Goal: Transaction & Acquisition: Purchase product/service

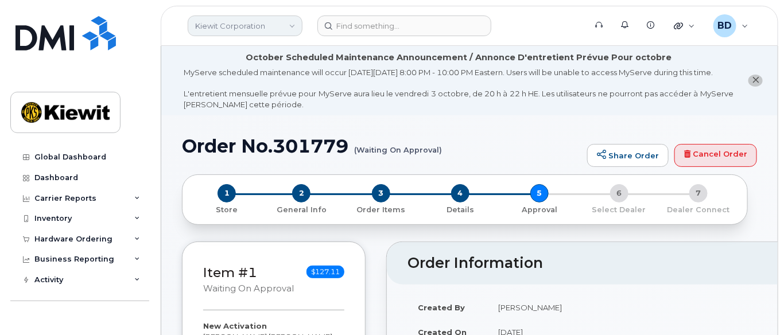
click at [270, 24] on link "Kiewit Corporation" at bounding box center [245, 25] width 115 height 21
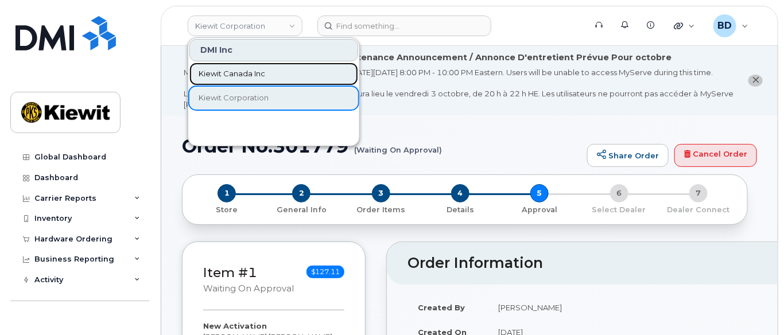
click at [246, 73] on span "Kiewit Canada Inc" at bounding box center [231, 73] width 67 height 11
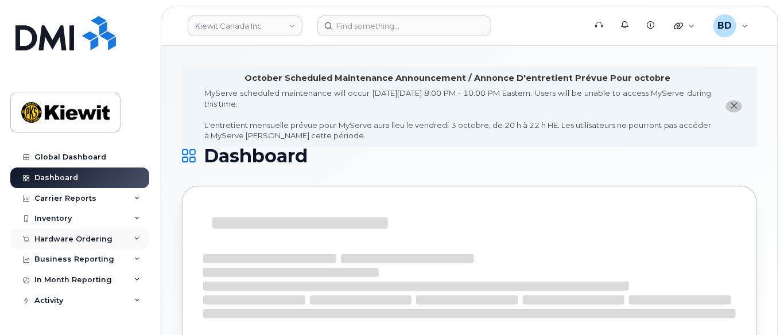
click at [134, 238] on icon at bounding box center [137, 239] width 6 height 6
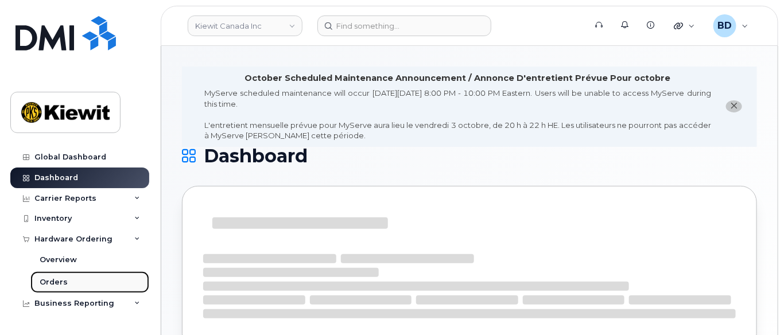
click at [69, 280] on link "Orders" at bounding box center [89, 282] width 119 height 22
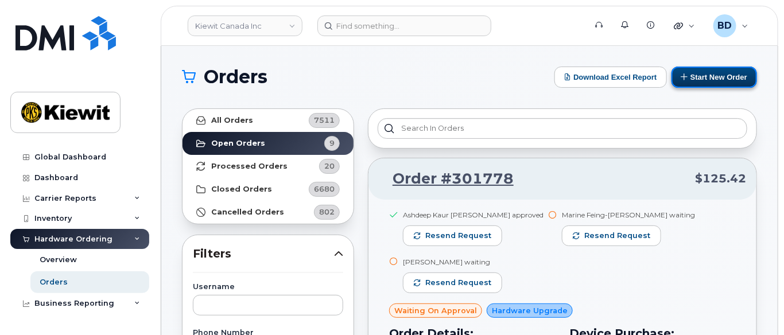
click at [695, 74] on button "Start New Order" at bounding box center [713, 77] width 85 height 21
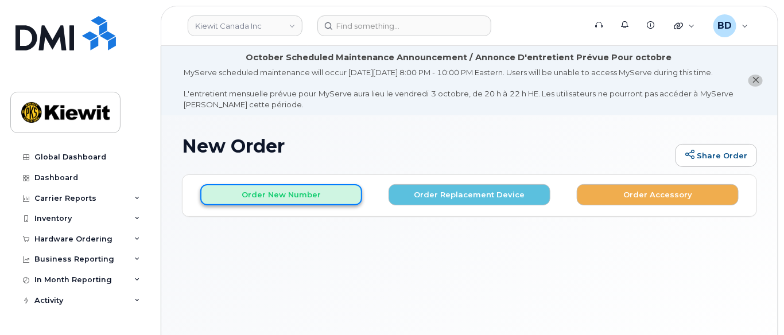
click at [263, 204] on button "Order New Number" at bounding box center [281, 194] width 162 height 21
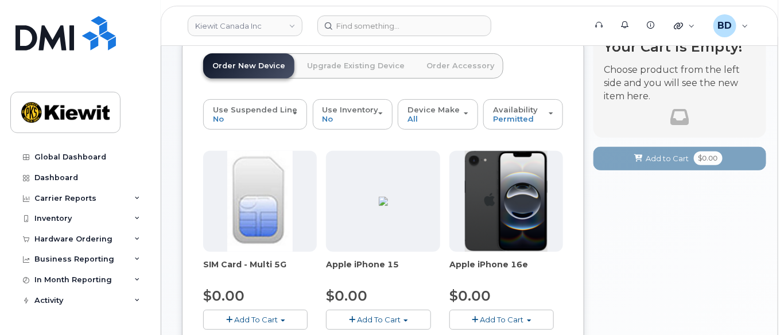
scroll to position [229, 0]
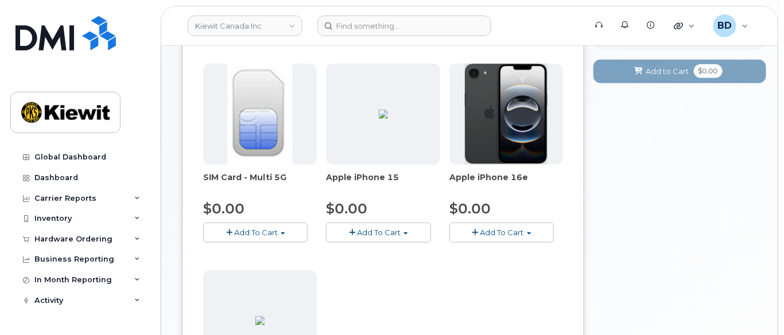
click at [375, 237] on span "Add To Cart" at bounding box center [379, 232] width 44 height 9
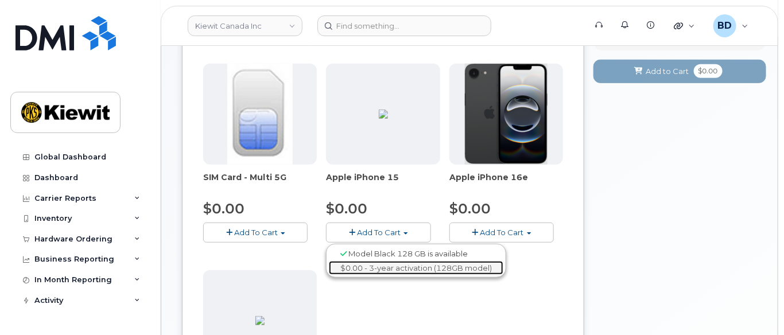
click at [383, 275] on link "$0.00 - 3-year activation (128GB model)" at bounding box center [416, 268] width 174 height 14
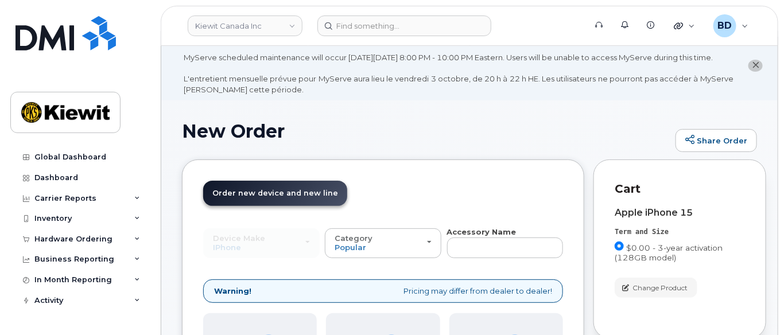
scroll to position [0, 0]
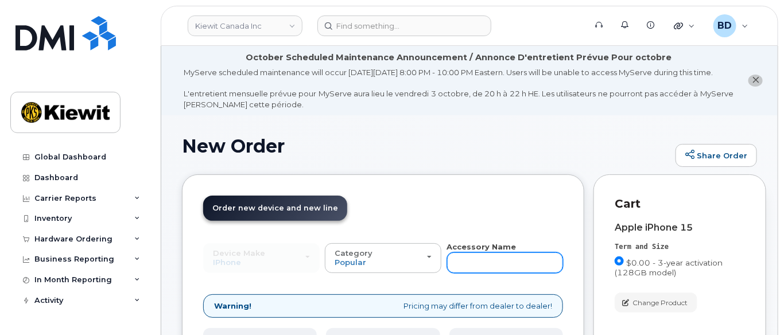
click at [473, 270] on input "text" at bounding box center [505, 262] width 116 height 21
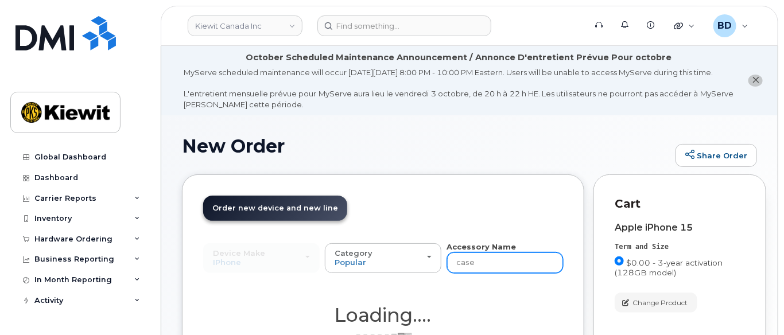
type input "case"
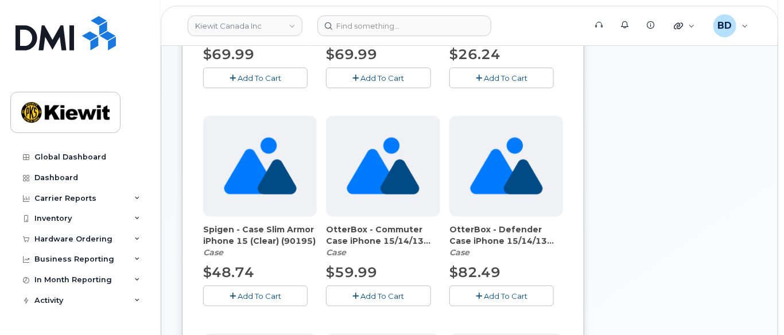
scroll to position [459, 0]
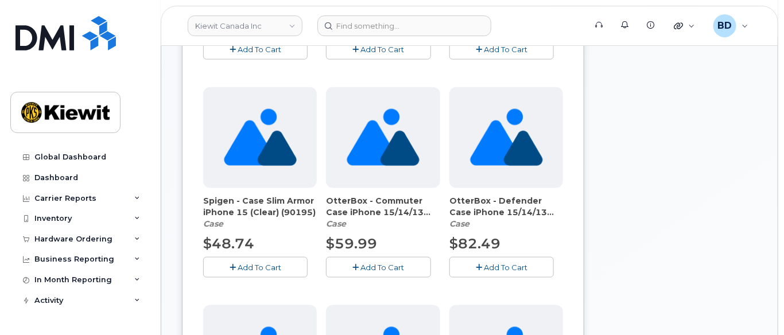
click at [370, 272] on span "Add To Cart" at bounding box center [383, 267] width 44 height 9
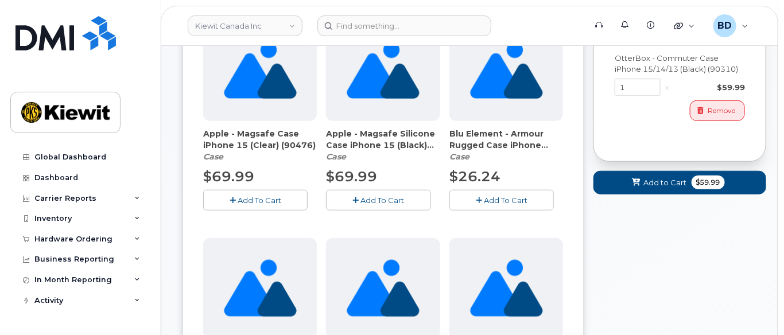
scroll to position [306, 0]
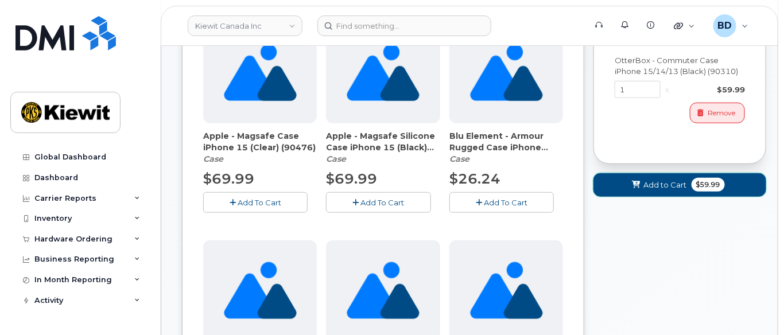
click at [658, 197] on button "Add to Cart $59.99" at bounding box center [679, 185] width 173 height 24
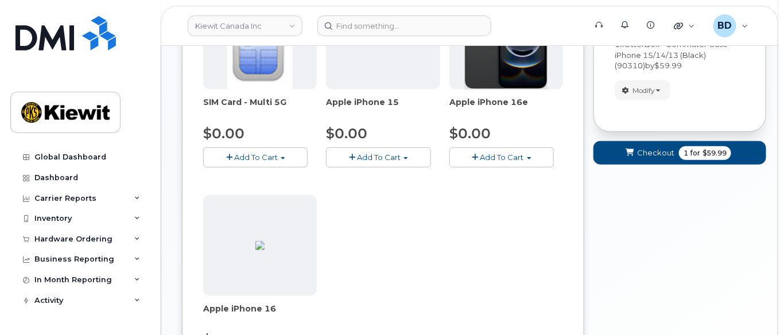
scroll to position [273, 0]
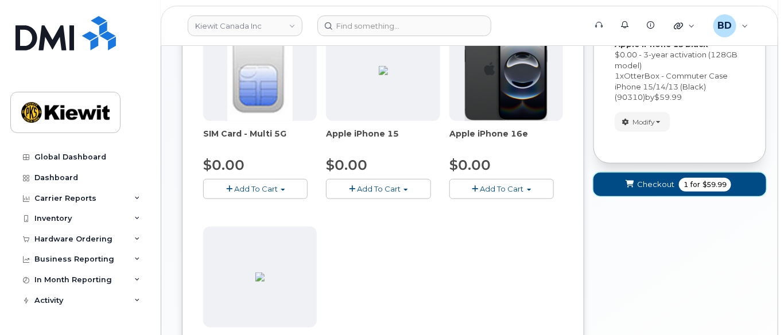
click at [658, 190] on span "Checkout" at bounding box center [655, 184] width 37 height 11
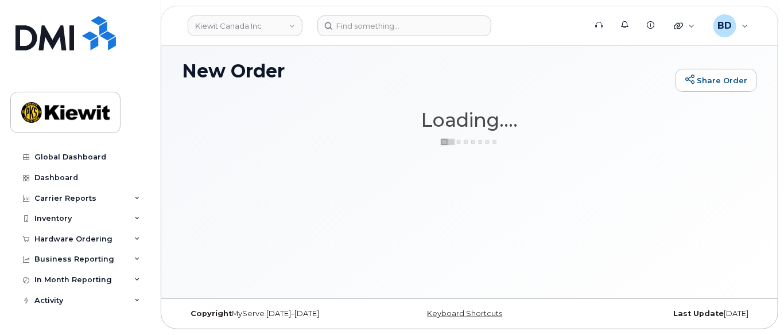
scroll to position [85, 0]
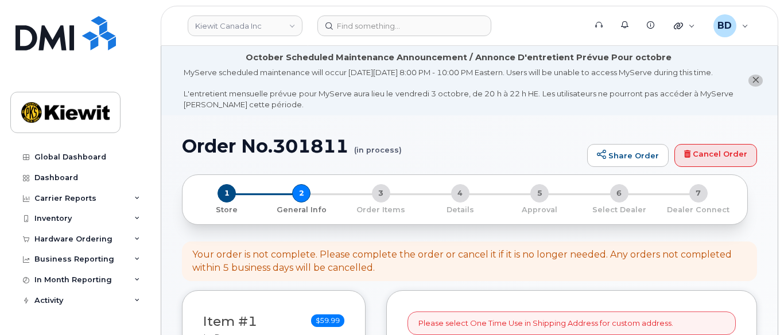
select select
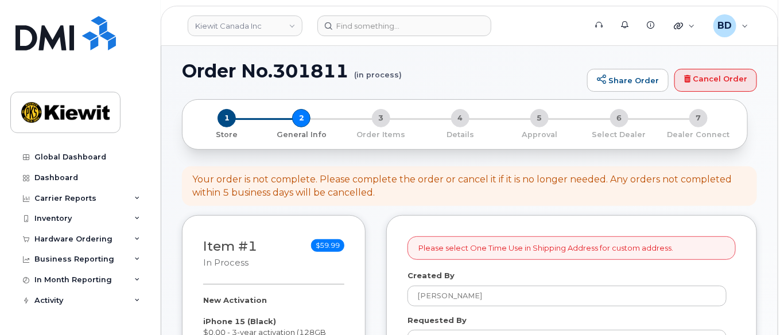
scroll to position [229, 0]
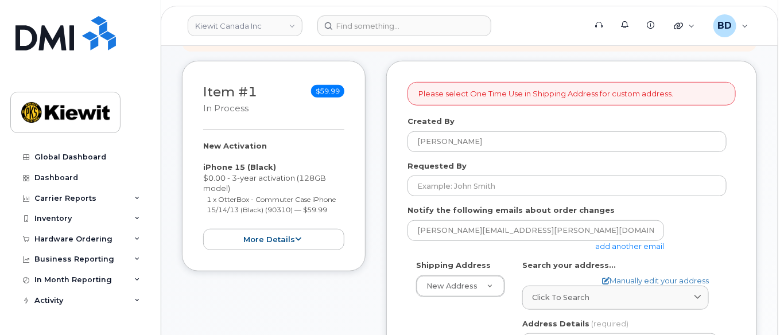
click at [619, 251] on link "add another email" at bounding box center [629, 245] width 69 height 9
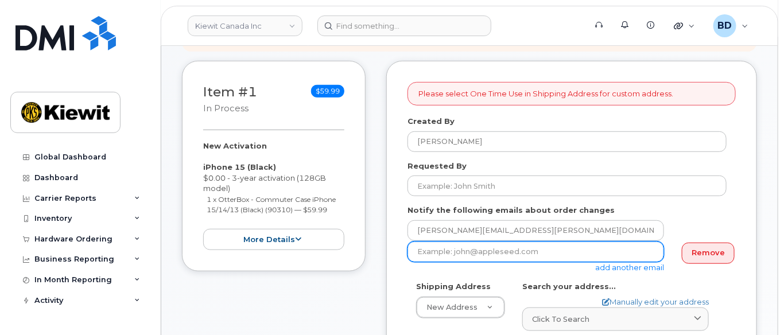
click at [418, 262] on input "email" at bounding box center [535, 251] width 256 height 21
paste input "[PERSON_NAME][EMAIL_ADDRESS][PERSON_NAME][PERSON_NAME][DOMAIN_NAME]"
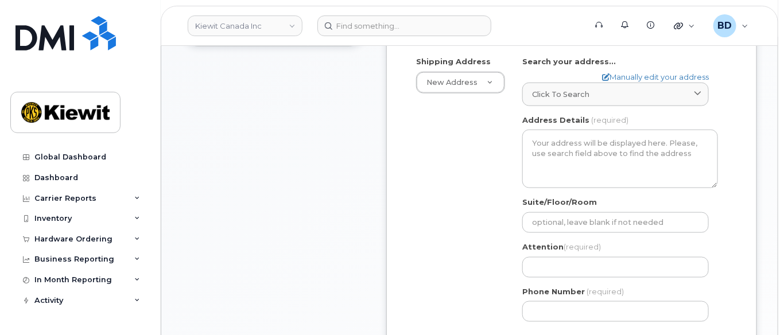
scroll to position [459, 0]
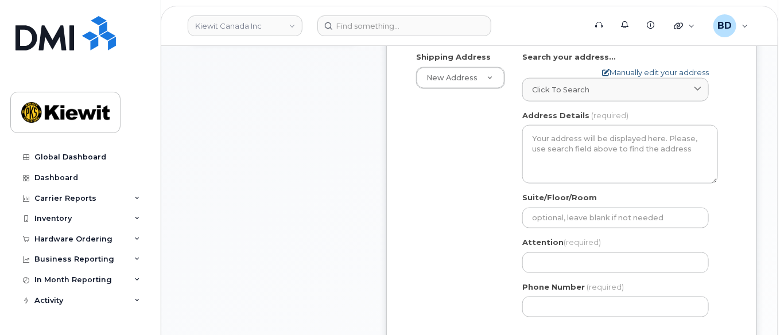
type input "[PERSON_NAME][EMAIL_ADDRESS][PERSON_NAME][PERSON_NAME][DOMAIN_NAME]"
click at [615, 78] on link "Manually edit your address" at bounding box center [655, 72] width 107 height 11
select select
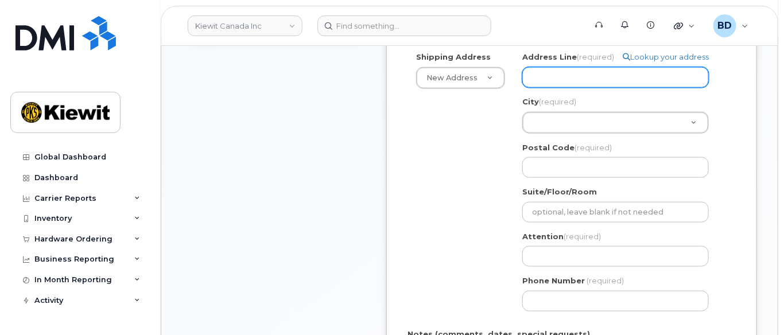
click at [594, 80] on input "Address Line (required)" at bounding box center [615, 77] width 186 height 21
paste input "[STREET_ADDRESS]"
type input "[STREET_ADDRESS]"
select select
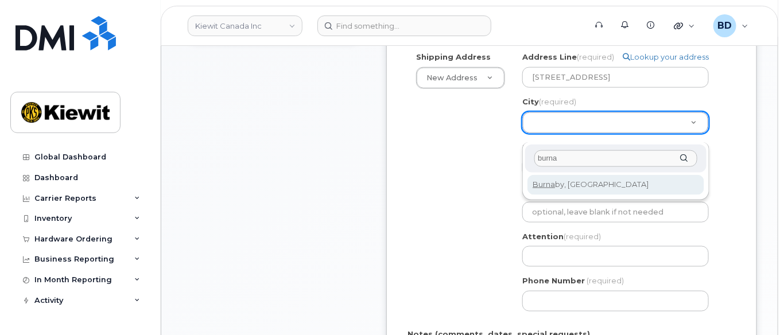
type input "burna"
select select
type input "622"
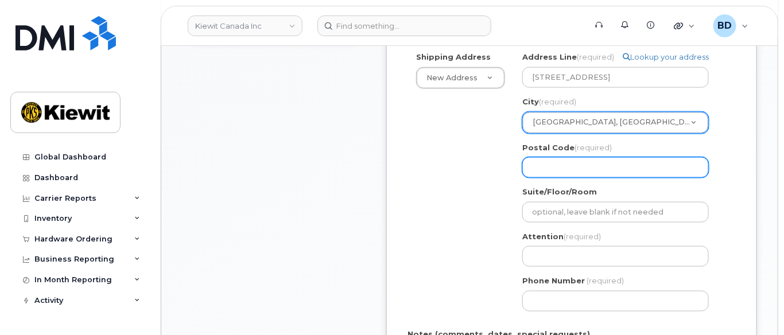
paste input "V5C 6C6"
select select
type input "V5C 6C6"
click at [555, 177] on input "V5C 6C6" at bounding box center [615, 167] width 186 height 21
click at [551, 176] on input "V5C 6C6" at bounding box center [615, 167] width 186 height 21
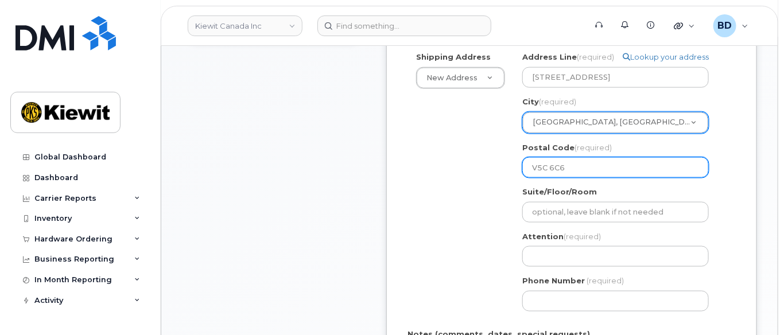
select select
type input "V5C6C6"
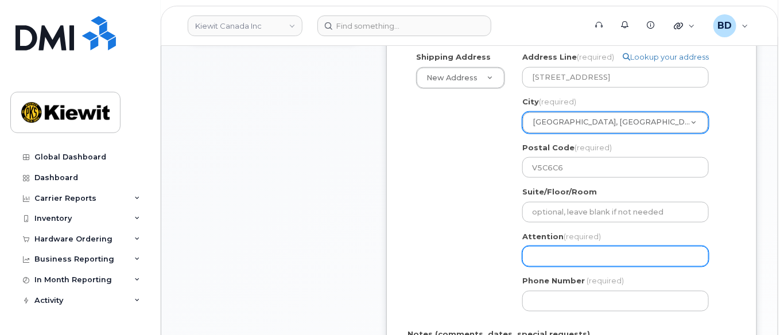
drag, startPoint x: 543, startPoint y: 267, endPoint x: 523, endPoint y: 266, distance: 20.1
click at [543, 267] on input "Attention (required)" at bounding box center [615, 256] width 186 height 21
click at [533, 262] on input "Attention (required)" at bounding box center [615, 256] width 186 height 21
select select
type input "v"
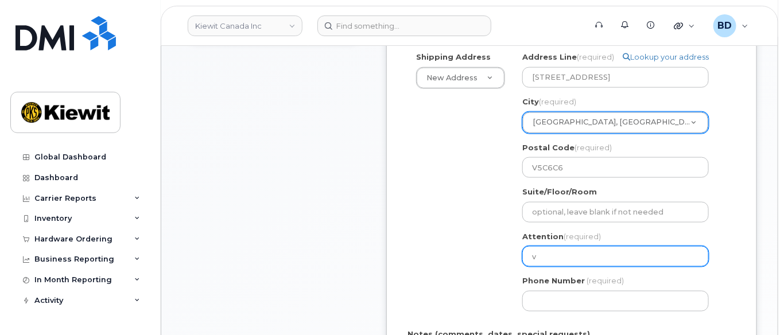
drag, startPoint x: 533, startPoint y: 262, endPoint x: 519, endPoint y: 267, distance: 15.1
click at [519, 267] on div "Search your address... Manually edit your address Click to search No available …" at bounding box center [619, 186] width 213 height 268
drag, startPoint x: 547, startPoint y: 266, endPoint x: 513, endPoint y: 268, distance: 34.5
click at [513, 268] on div "Search your address... Manually edit your address Click to search No available …" at bounding box center [619, 186] width 213 height 268
paste input "Keifer.MacDonald"
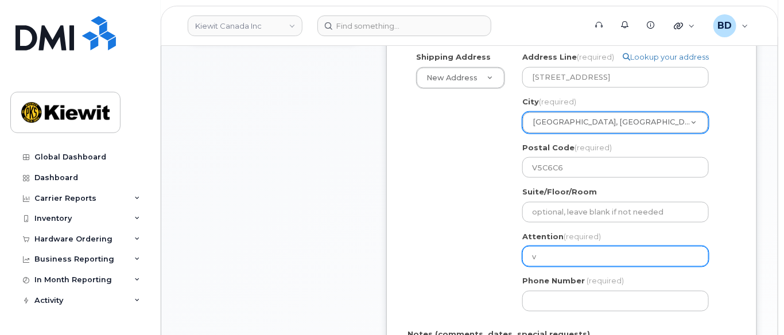
select select
type input "Keifer.MacDonald"
select select
type input "Keifer.MacDonald/"
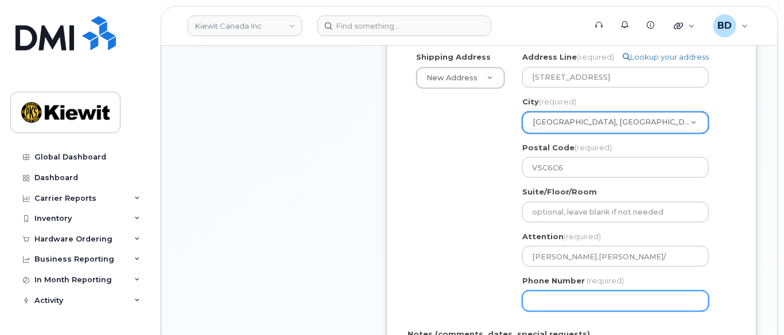
click at [603, 311] on input "Phone Number" at bounding box center [615, 301] width 186 height 21
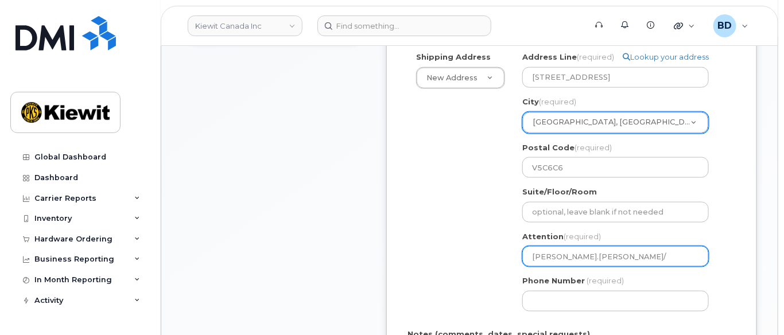
click at [614, 266] on input "Keifer.MacDonald/" at bounding box center [615, 256] width 186 height 21
paste input "[PERSON_NAME]"
select select
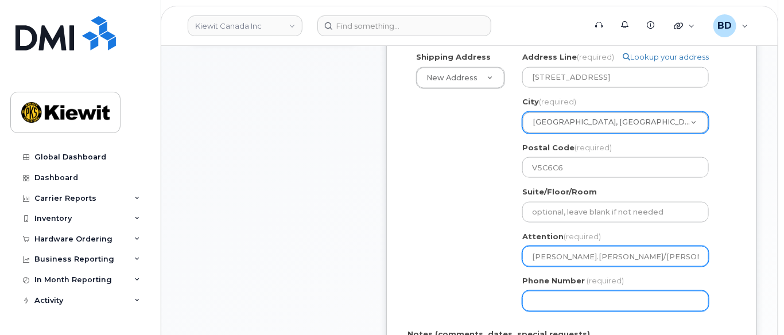
type input "[PERSON_NAME].[PERSON_NAME]/[PERSON_NAME]"
drag, startPoint x: 562, startPoint y: 311, endPoint x: 562, endPoint y: 258, distance: 53.3
click at [563, 299] on div "Phone Number (required)" at bounding box center [620, 293] width 196 height 36
type input "877772770"
select select
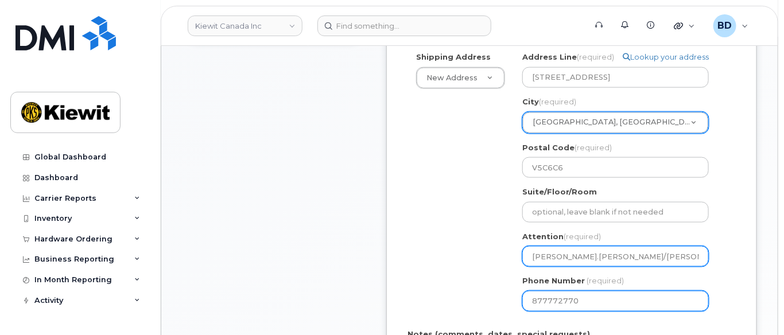
type input "8777727707"
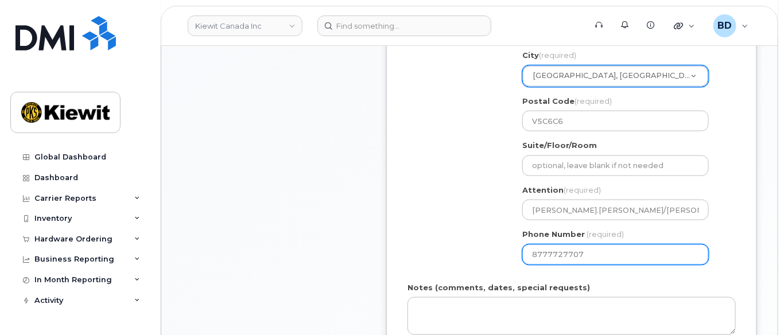
select select
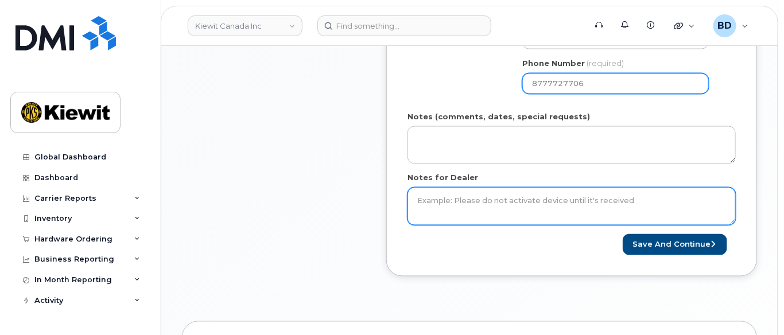
scroll to position [688, 0]
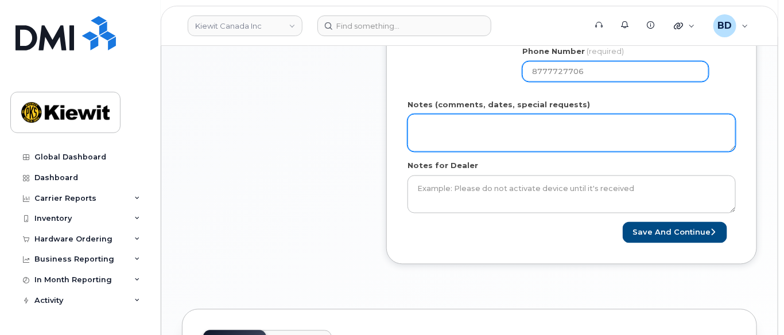
type input "8777727706"
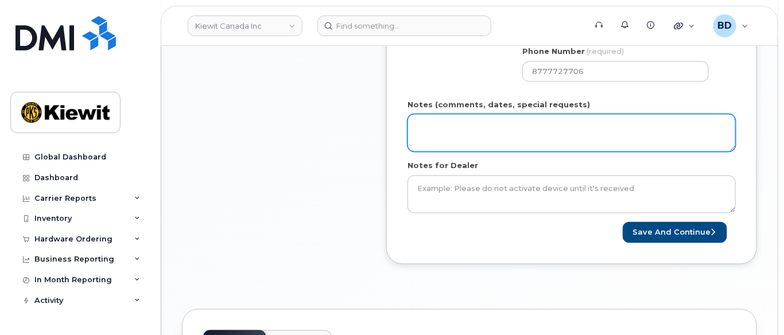
click at [487, 143] on textarea "Notes (comments, dates, special requests)" at bounding box center [571, 133] width 328 height 38
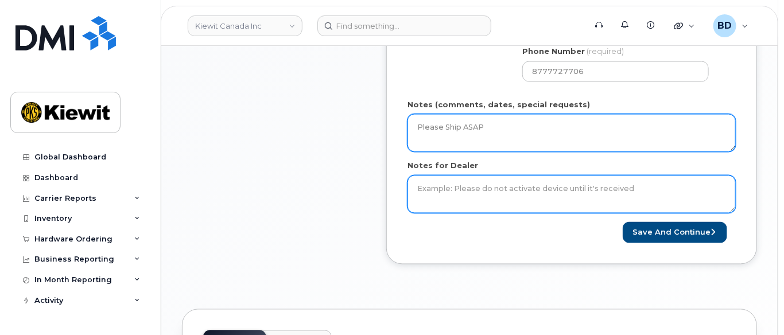
type textarea "Please Ship ASAP"
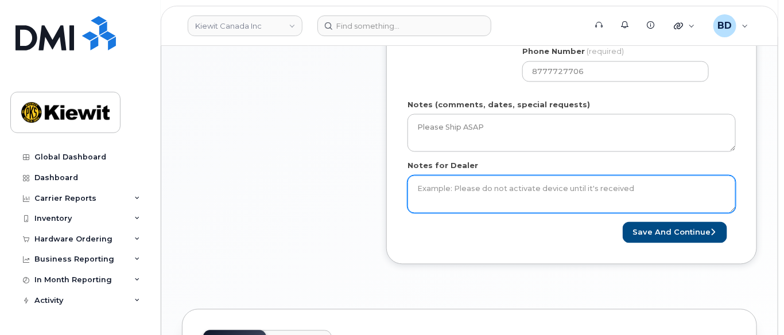
click at [451, 201] on textarea "Notes for Dealer" at bounding box center [571, 195] width 328 height 38
type textarea "Please Ship ASAP"
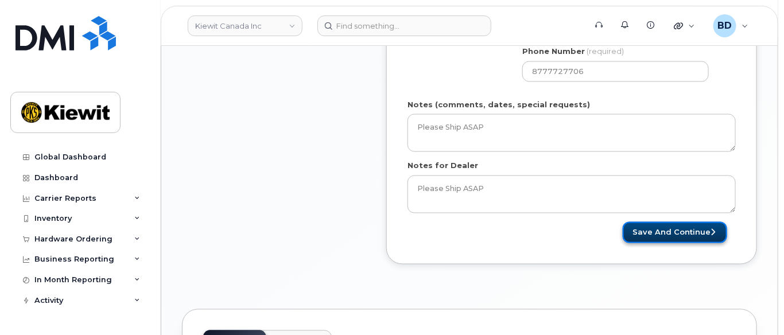
click at [689, 239] on button "Save and Continue" at bounding box center [674, 232] width 104 height 21
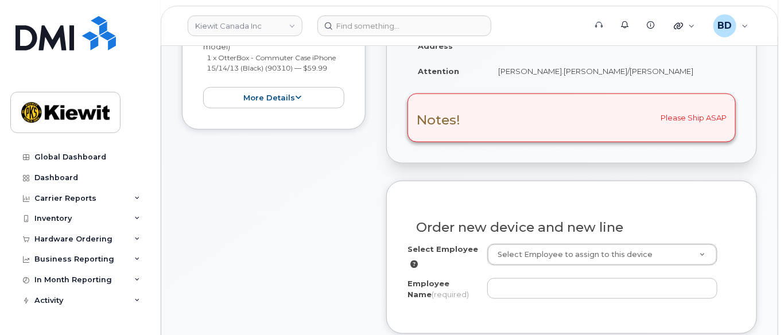
scroll to position [459, 0]
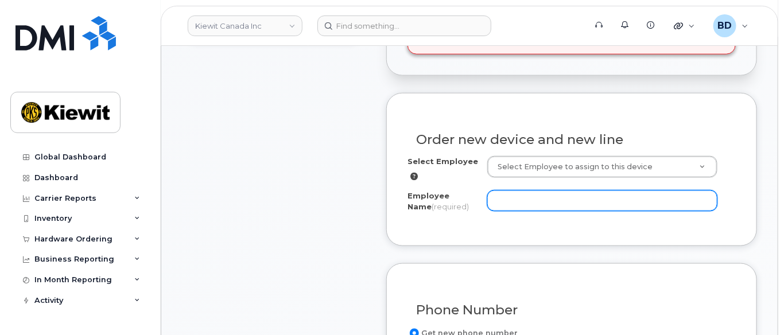
click at [500, 210] on input "Employee Name (required)" at bounding box center [602, 200] width 230 height 21
paste input "Ian Sebesta"
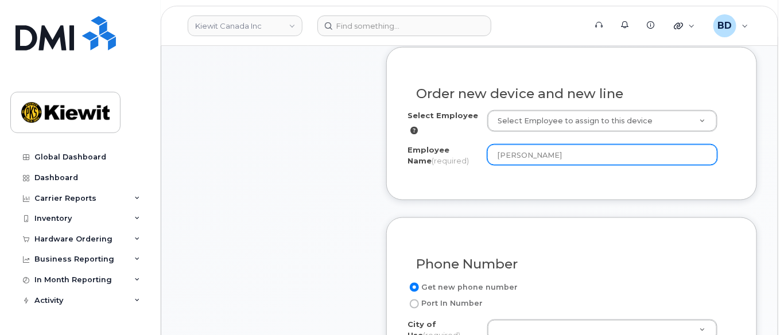
scroll to position [611, 0]
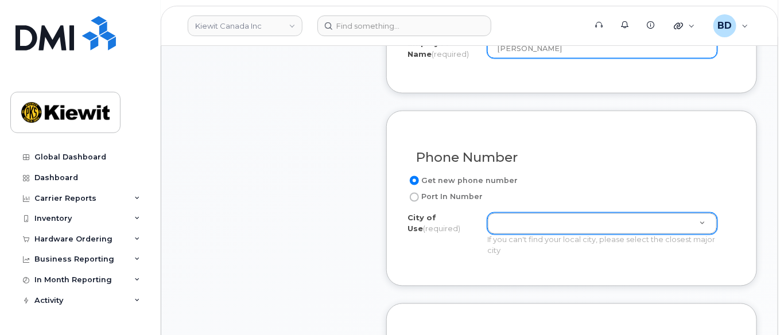
type input "Ian Sebesta"
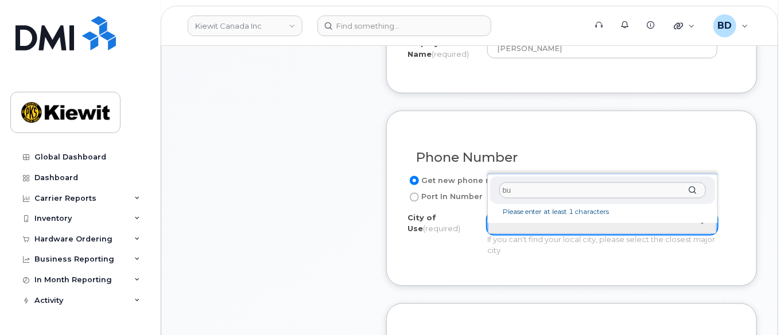
type input "b"
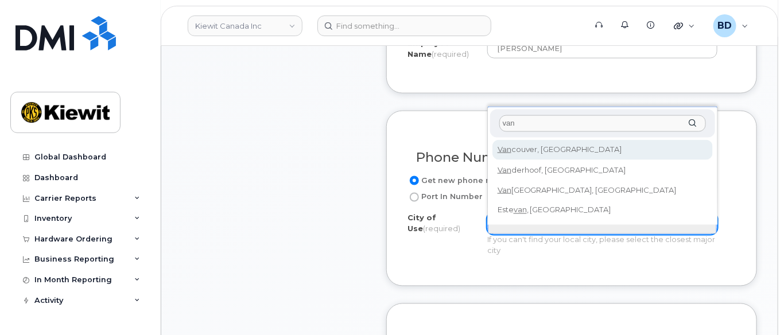
type input "van"
type input "964"
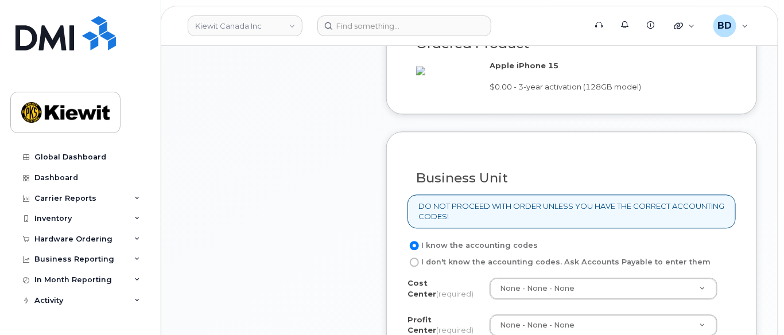
scroll to position [1070, 0]
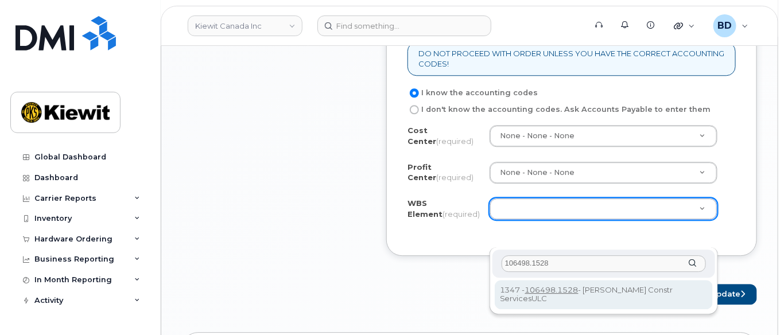
type input "106498.1528"
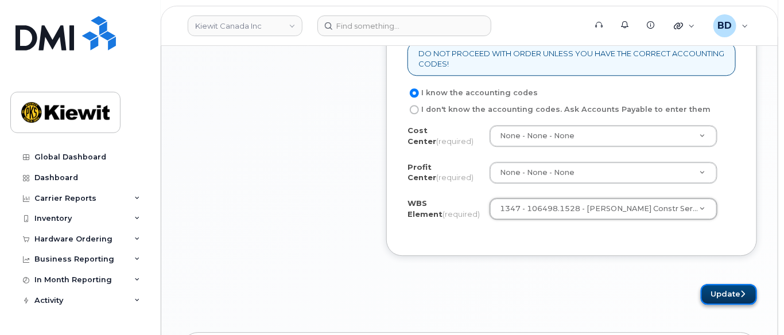
click at [731, 305] on button "Update" at bounding box center [728, 294] width 56 height 21
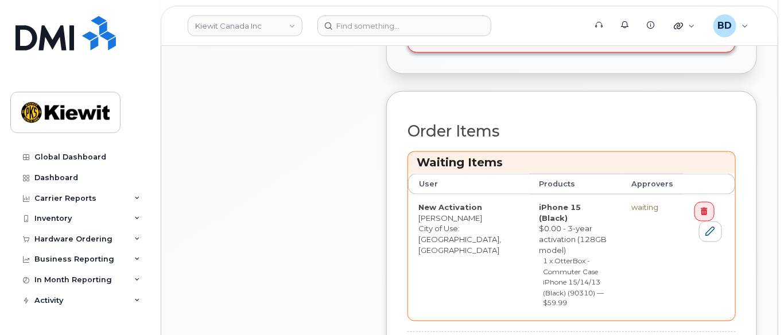
scroll to position [535, 0]
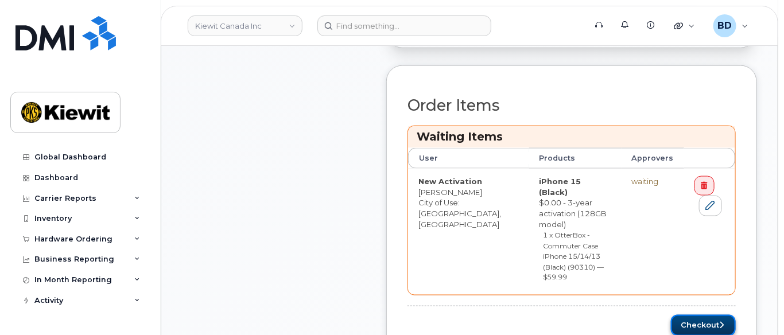
click at [687, 315] on button "Checkout" at bounding box center [703, 325] width 65 height 21
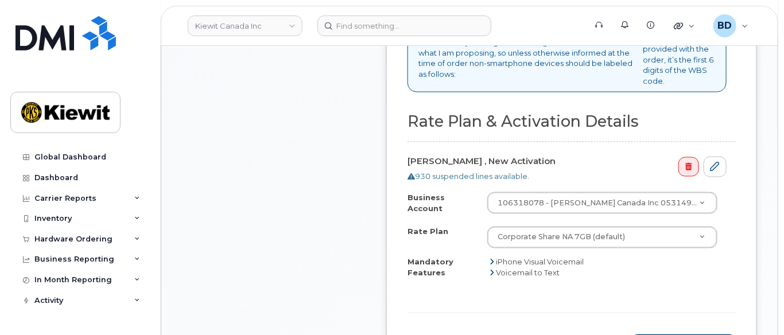
scroll to position [611, 0]
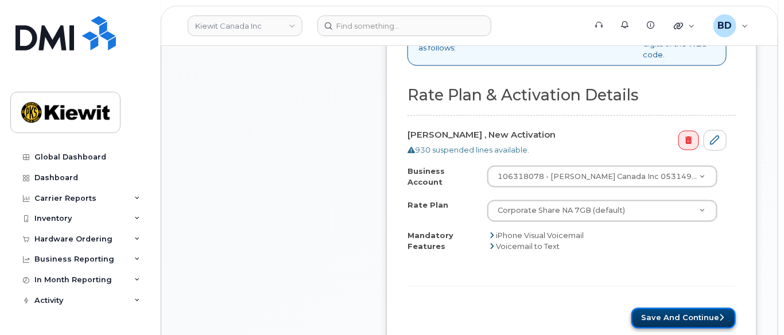
click at [641, 319] on button "Save and Continue" at bounding box center [683, 318] width 104 height 21
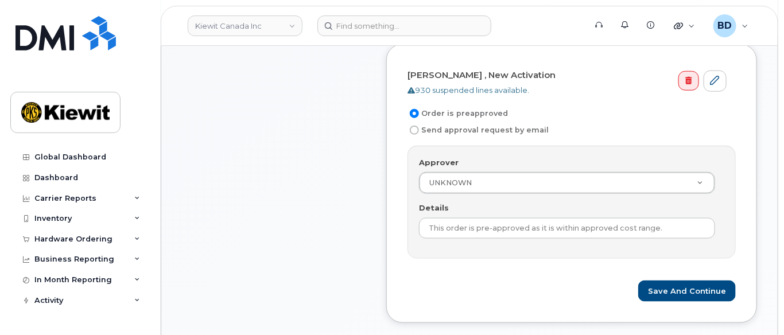
scroll to position [459, 0]
click at [658, 294] on button "Save and Continue" at bounding box center [687, 290] width 98 height 21
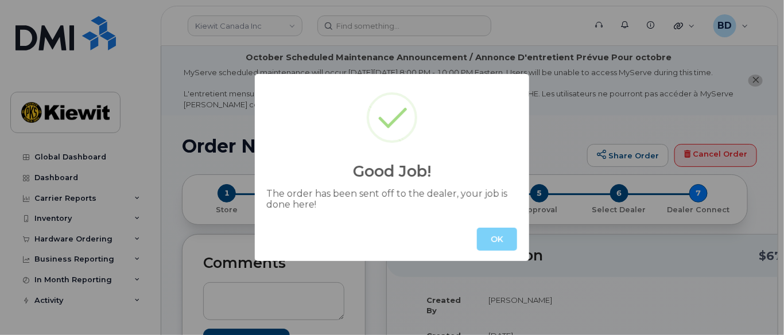
drag, startPoint x: 490, startPoint y: 243, endPoint x: 449, endPoint y: 209, distance: 53.0
click at [489, 241] on button "OK" at bounding box center [497, 239] width 40 height 23
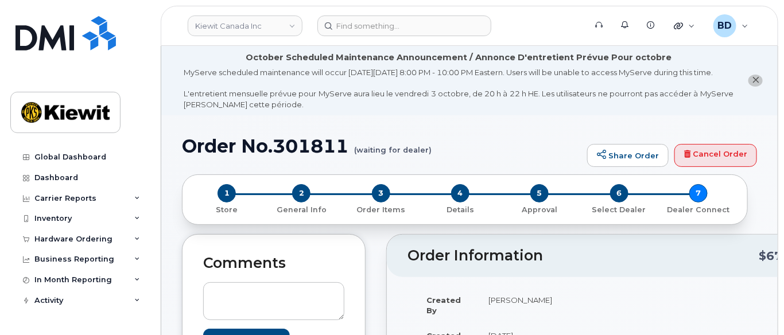
click at [306, 146] on h1 "Order No.301811 (waiting for dealer)" at bounding box center [381, 146] width 399 height 20
copy h1 "301811"
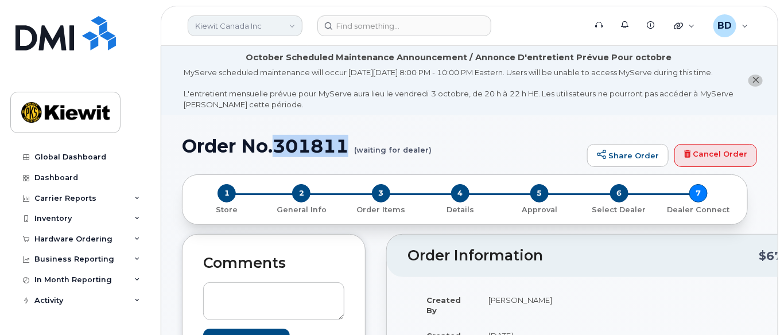
click at [240, 28] on link "Kiewit Canada Inc" at bounding box center [245, 25] width 115 height 21
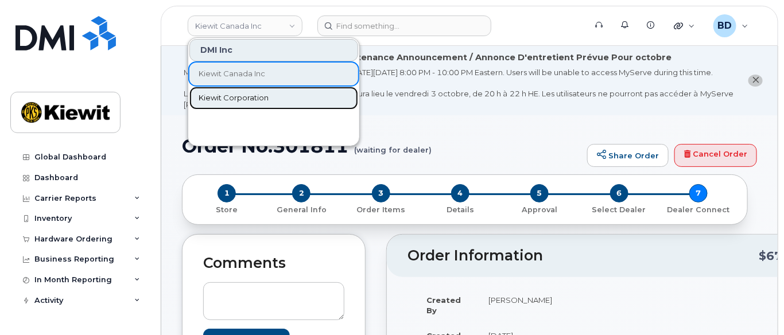
click at [234, 93] on span "Kiewit Corporation" at bounding box center [233, 97] width 70 height 11
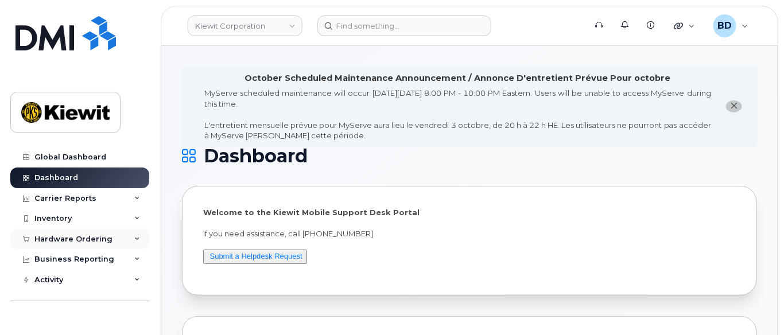
click at [134, 239] on icon at bounding box center [137, 239] width 6 height 6
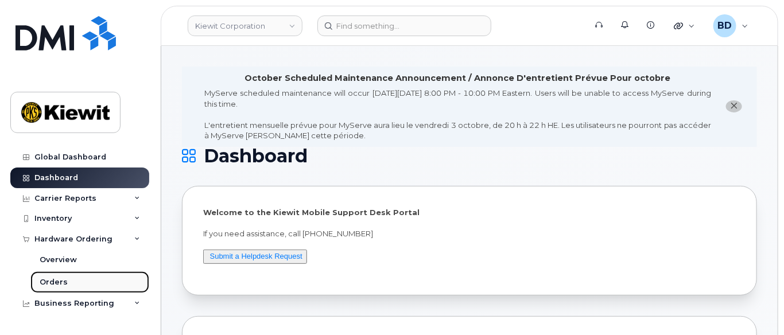
click at [50, 279] on div "Orders" at bounding box center [54, 282] width 28 height 10
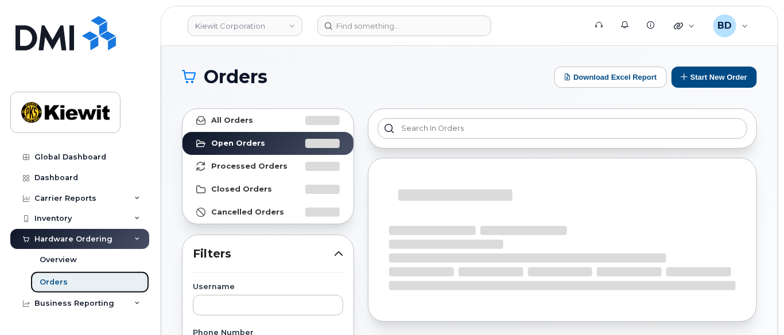
click at [76, 279] on link "Orders" at bounding box center [89, 282] width 119 height 22
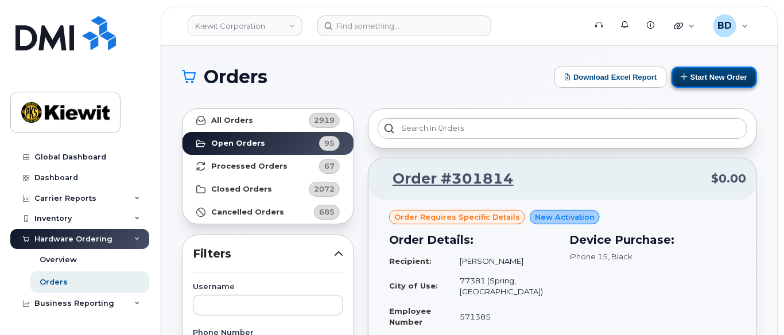
click at [705, 67] on button "Start New Order" at bounding box center [713, 77] width 85 height 21
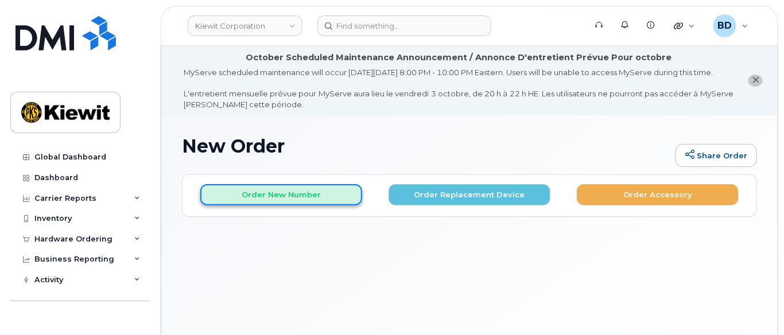
click at [254, 204] on button "Order New Number" at bounding box center [281, 194] width 162 height 21
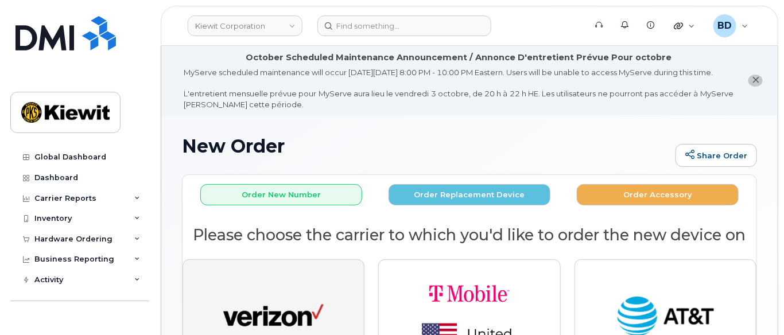
click at [263, 306] on img "button" at bounding box center [273, 317] width 100 height 52
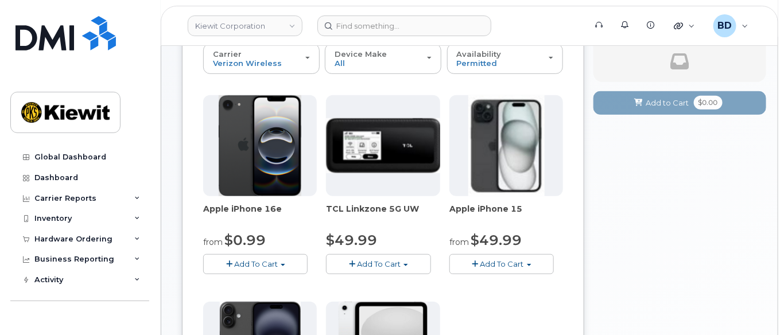
scroll to position [229, 0]
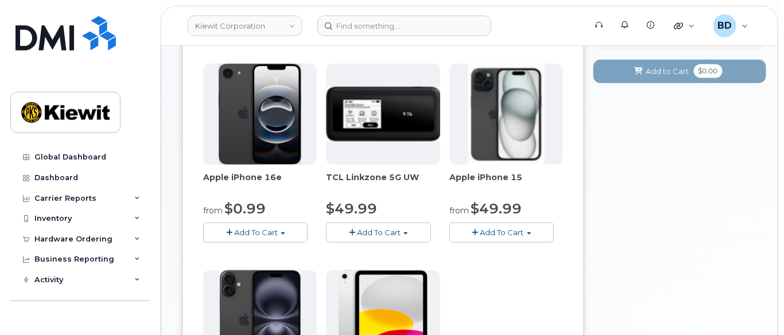
click at [501, 237] on span "Add To Cart" at bounding box center [502, 232] width 44 height 9
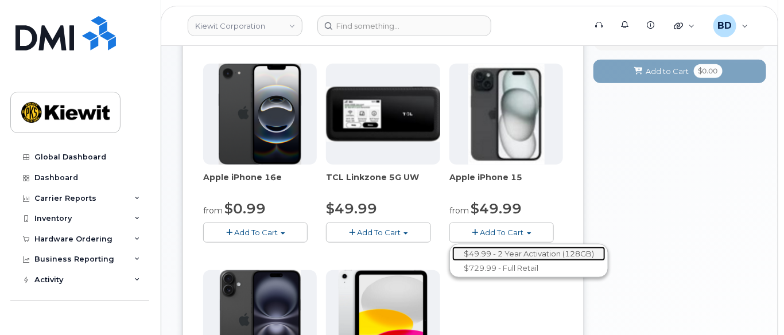
click at [498, 260] on link "$49.99 - 2 Year Activation (128GB)" at bounding box center [528, 254] width 153 height 14
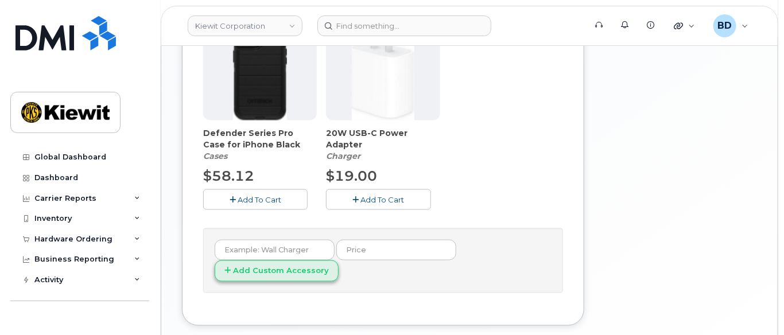
scroll to position [535, 0]
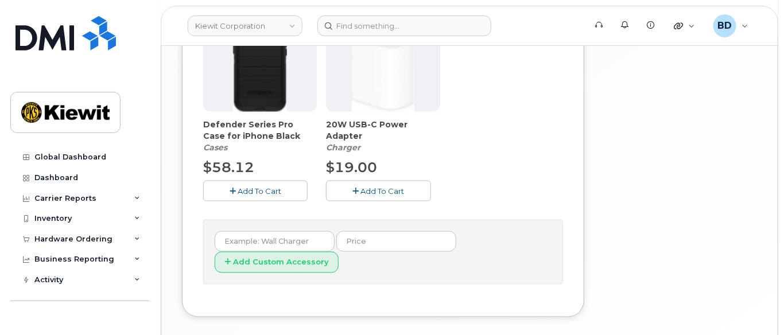
click at [252, 196] on span "Add To Cart" at bounding box center [259, 190] width 44 height 9
click at [377, 196] on span "Add To Cart" at bounding box center [383, 190] width 44 height 9
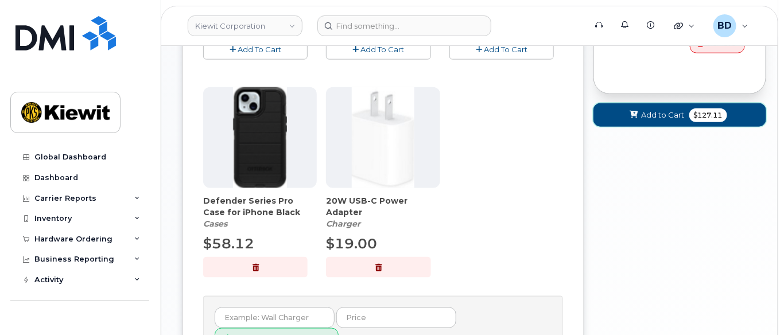
click at [656, 120] on span "Add to Cart" at bounding box center [662, 115] width 43 height 11
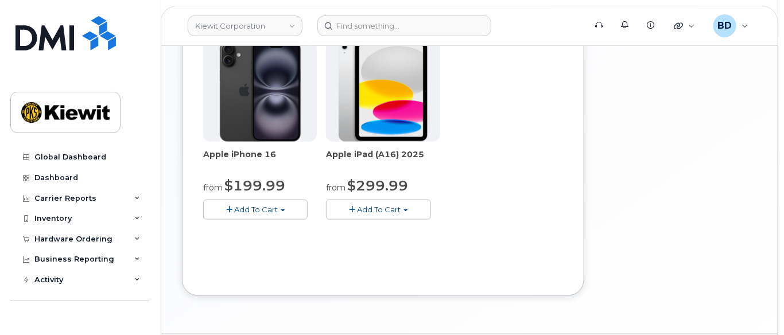
scroll to position [502, 0]
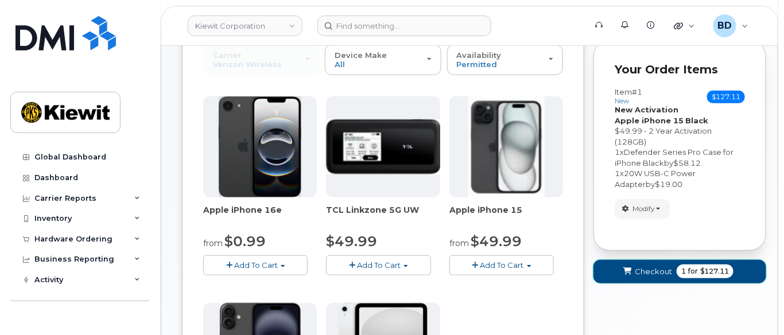
click at [645, 277] on span "Checkout" at bounding box center [652, 271] width 37 height 11
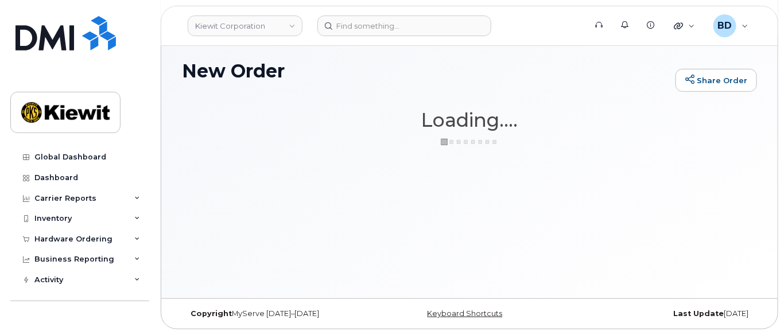
scroll to position [85, 0]
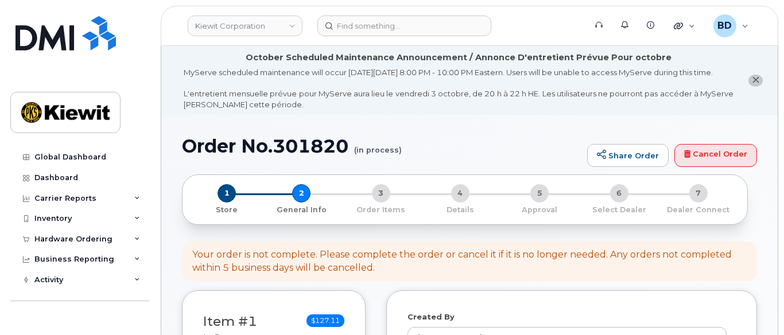
select select
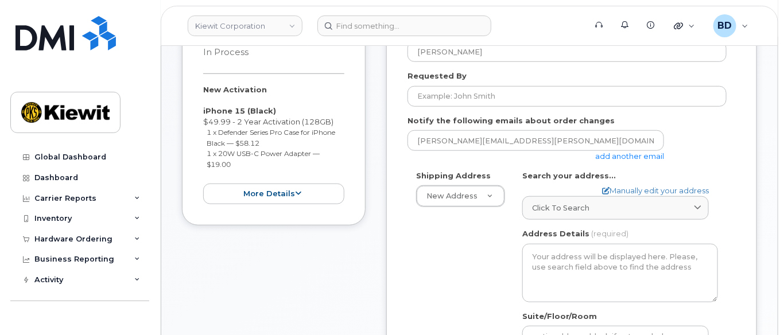
scroll to position [306, 0]
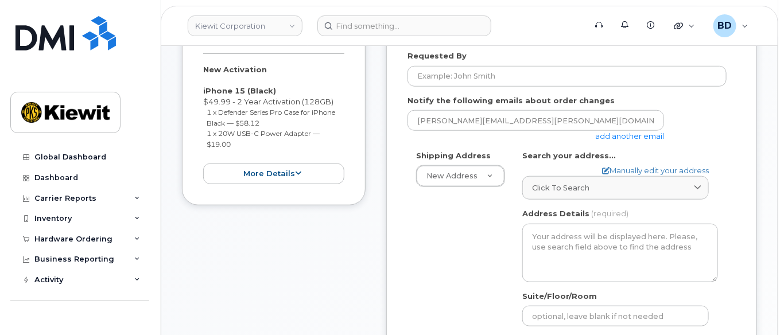
click at [645, 141] on link "add another email" at bounding box center [629, 135] width 69 height 9
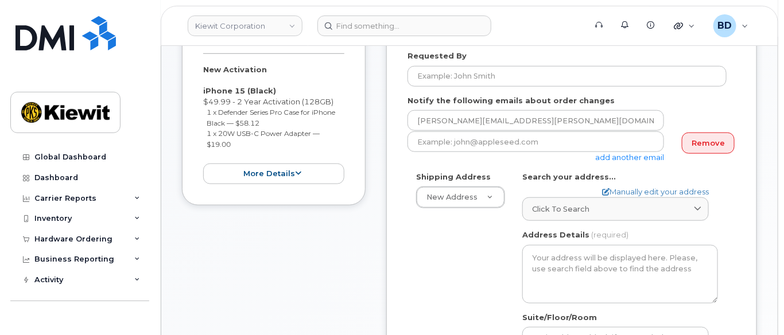
click at [608, 162] on link "add another email" at bounding box center [629, 157] width 69 height 9
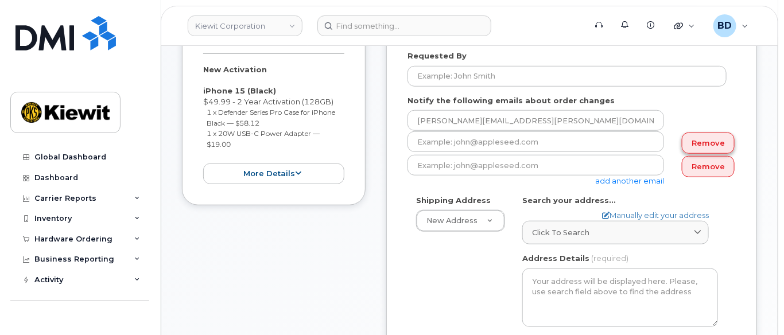
click at [711, 154] on link "Remove" at bounding box center [707, 142] width 53 height 21
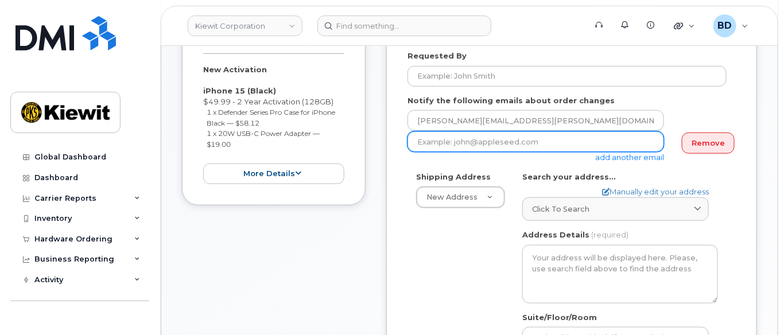
click at [438, 152] on input "email" at bounding box center [535, 141] width 256 height 21
paste input "taylor.blagdon@kiewit.com"
type input "taylor.blagdon@kiewit.com"
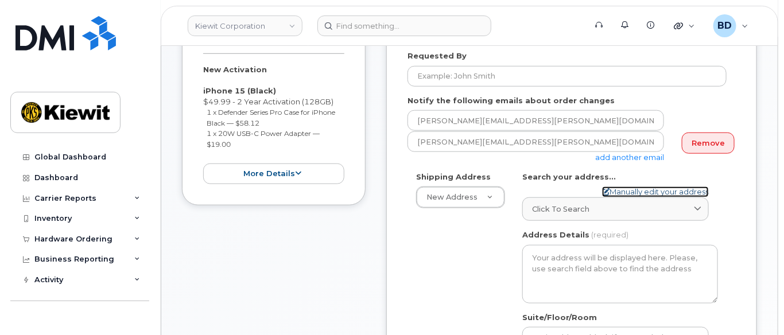
drag, startPoint x: 630, startPoint y: 201, endPoint x: 619, endPoint y: 204, distance: 11.3
click at [629, 197] on link "Manually edit your address" at bounding box center [655, 191] width 107 height 11
select select
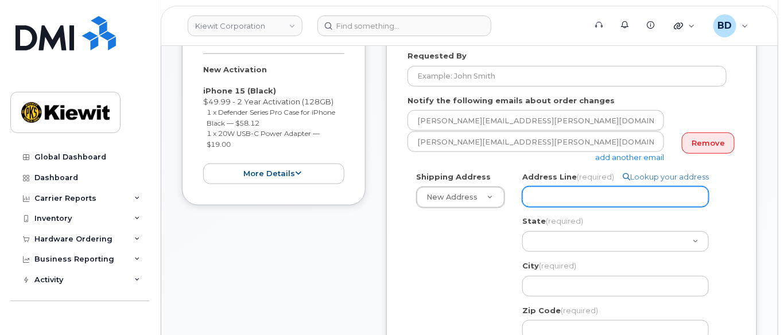
click at [545, 207] on input "Address Line (required)" at bounding box center [615, 196] width 186 height 21
paste input "137 Old Market St"
select select
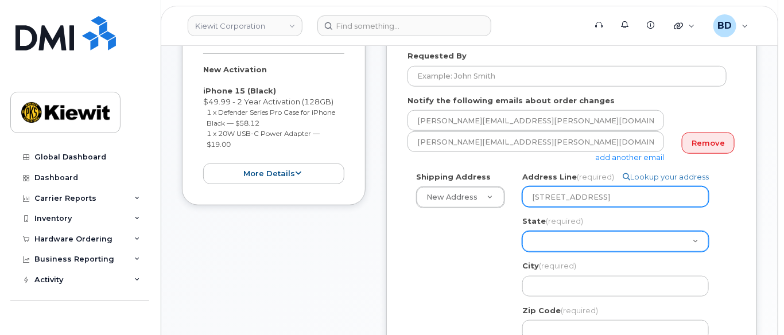
type input "137 Old Market St"
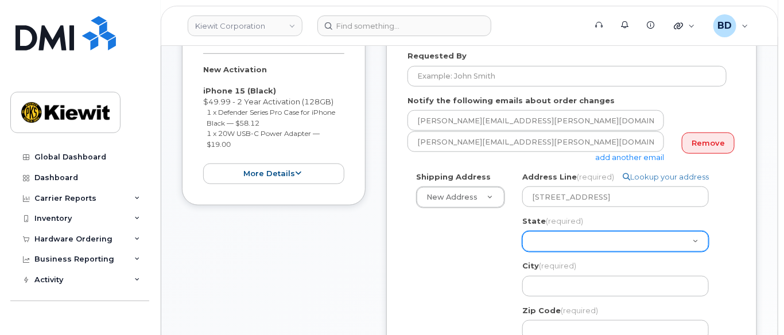
click at [539, 245] on select "Alabama Alaska American Samoa Arizona Arkansas California Colorado Connecticut …" at bounding box center [615, 241] width 186 height 21
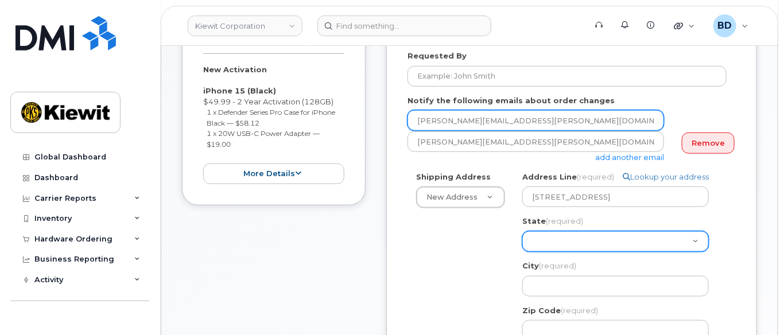
select select "SC"
click at [522, 241] on select "[US_STATE] [US_STATE] [US_STATE] [US_STATE] [US_STATE] [US_STATE] [US_STATE] [U…" at bounding box center [615, 241] width 186 height 21
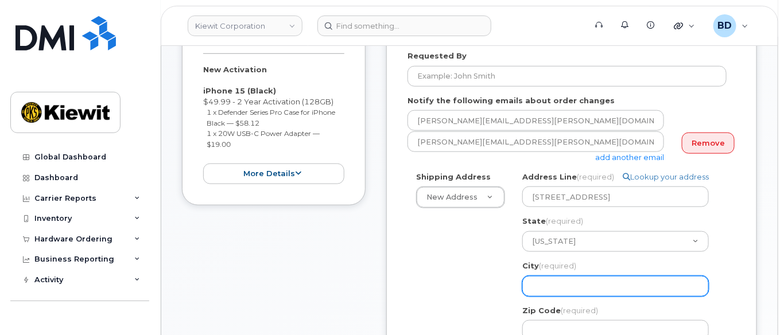
click at [567, 294] on input "City (required)" at bounding box center [615, 286] width 186 height 21
select select
type input "A"
select select
type input "Ai"
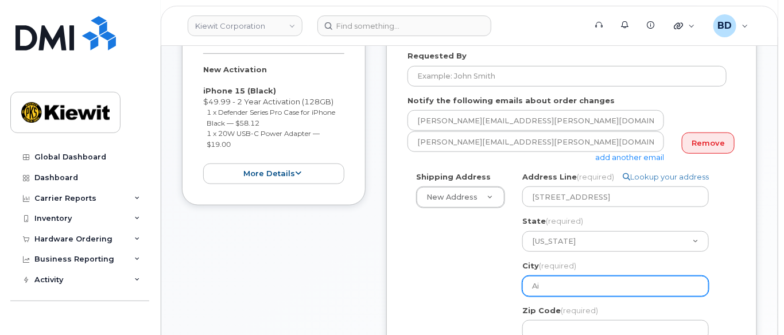
select select
type input "Aik"
select select
type input "Aike"
select select
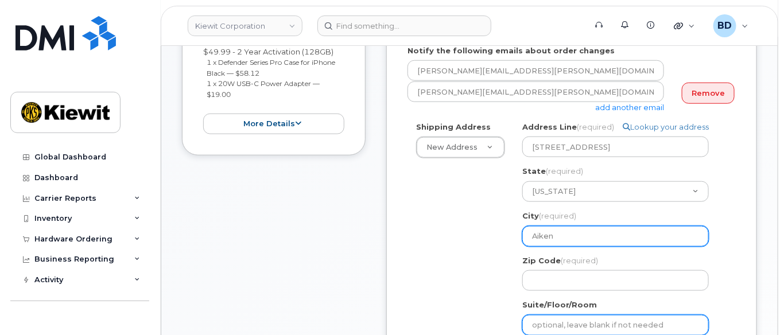
scroll to position [382, 0]
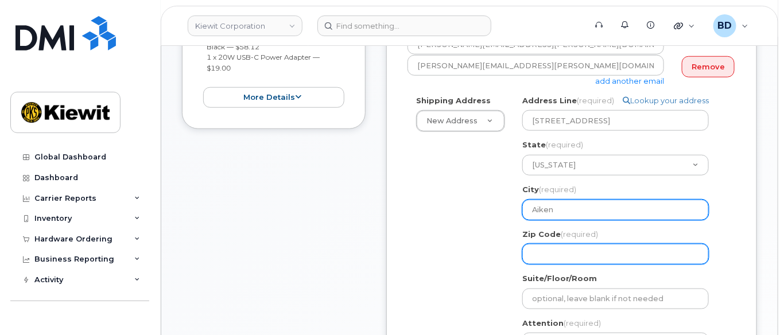
type input "Aiken"
click at [544, 264] on input "Zip Code (required)" at bounding box center [615, 254] width 186 height 21
select select
type input "2"
select select
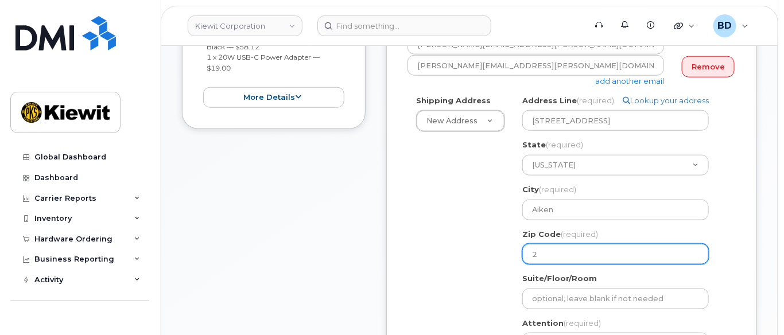
type input "29"
select select
type input "298"
select select
type input "2980"
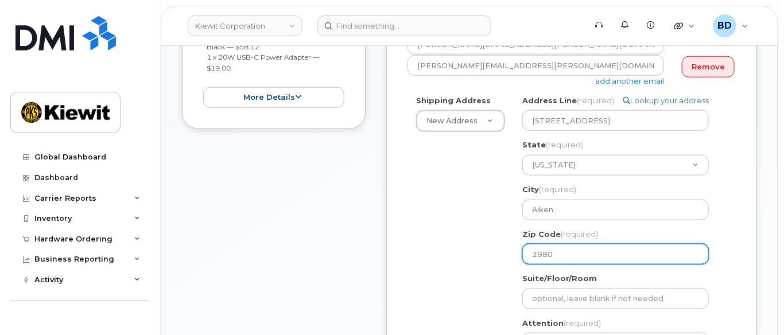
select select
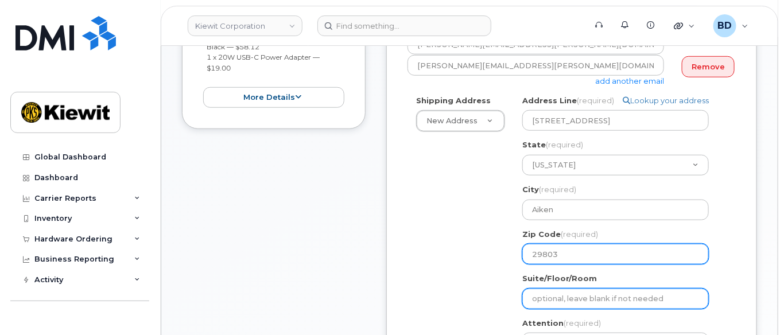
type input "29803"
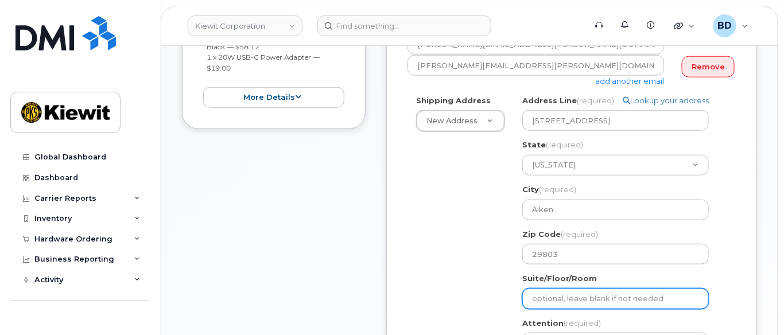
click at [544, 306] on input "Suite/Floor/Room" at bounding box center [615, 299] width 186 height 21
select select
type input "S"
select select
type input "Su"
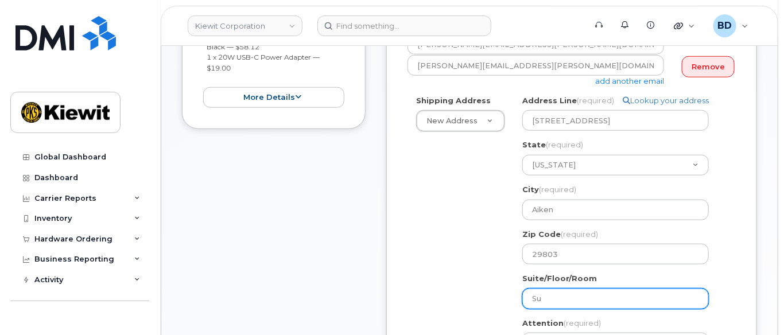
select select
type input "Sui"
select select
type input "Suit"
select select
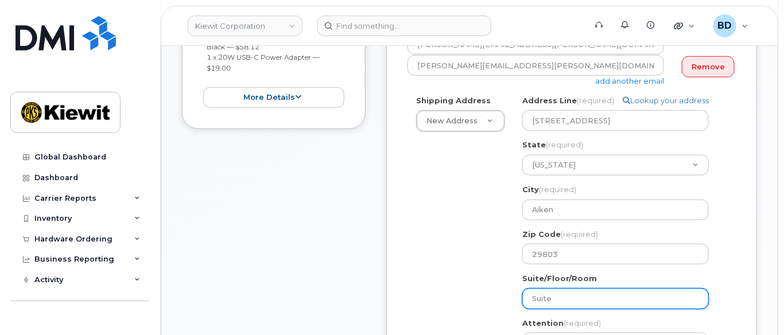
type input "Suite"
select select
type input "Suite 1"
select select
type input "Suite 10"
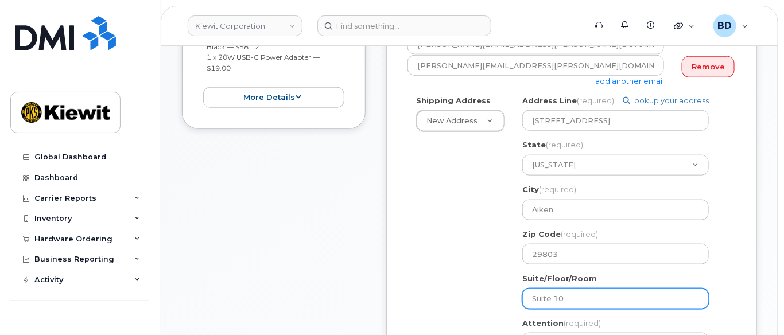
select select
type input "Suite 101"
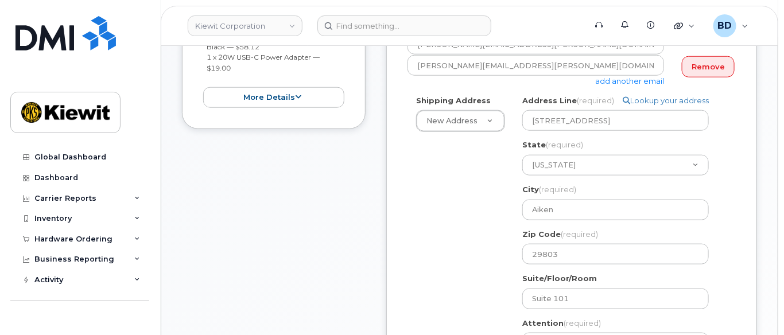
click at [479, 293] on div "Shipping Address New Address New Address 10055 Trainstation Circle 11501 42nd S…" at bounding box center [566, 250] width 319 height 311
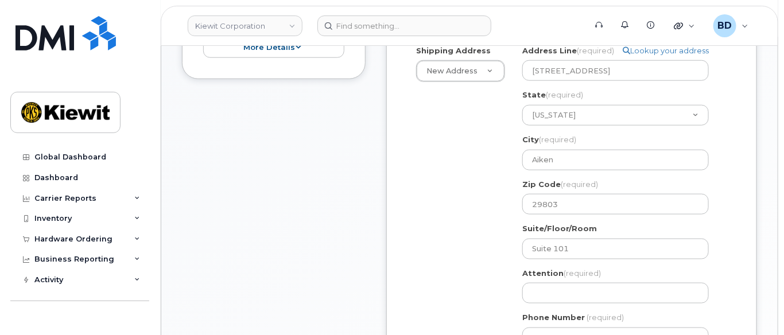
scroll to position [459, 0]
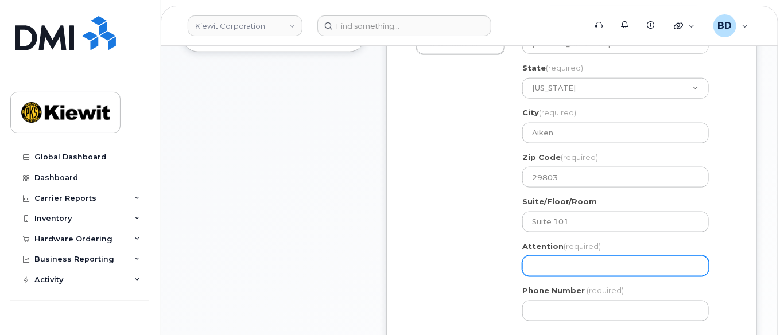
click at [539, 276] on input "Attention (required)" at bounding box center [615, 266] width 186 height 21
click at [532, 275] on input "Attention (required)" at bounding box center [615, 266] width 186 height 21
paste input "Kevin.Hakenewerth"
select select
type input "Kevin.Hakenewerth"
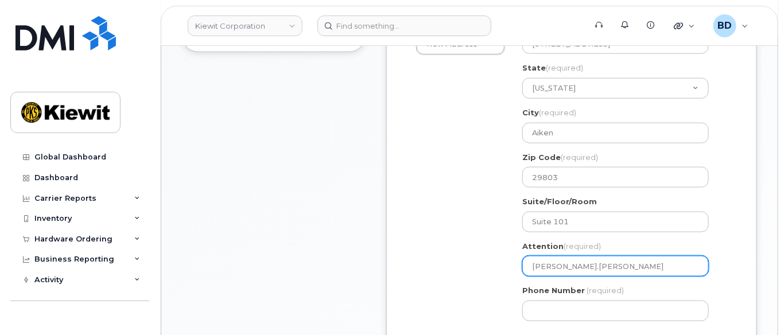
select select
type input "Kevin.Hakenewerth/"
click at [611, 276] on input "Kevin.Hakenewerth/" at bounding box center [615, 266] width 186 height 21
paste input "Travis.Wood"
select select
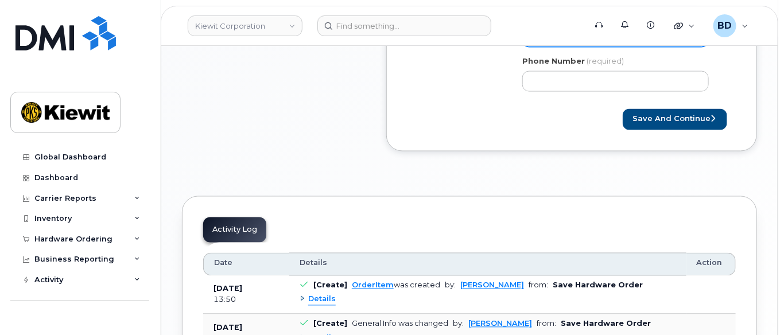
scroll to position [611, 0]
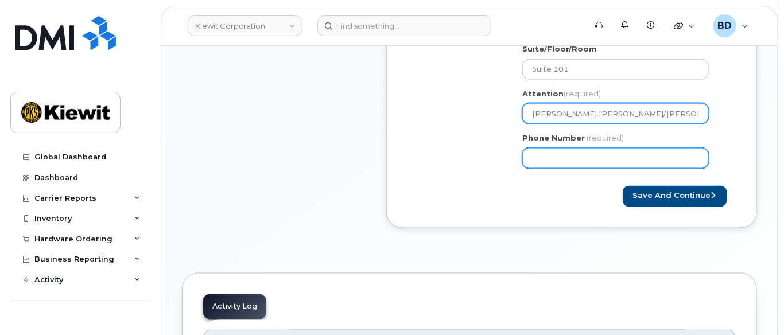
type input "Kevin.Hakenewerth/Travis.Wood"
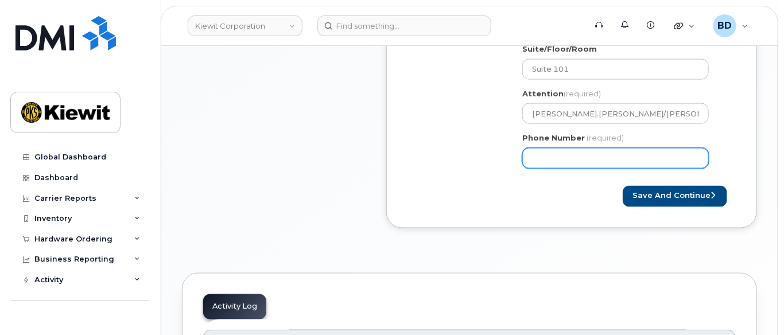
click at [555, 164] on input "Phone Number" at bounding box center [615, 158] width 186 height 21
type input "8777727707"
select select
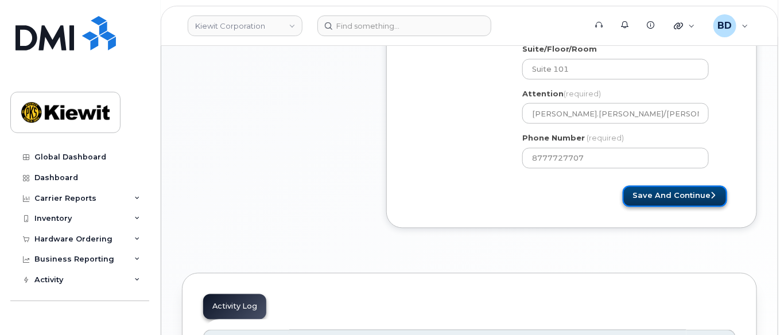
click at [650, 205] on button "Save and Continue" at bounding box center [674, 196] width 104 height 21
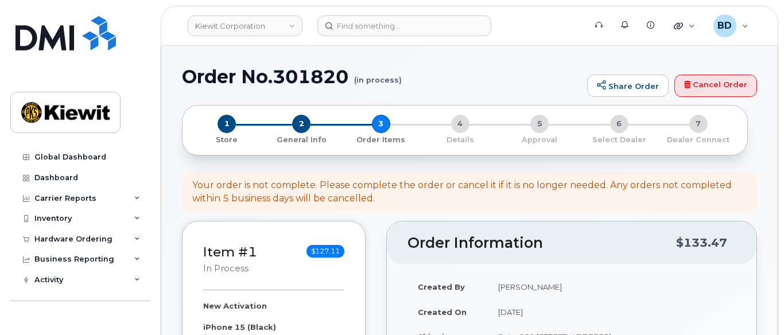
select select
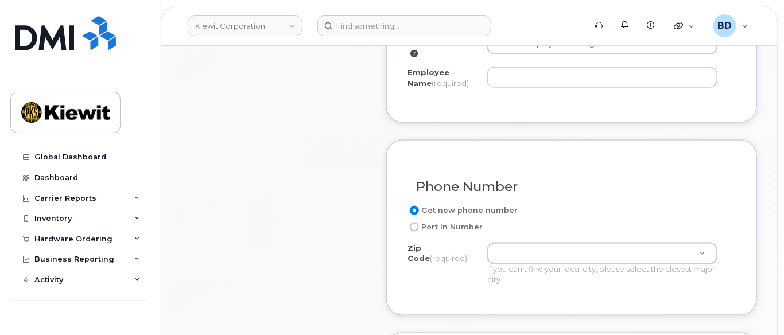
scroll to position [535, 0]
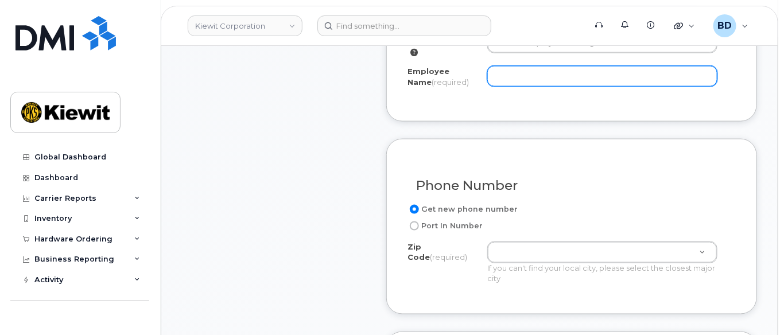
click at [544, 76] on input "Employee Name (required)" at bounding box center [602, 76] width 230 height 21
paste input "[PERSON_NAME].[PERSON_NAME]"
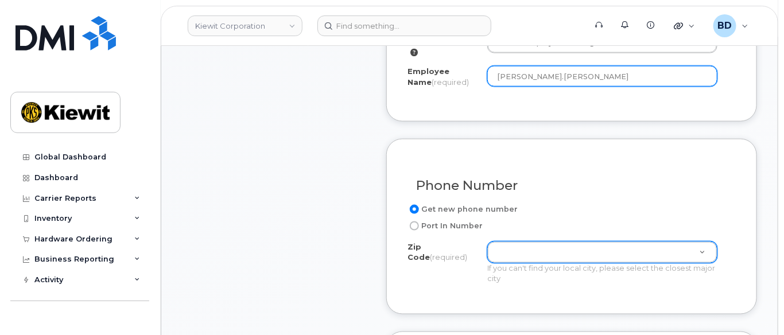
type input "[PERSON_NAME].[PERSON_NAME]"
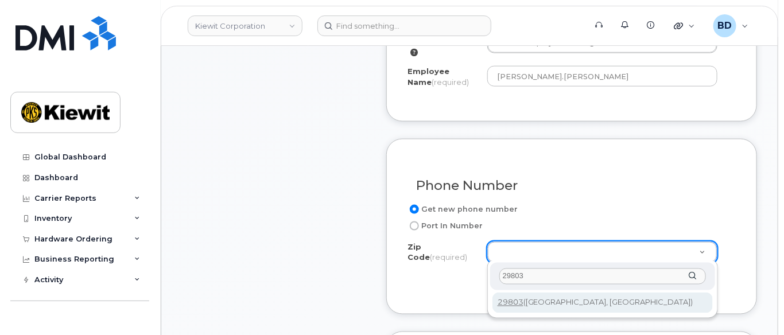
type input "29803"
type input "29803 (Aiken, SC)"
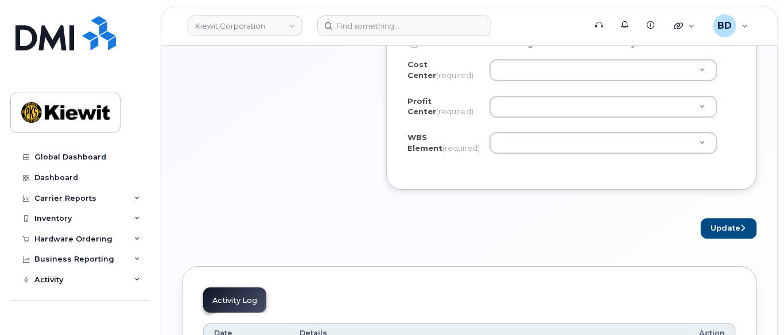
scroll to position [1147, 0]
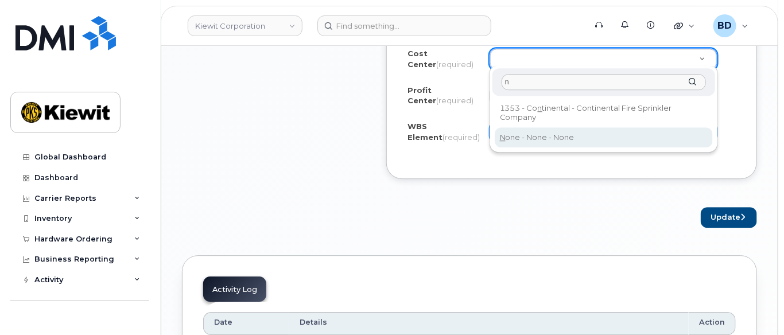
type input "n"
type input "None"
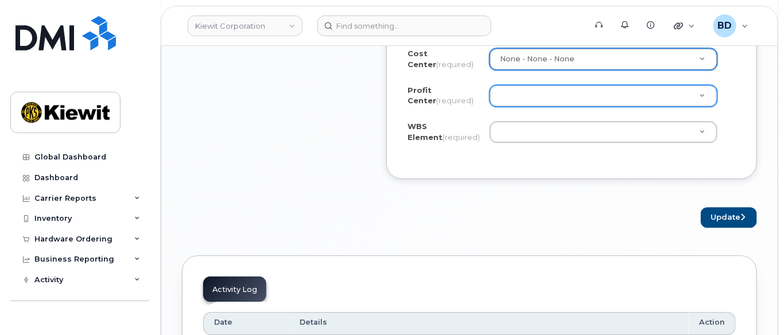
drag, startPoint x: 510, startPoint y: 87, endPoint x: 525, endPoint y: 123, distance: 39.1
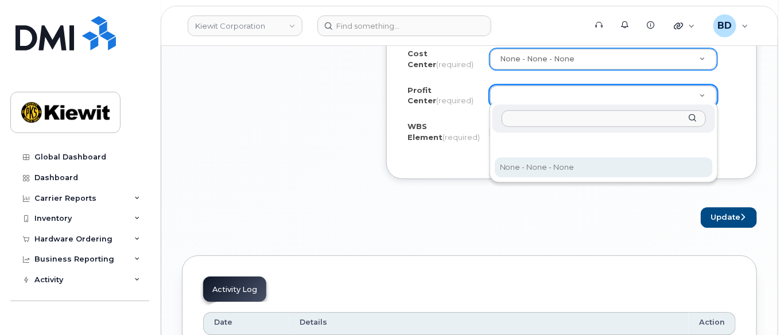
select select "None"
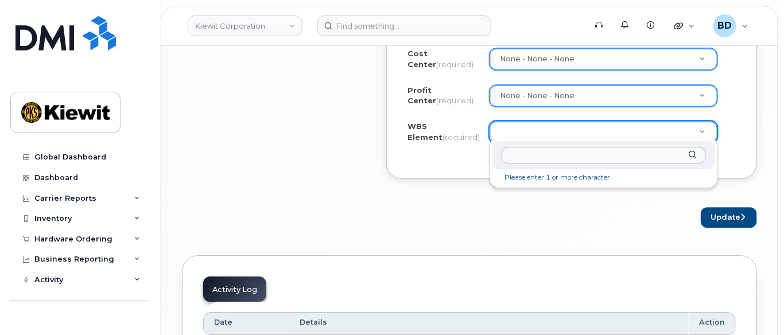
type input "Travis.Wood"
drag, startPoint x: 551, startPoint y: 153, endPoint x: 457, endPoint y: 148, distance: 94.8
click at [513, 150] on input "text" at bounding box center [603, 155] width 204 height 17
paste input "106030.1339"
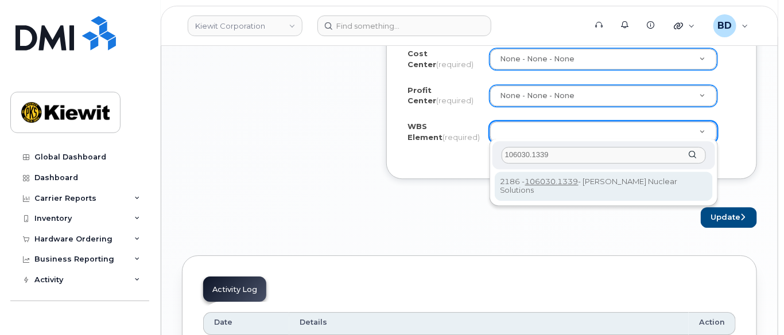
type input "106030.1339"
drag, startPoint x: 630, startPoint y: 178, endPoint x: 684, endPoint y: 193, distance: 55.9
type input "106030.1339"
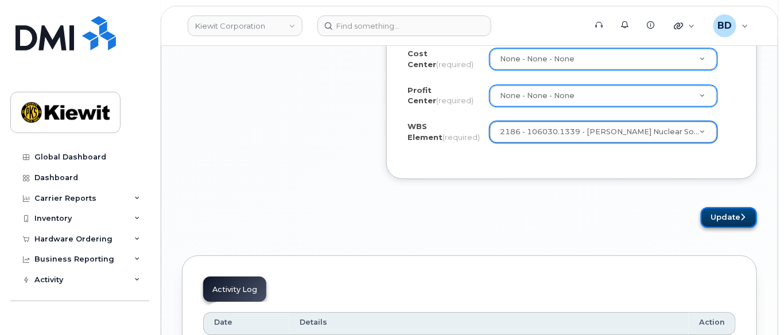
click at [731, 211] on button "Update" at bounding box center [728, 217] width 56 height 21
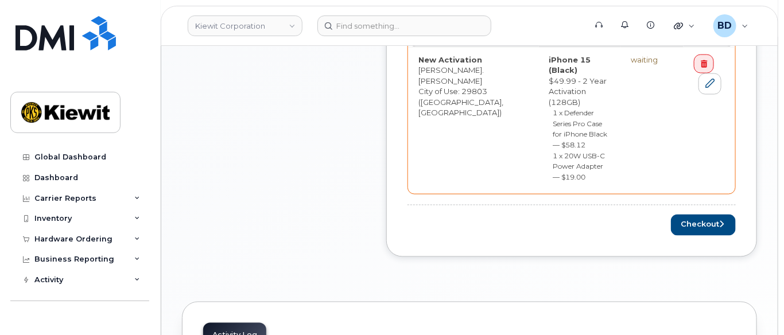
scroll to position [692, 0]
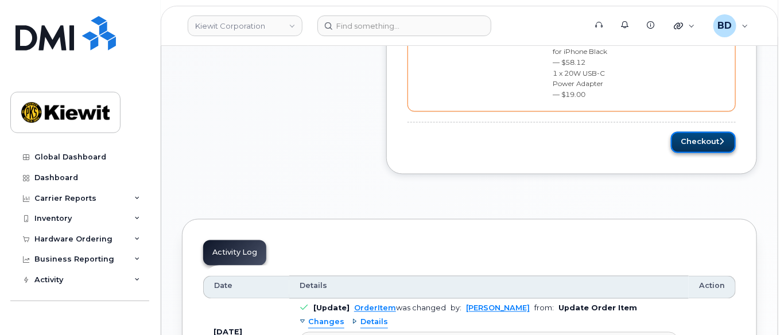
click at [702, 132] on button "Checkout" at bounding box center [703, 142] width 65 height 21
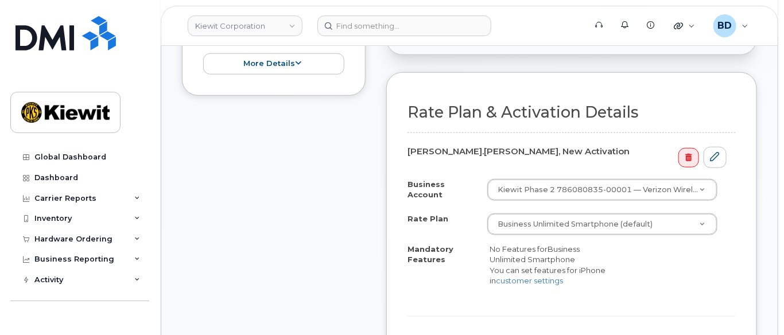
scroll to position [459, 0]
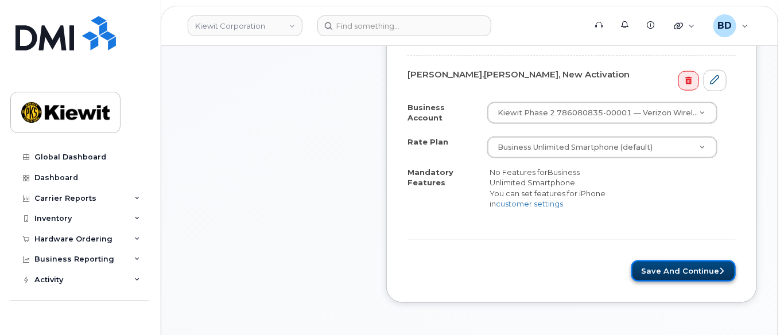
click at [683, 263] on button "Save and Continue" at bounding box center [683, 270] width 104 height 21
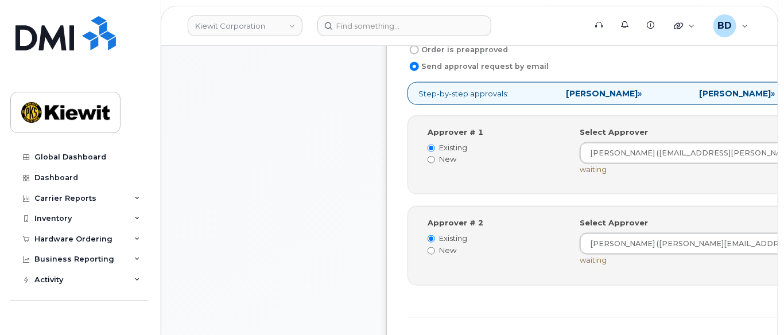
scroll to position [535, 0]
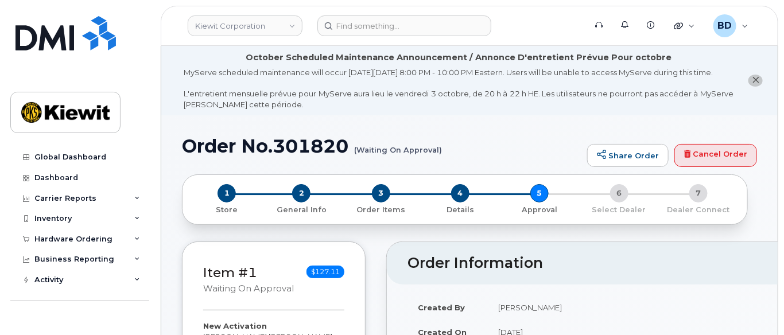
click at [297, 149] on h1 "Order No.301820 (Waiting On Approval)" at bounding box center [381, 146] width 399 height 20
copy h1 "301820"
click at [106, 237] on div "Hardware Ordering" at bounding box center [73, 239] width 78 height 9
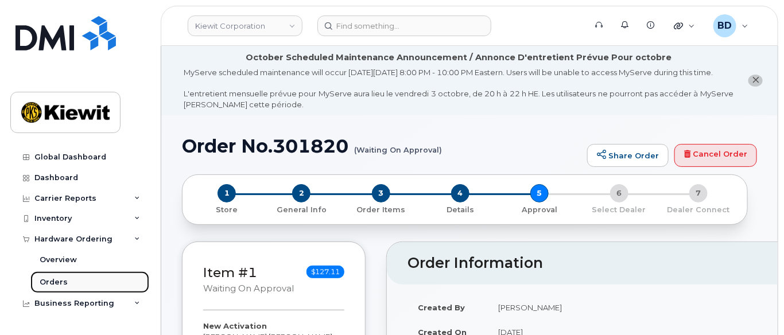
click at [103, 282] on link "Orders" at bounding box center [89, 282] width 119 height 22
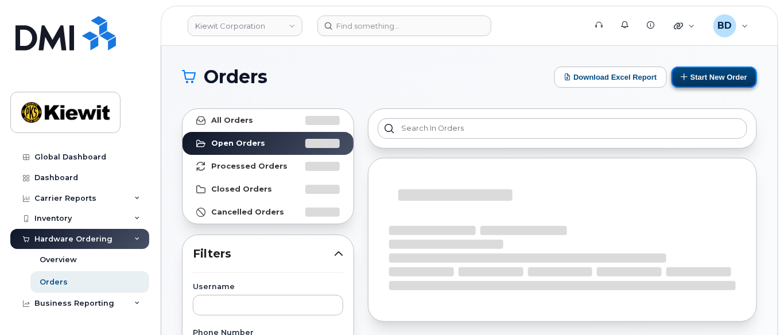
click at [735, 74] on button "Start New Order" at bounding box center [713, 77] width 85 height 21
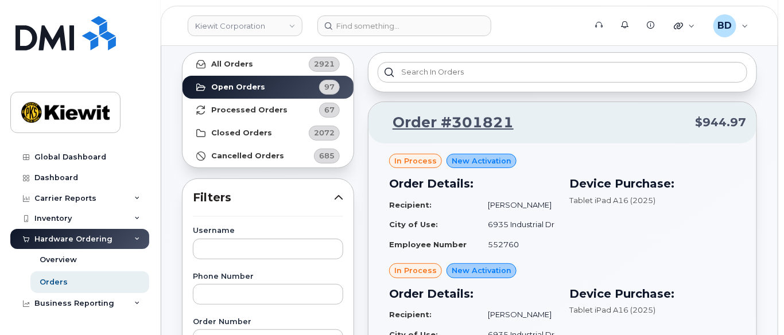
scroll to position [153, 0]
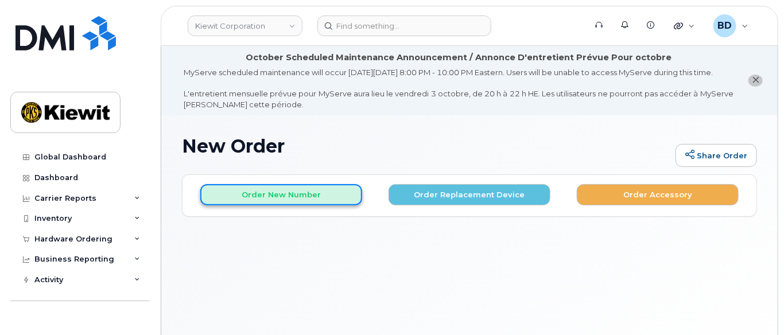
click at [279, 205] on button "Order New Number" at bounding box center [281, 194] width 162 height 21
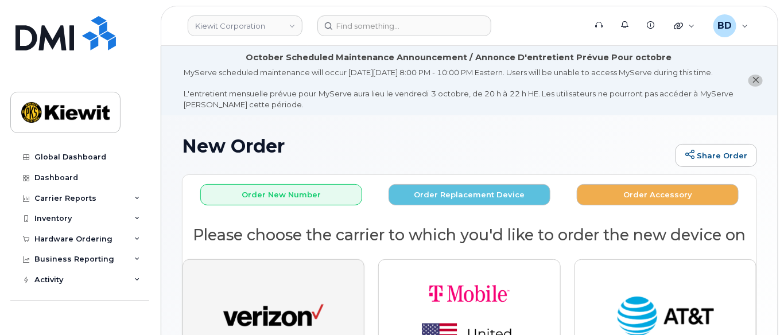
click at [269, 294] on button "button" at bounding box center [273, 317] width 182 height 116
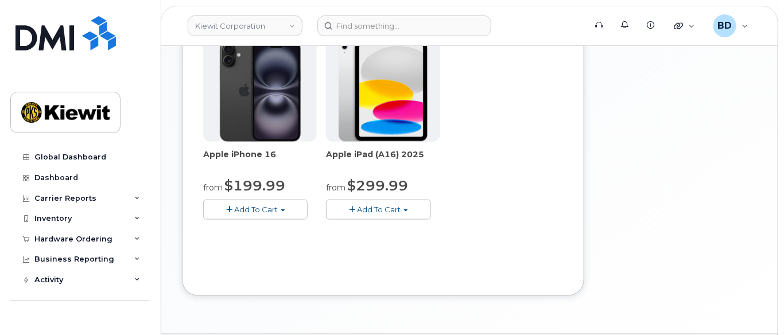
scroll to position [382, 0]
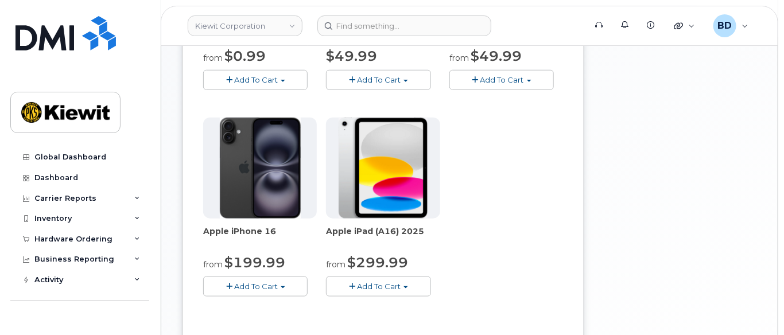
click at [499, 84] on span "Add To Cart" at bounding box center [502, 79] width 44 height 9
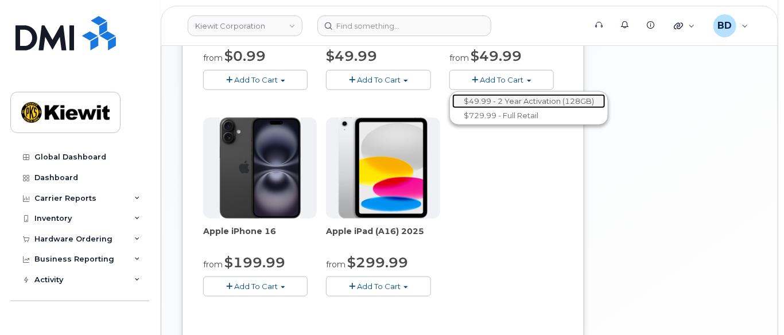
click at [502, 108] on link "$49.99 - 2 Year Activation (128GB)" at bounding box center [528, 101] width 153 height 14
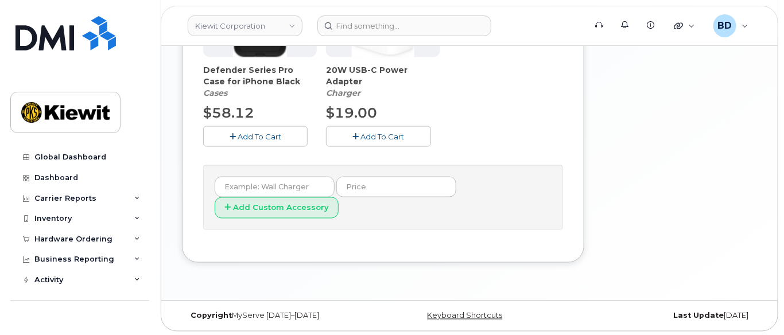
scroll to position [590, 0]
click at [248, 141] on span "Add To Cart" at bounding box center [259, 135] width 44 height 9
click at [363, 141] on span "Add To Cart" at bounding box center [383, 135] width 44 height 9
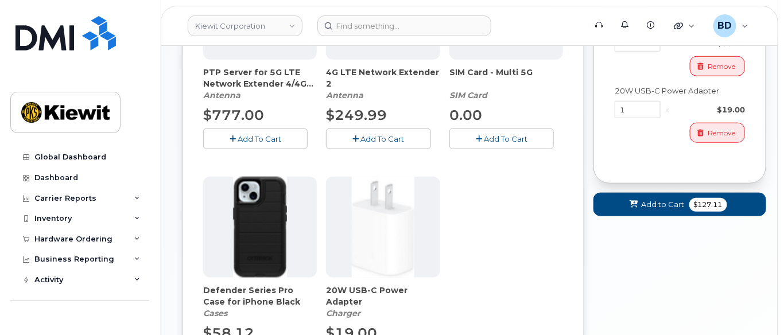
scroll to position [361, 0]
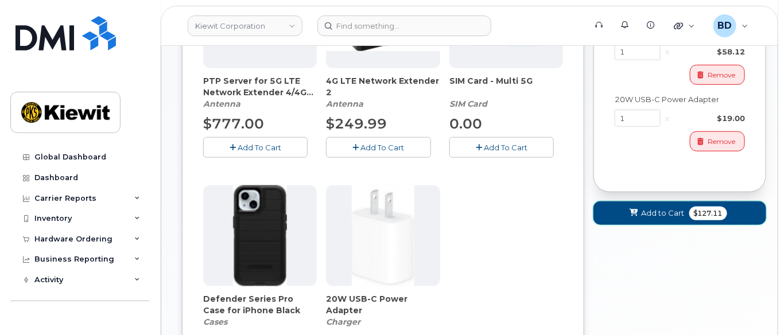
click at [653, 219] on span "Add to Cart" at bounding box center [662, 213] width 43 height 11
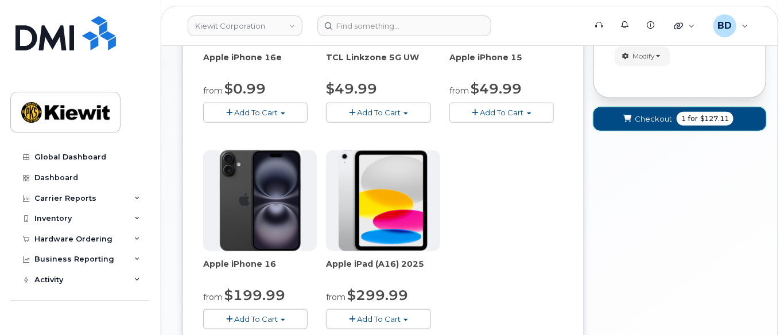
click at [642, 124] on span "Checkout" at bounding box center [652, 119] width 37 height 11
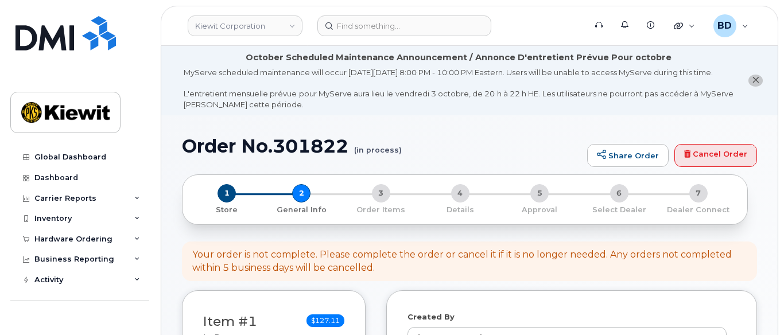
select select
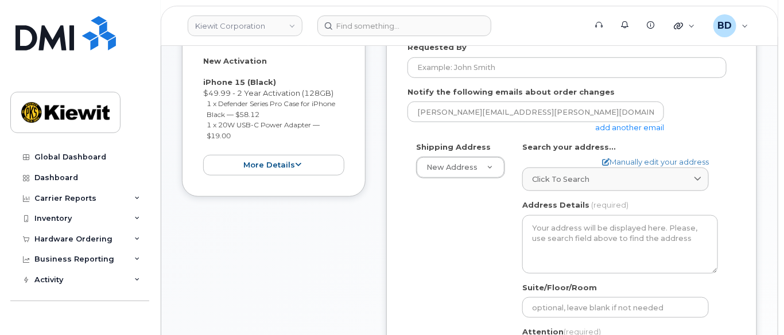
scroll to position [382, 0]
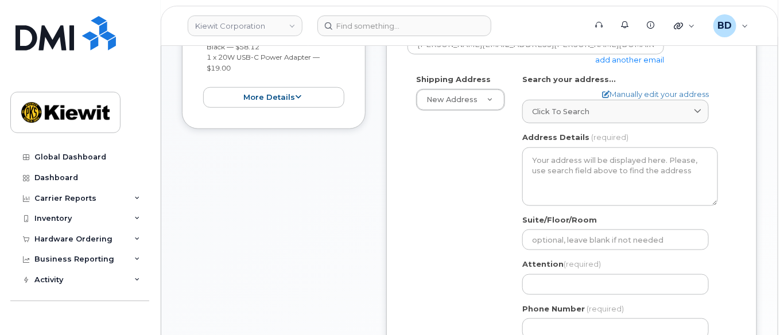
click at [602, 64] on link "add another email" at bounding box center [629, 59] width 69 height 9
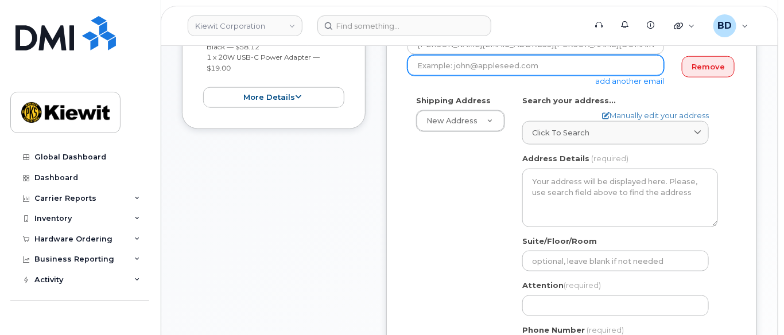
click at [491, 76] on input "email" at bounding box center [535, 65] width 256 height 21
paste input "[PERSON_NAME][EMAIL_ADDRESS][PERSON_NAME][PERSON_NAME][DOMAIN_NAME]"
type input "[PERSON_NAME][EMAIL_ADDRESS][PERSON_NAME][PERSON_NAME][DOMAIN_NAME]"
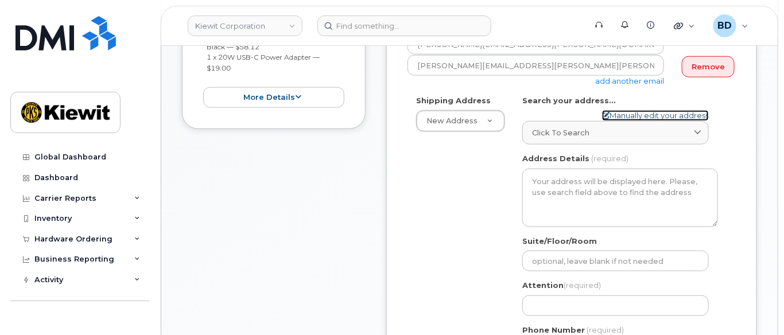
click at [636, 121] on link "Manually edit your address" at bounding box center [655, 115] width 107 height 11
select select
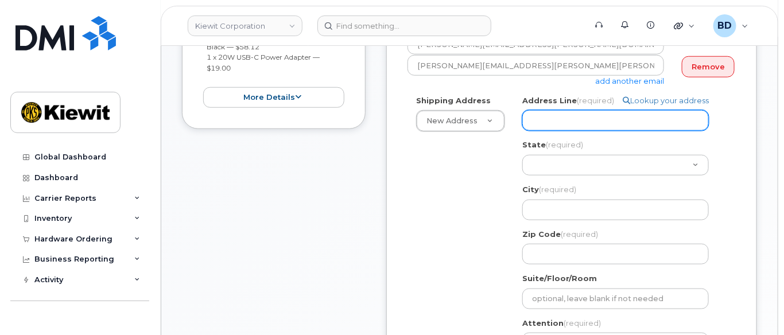
click at [549, 127] on input "Address Line (required)" at bounding box center [615, 120] width 186 height 21
paste input "[STREET_ADDRESS]"
select select
type input "[STREET_ADDRESS]"
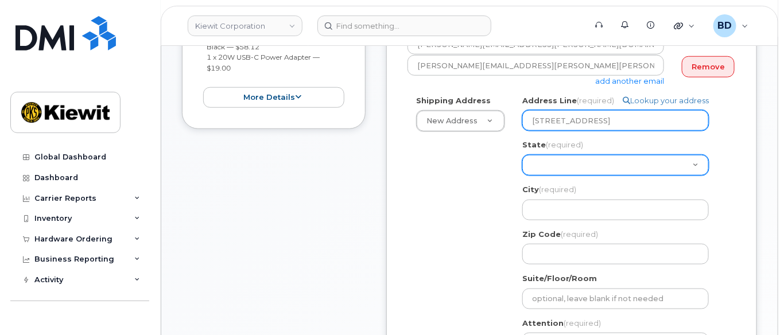
select select
type input "[STREET_ADDRESS]"
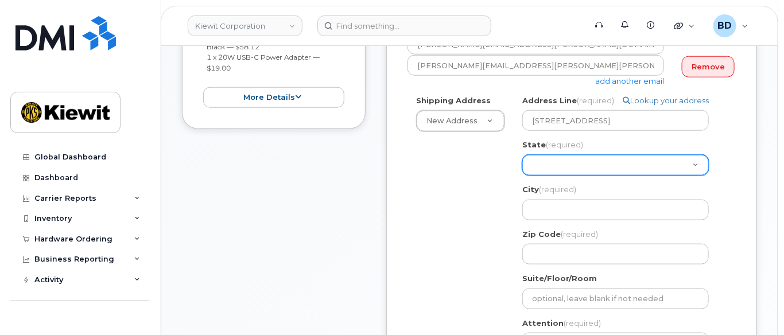
click at [554, 176] on select "[US_STATE] [US_STATE] [US_STATE] [US_STATE] [US_STATE] [US_STATE] [US_STATE] [U…" at bounding box center [615, 165] width 186 height 21
select select "[GEOGRAPHIC_DATA]"
click at [522, 164] on select "[US_STATE] [US_STATE] [US_STATE] [US_STATE] [US_STATE] [US_STATE] [US_STATE] [U…" at bounding box center [615, 165] width 186 height 21
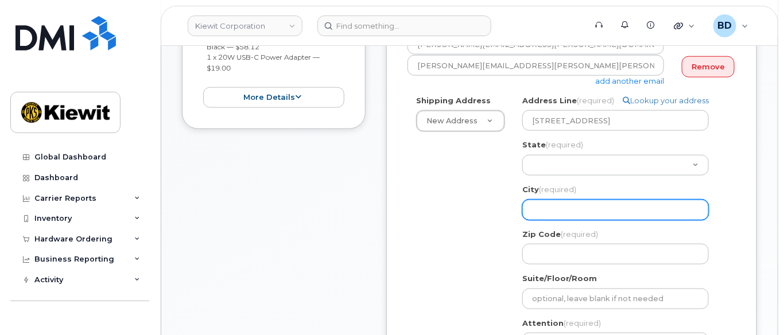
click at [538, 217] on input "City (required)" at bounding box center [615, 210] width 186 height 21
select select
type input "T"
select select
type input "Th"
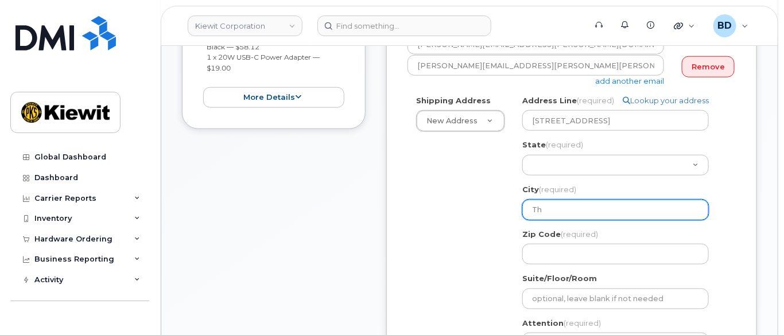
select select
type input "The"
select select
type input "The W"
select select
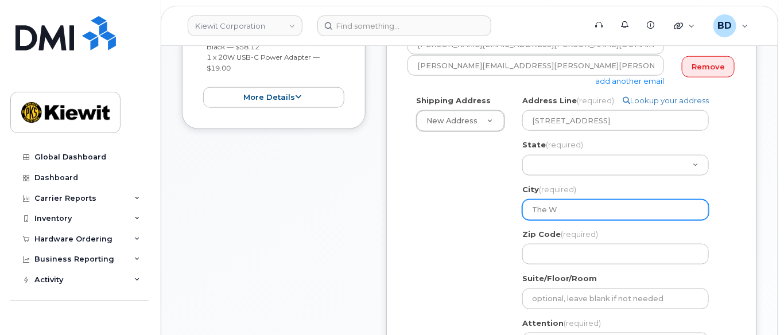
type input "The Wo"
select select
type input "The Woo"
select select
type input "The Wood"
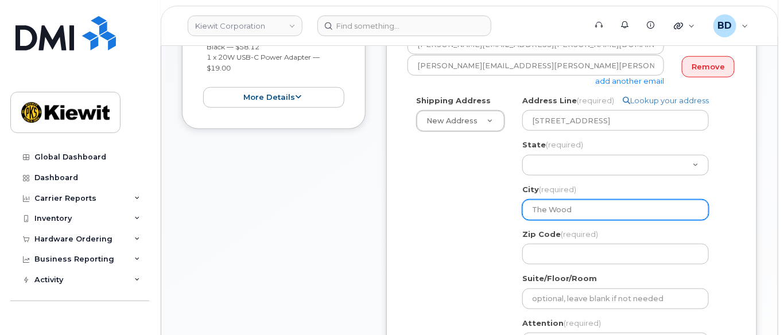
select select
type input "The Woodl"
select select
type input "The Woodl;"
select select
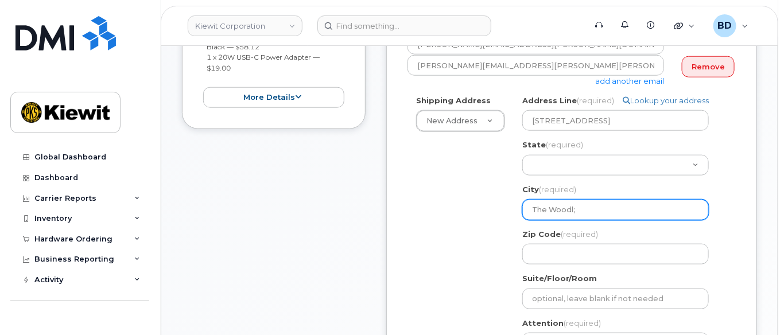
type input "The Woodl;a"
select select
type input "The Woodl;an"
select select
type input "The Woodl;and"
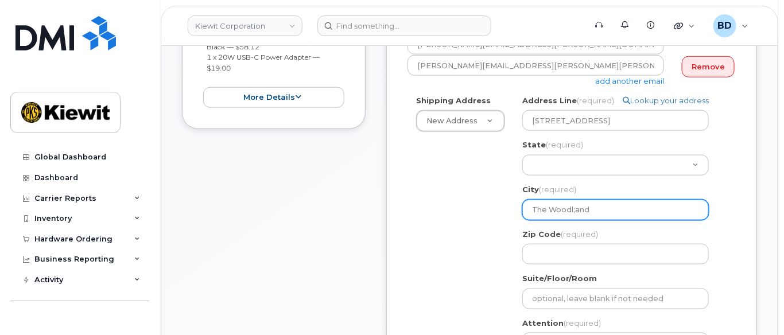
select select
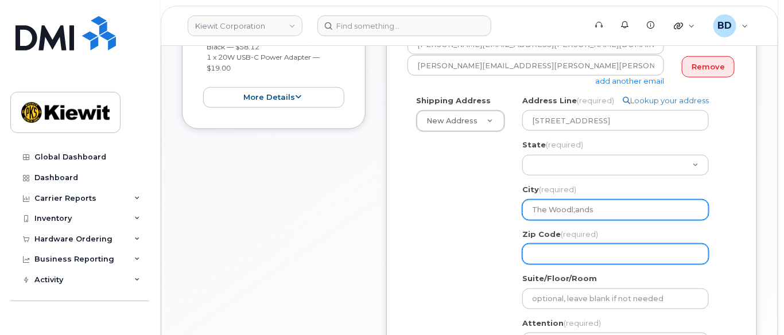
type input "The Woodl;ands"
click at [570, 262] on input "Zip Code (required)" at bounding box center [615, 254] width 186 height 21
select select
type input "7"
select select
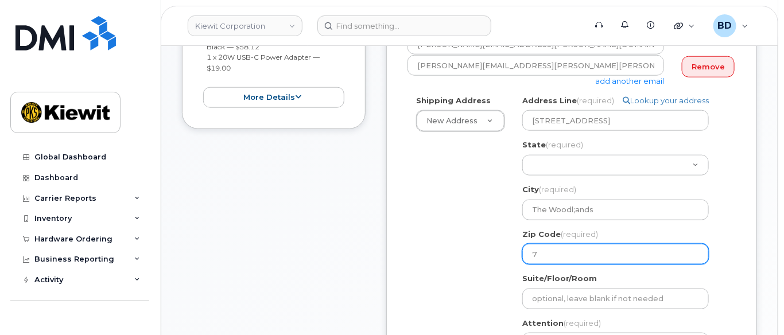
type input "77"
select select
type input "773"
select select
type input "7738"
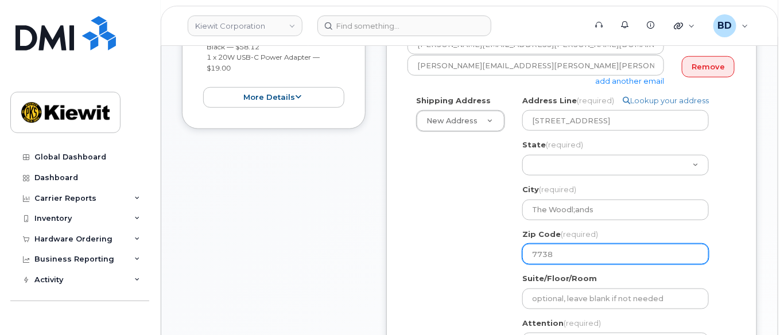
select select
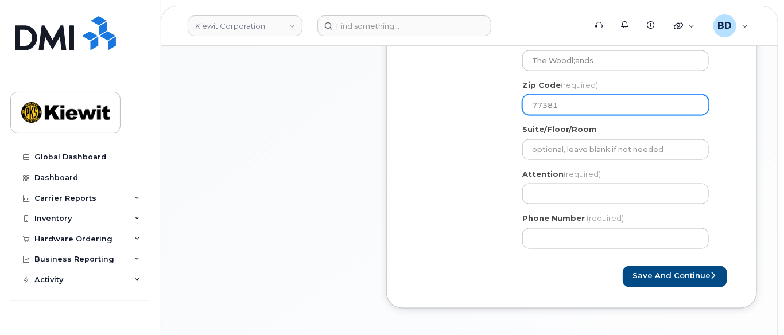
scroll to position [535, 0]
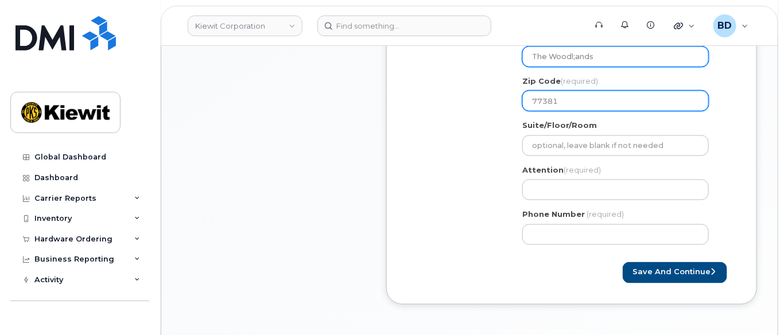
type input "77381"
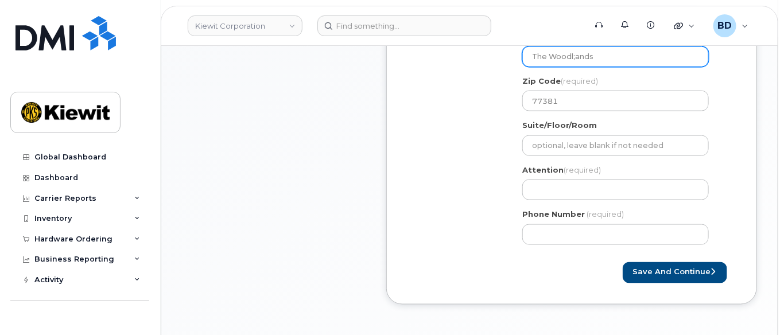
click at [572, 61] on input "The Woodl;ands" at bounding box center [615, 56] width 186 height 21
select select
type input "The Woodlands"
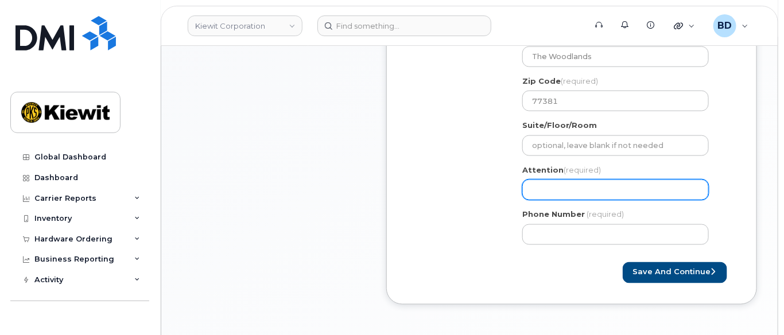
click at [555, 197] on input "Attention (required)" at bounding box center [615, 190] width 186 height 21
paste input "David.Dukat"
select select
type input "David.Dukat"
select select
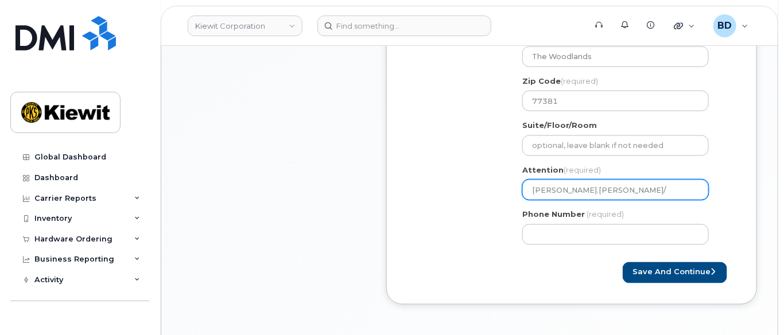
click at [590, 200] on input "David.Dukat/" at bounding box center [615, 190] width 186 height 21
paste input "[PERSON_NAME]"
type input "[PERSON_NAME].[PERSON_NAME]/ [PERSON_NAME]"
select select
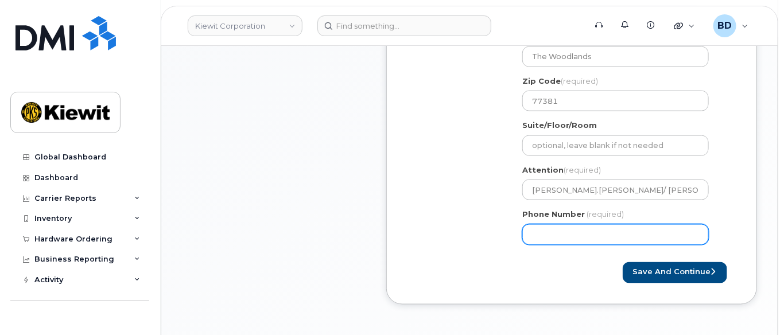
click at [533, 236] on input "Phone Number" at bounding box center [615, 234] width 186 height 21
type input "8777727707"
select select
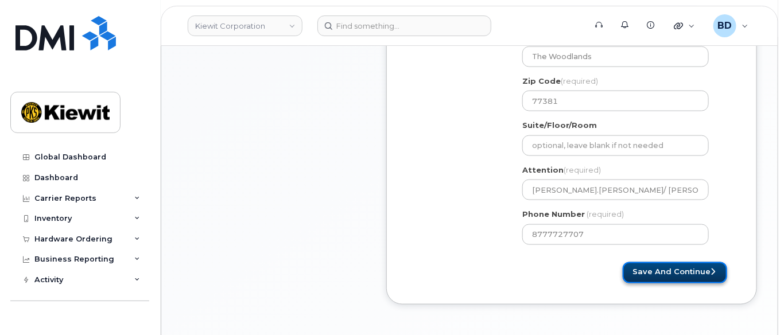
click at [658, 283] on button "Save and Continue" at bounding box center [674, 272] width 104 height 21
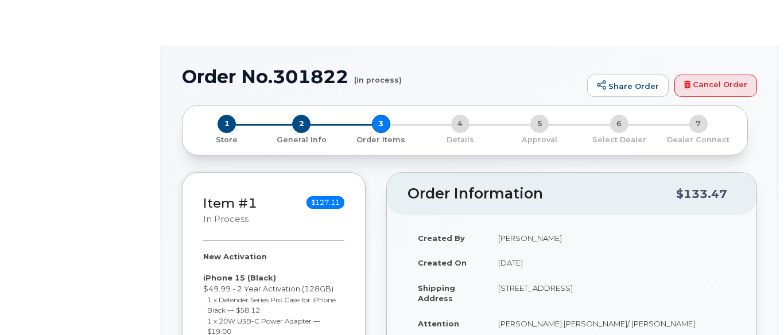
select select
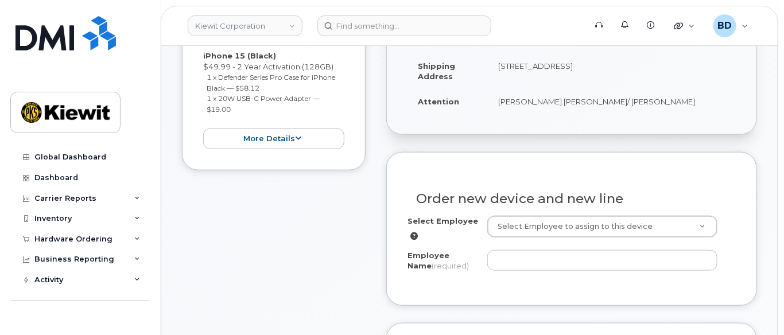
scroll to position [382, 0]
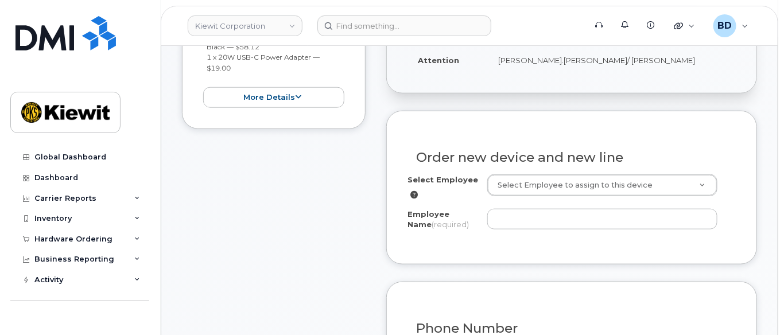
click at [548, 215] on div "Select Employee Select Employee to assign to this device Employee Name (require…" at bounding box center [571, 204] width 328 height 60
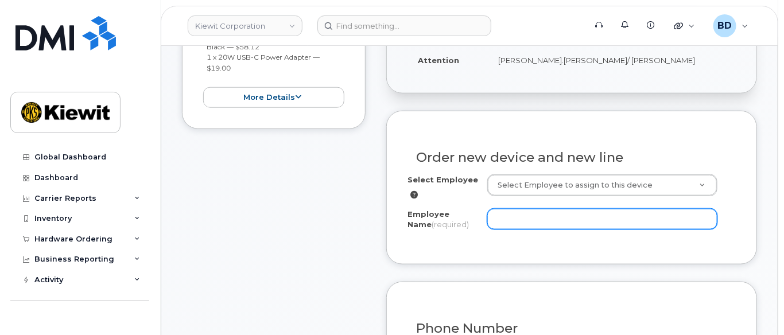
click at [549, 229] on input "Employee Name (required)" at bounding box center [602, 219] width 230 height 21
paste input "[PERSON_NAME]"
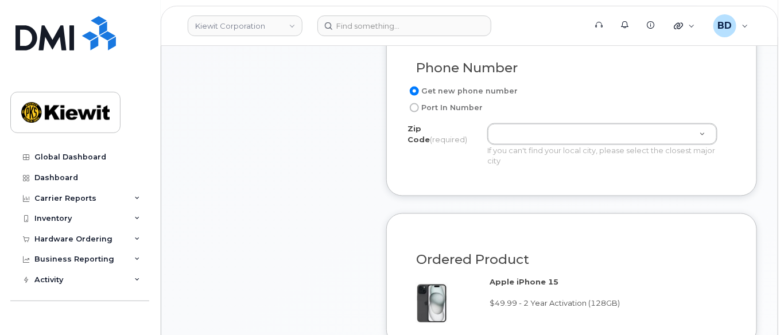
scroll to position [611, 0]
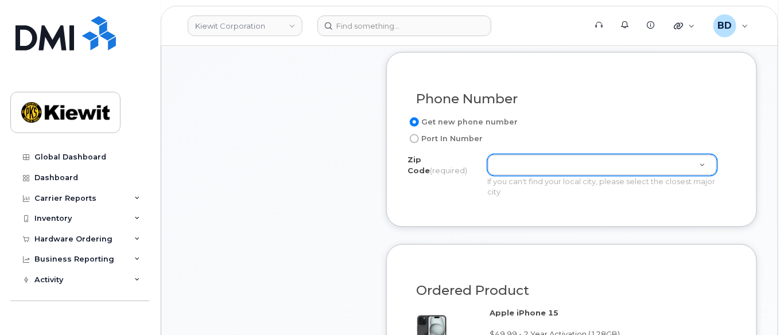
type input "[PERSON_NAME]"
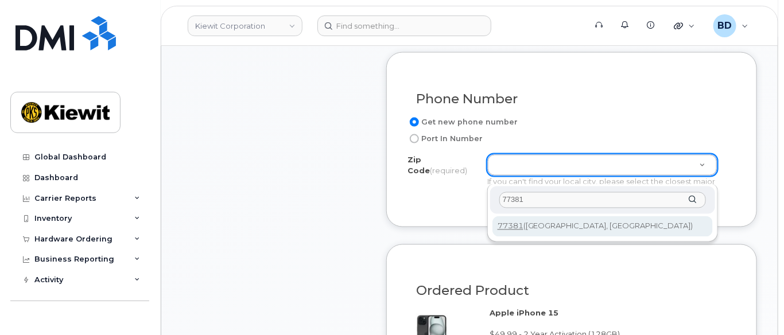
type input "77381"
type input "77381 (Spring, TX)"
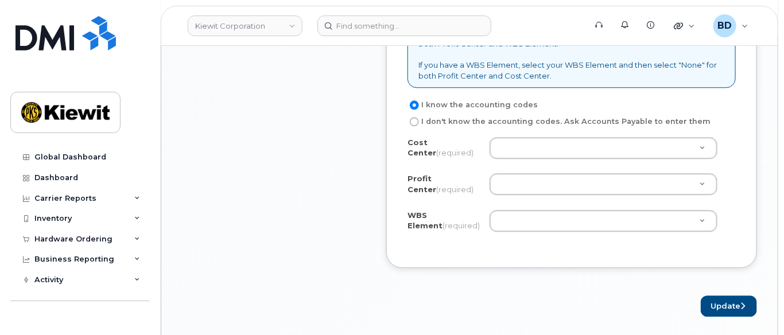
scroll to position [1070, 0]
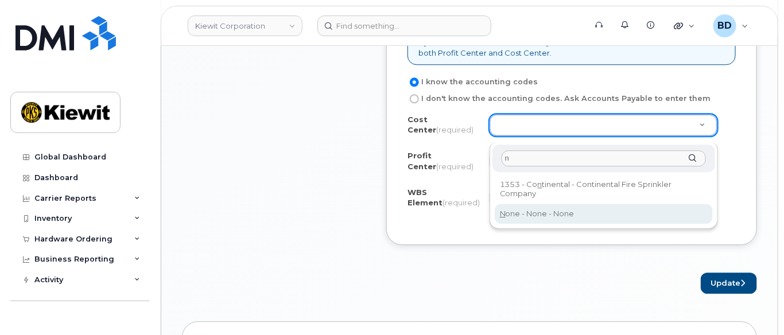
type input "n"
drag, startPoint x: 509, startPoint y: 209, endPoint x: 511, endPoint y: 190, distance: 19.1
type input "None"
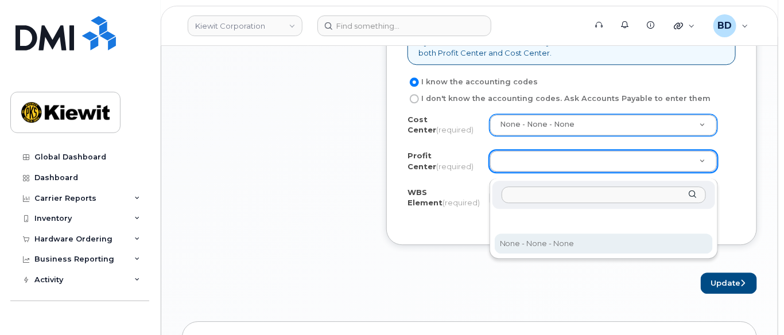
drag, startPoint x: 528, startPoint y: 238, endPoint x: 515, endPoint y: 219, distance: 23.1
select select "None"
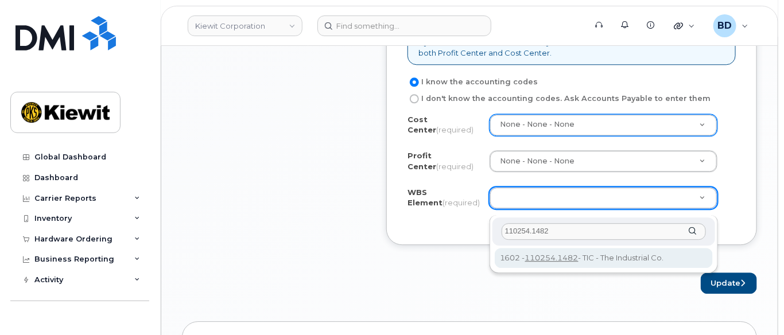
type input "110254.1482"
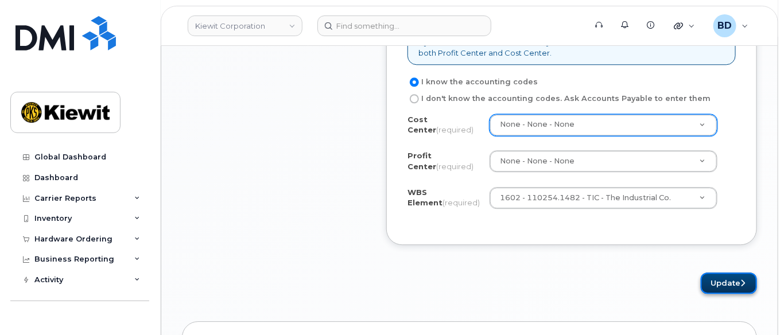
click at [720, 290] on button "Update" at bounding box center [728, 282] width 56 height 21
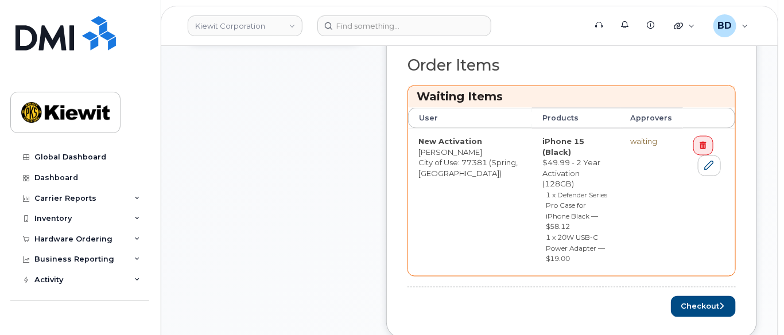
scroll to position [535, 0]
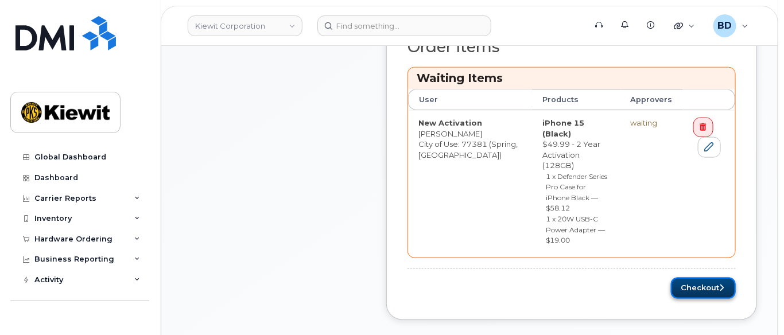
click at [693, 278] on button "Checkout" at bounding box center [703, 288] width 65 height 21
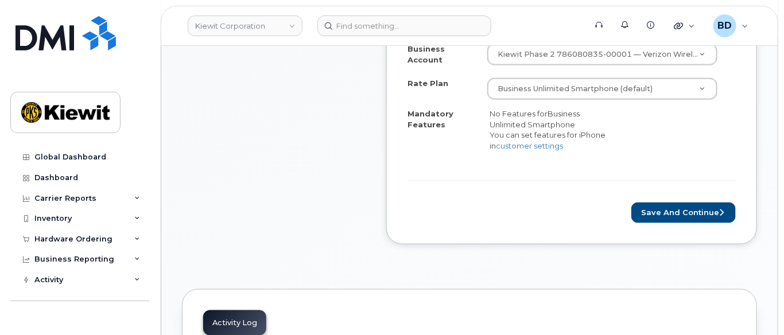
scroll to position [535, 0]
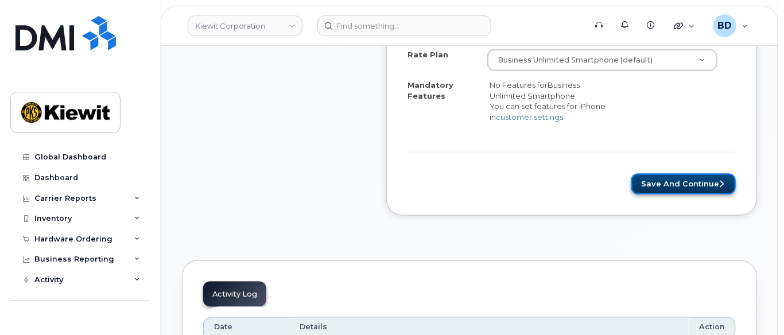
click at [665, 186] on button "Save and Continue" at bounding box center [683, 184] width 104 height 21
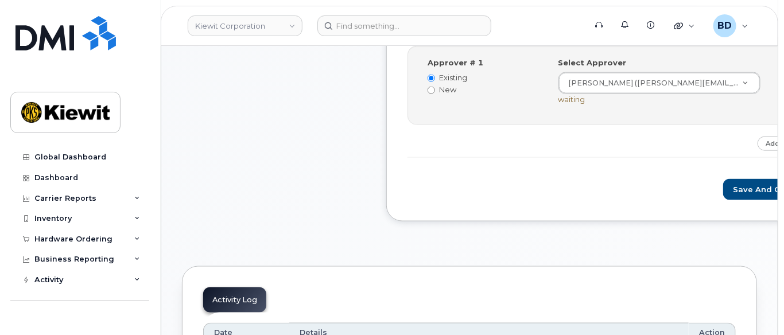
scroll to position [535, 0]
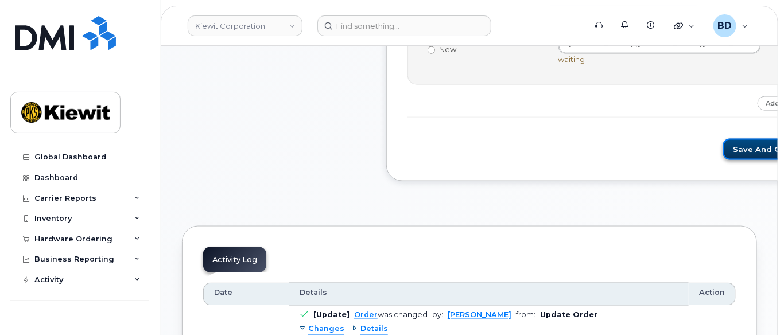
click at [723, 153] on button "Save and Continue" at bounding box center [772, 149] width 98 height 21
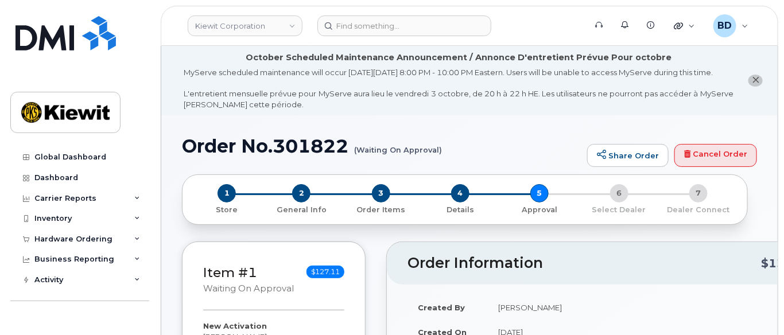
click at [304, 146] on h1 "Order No.301822 (Waiting On Approval)" at bounding box center [381, 146] width 399 height 20
copy h1 "301822"
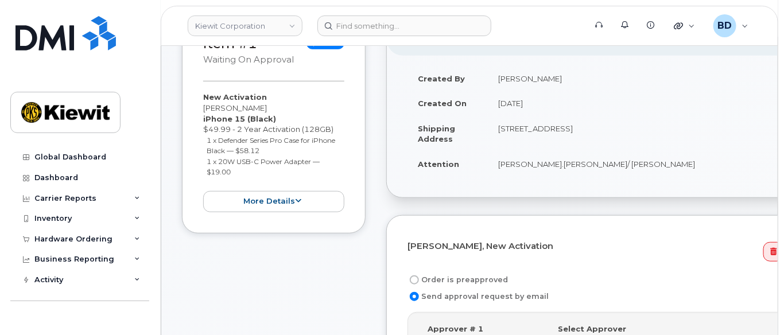
scroll to position [229, 0]
click at [96, 236] on div "Hardware Ordering" at bounding box center [73, 239] width 78 height 9
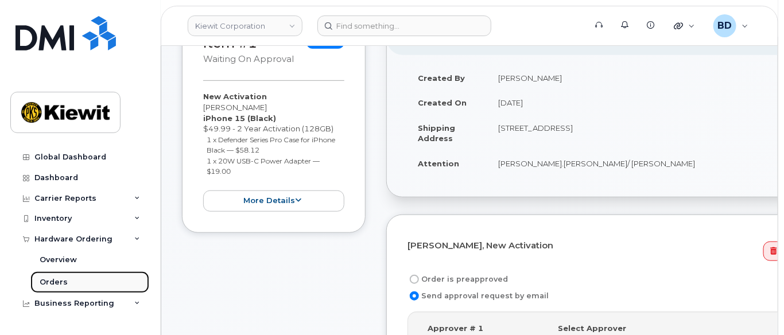
click at [61, 283] on div "Orders" at bounding box center [54, 282] width 28 height 10
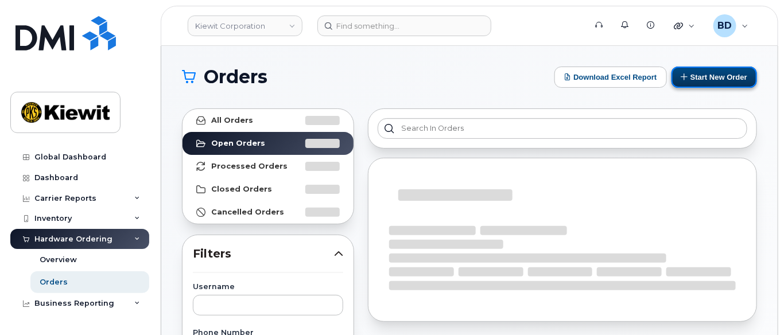
click at [713, 77] on button "Start New Order" at bounding box center [713, 77] width 85 height 21
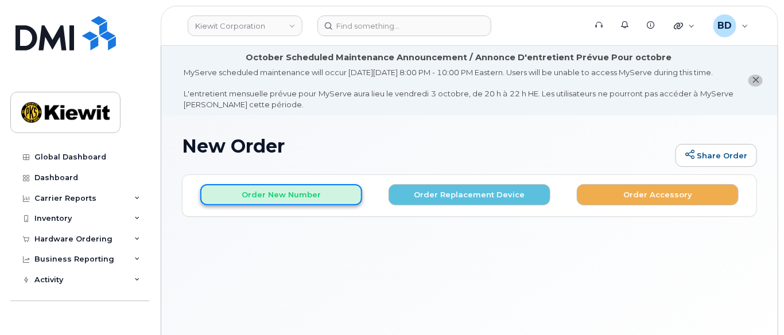
click at [274, 205] on button "Order New Number" at bounding box center [281, 194] width 162 height 21
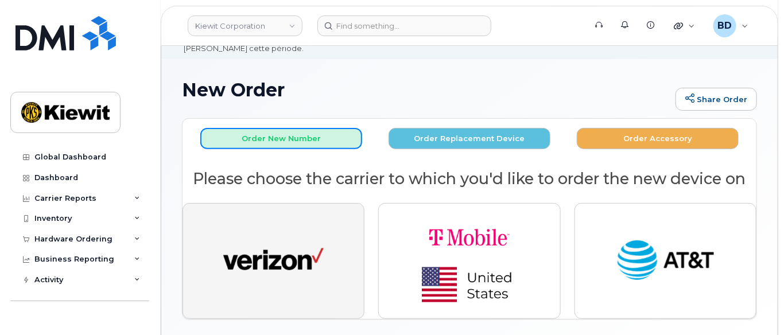
scroll to position [76, 0]
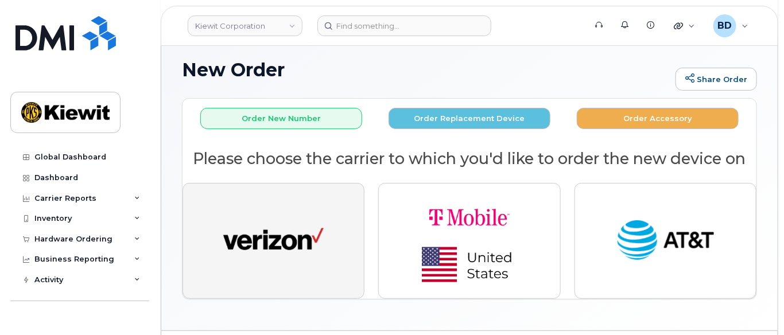
click at [274, 267] on img "button" at bounding box center [273, 241] width 100 height 52
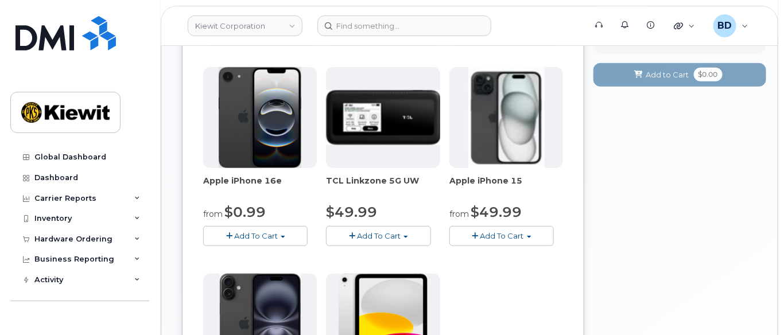
scroll to position [229, 0]
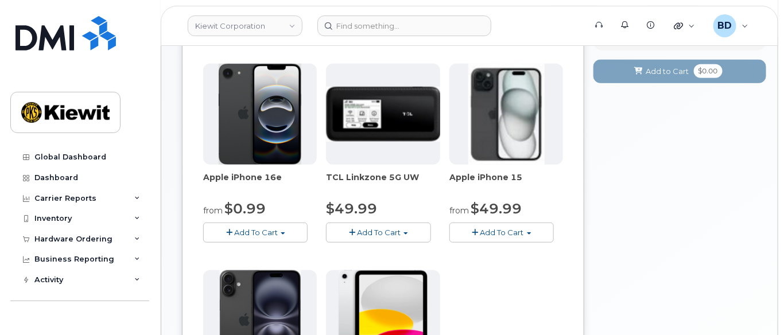
click at [493, 237] on span "Add To Cart" at bounding box center [502, 232] width 44 height 9
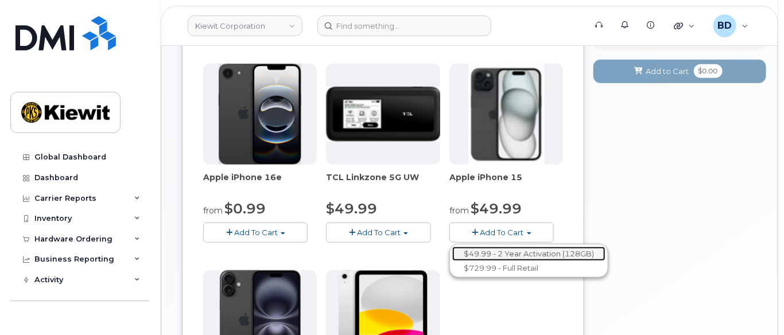
click at [491, 261] on link "$49.99 - 2 Year Activation (128GB)" at bounding box center [528, 254] width 153 height 14
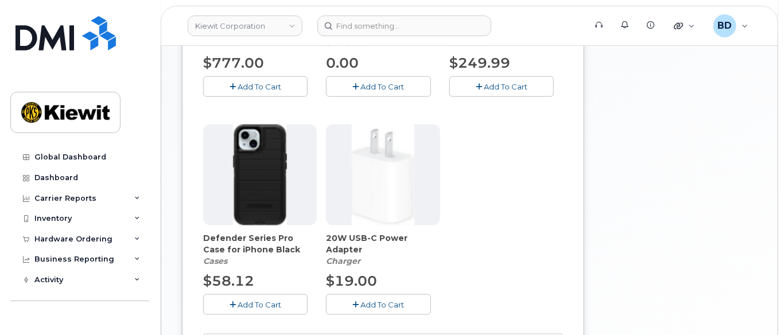
scroll to position [459, 0]
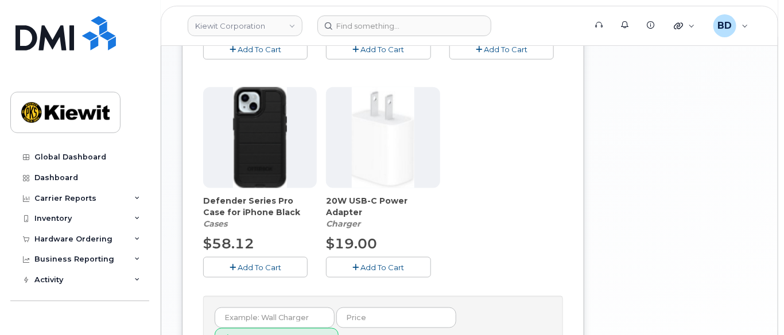
click at [270, 272] on span "Add To Cart" at bounding box center [259, 267] width 44 height 9
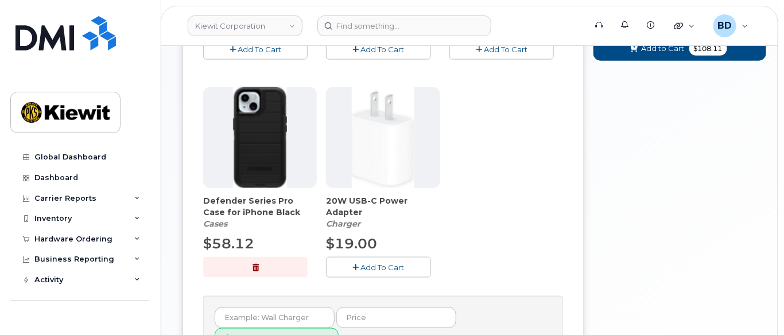
click at [350, 277] on button "Add To Cart" at bounding box center [378, 267] width 104 height 20
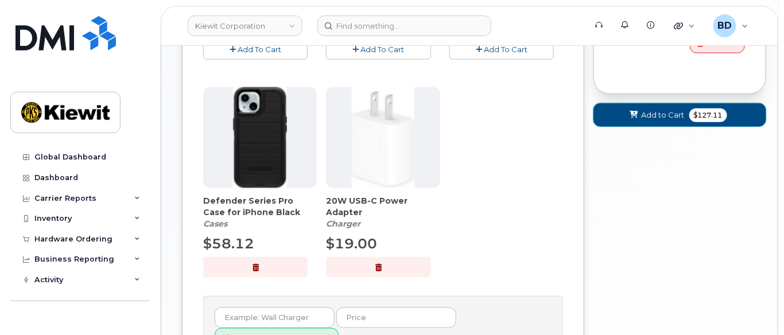
click at [641, 122] on button "Add to Cart $127.11" at bounding box center [679, 115] width 173 height 24
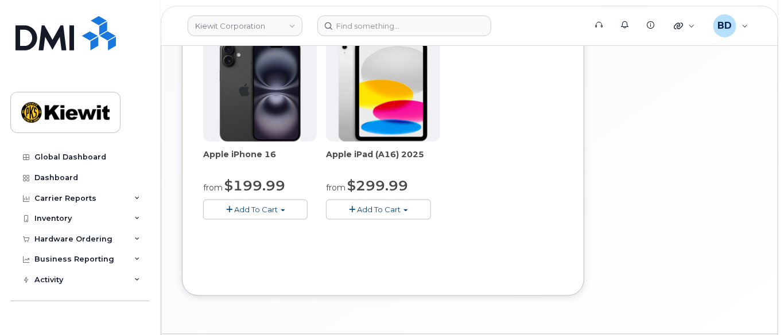
scroll to position [502, 0]
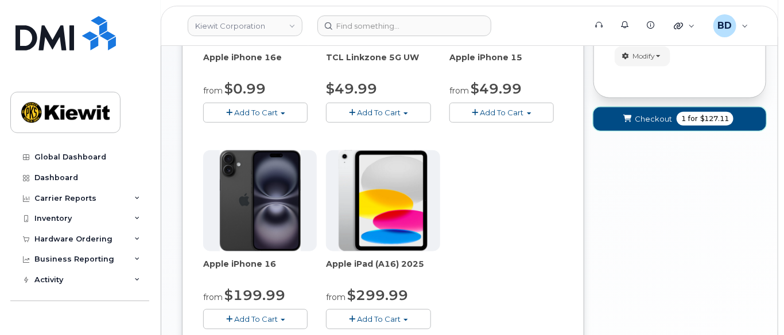
click at [636, 123] on span "Checkout" at bounding box center [652, 119] width 37 height 11
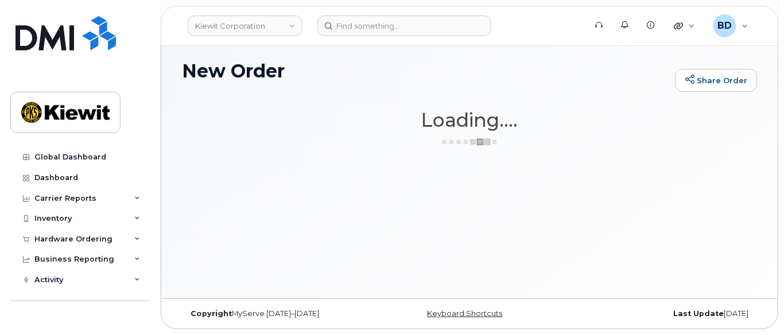
scroll to position [85, 0]
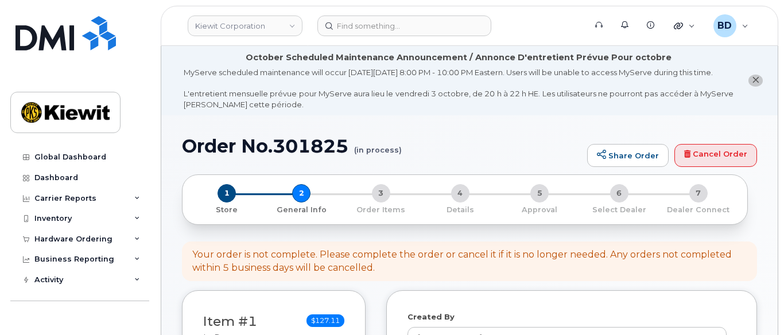
select select
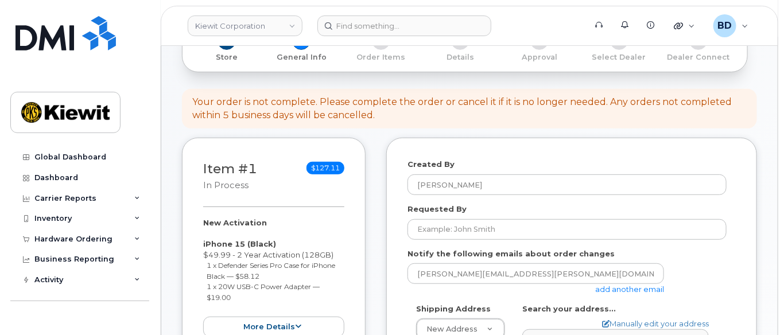
scroll to position [229, 0]
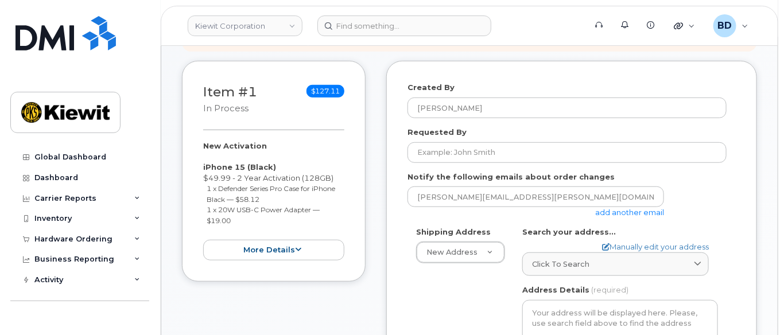
click at [634, 217] on link "add another email" at bounding box center [629, 212] width 69 height 9
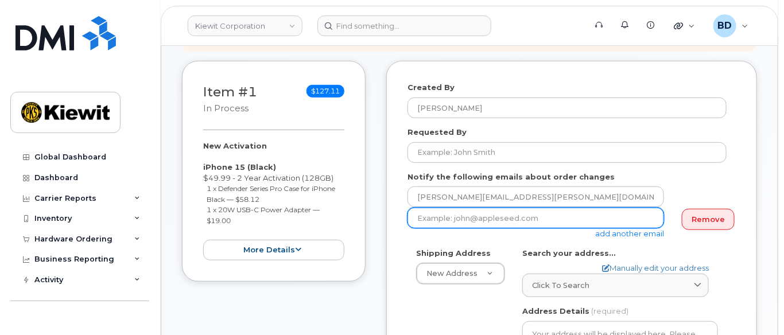
click at [500, 218] on input "email" at bounding box center [535, 218] width 256 height 21
paste input "[PERSON_NAME][EMAIL_ADDRESS][PERSON_NAME][DOMAIN_NAME]"
type input "[PERSON_NAME][EMAIL_ADDRESS][PERSON_NAME][DOMAIN_NAME]"
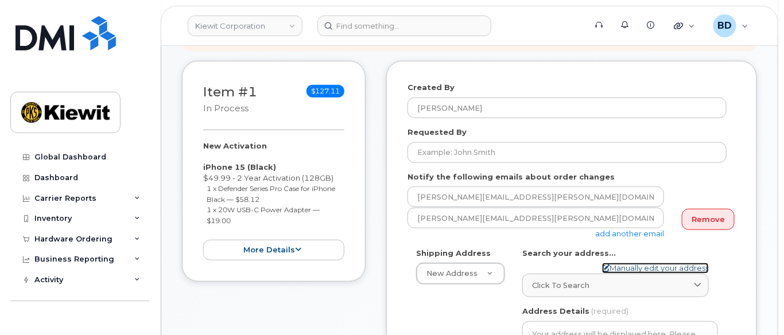
click at [615, 274] on link "Manually edit your address" at bounding box center [655, 268] width 107 height 11
select select
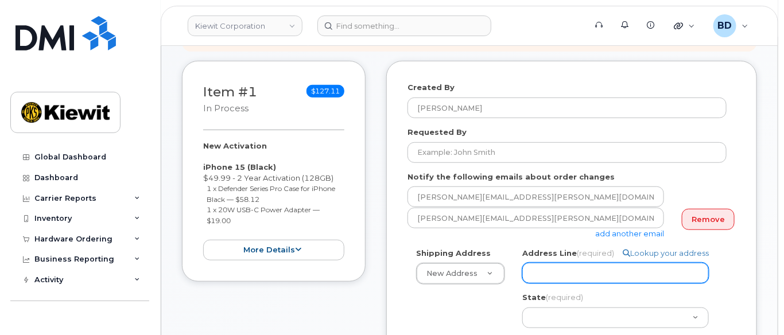
click at [544, 280] on input "Address Line (required)" at bounding box center [615, 273] width 186 height 21
paste input "[STREET_ADDRESS][PERSON_NAME]"
select select
type input "[STREET_ADDRESS][PERSON_NAME]"
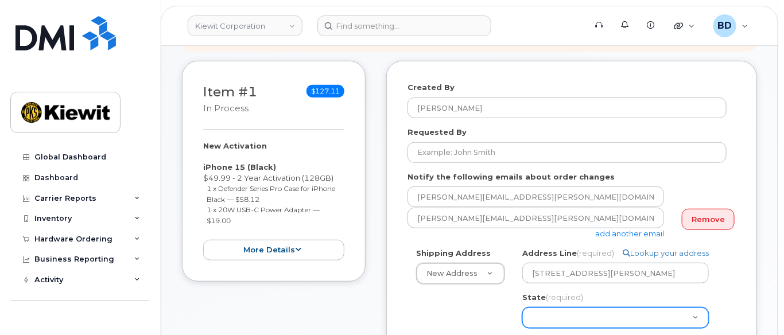
click at [540, 317] on select "[US_STATE] [US_STATE] [US_STATE] [US_STATE] [US_STATE] [US_STATE] [US_STATE] [U…" at bounding box center [615, 317] width 186 height 21
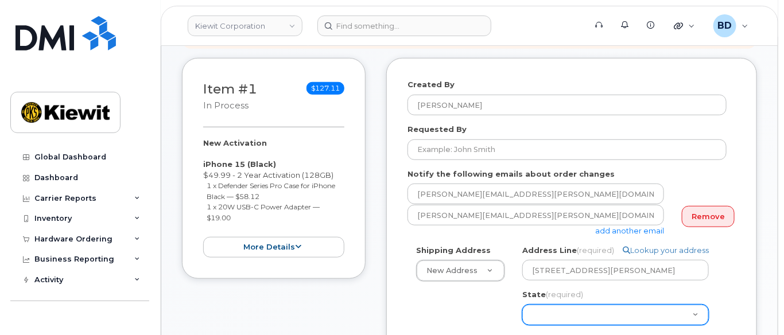
select select "KY"
click at [522, 314] on select "[US_STATE] [US_STATE] [US_STATE] [US_STATE] [US_STATE] [US_STATE] [US_STATE] [U…" at bounding box center [615, 315] width 186 height 21
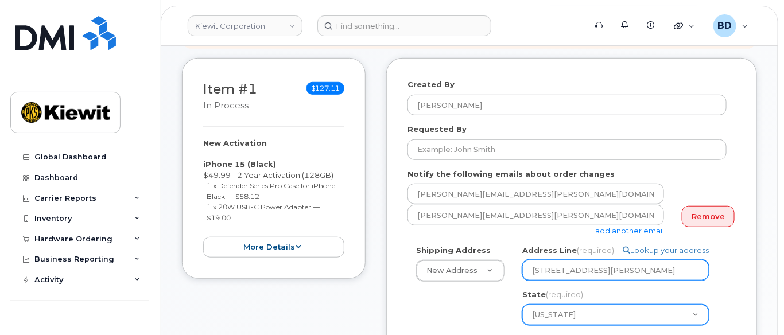
scroll to position [309, 0]
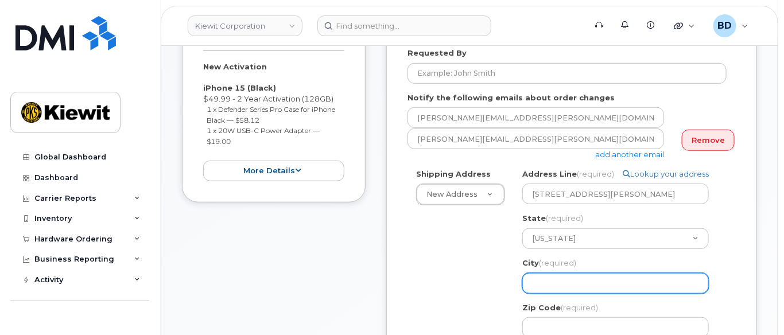
click at [554, 293] on input "City (required)" at bounding box center [615, 283] width 186 height 21
paste input "[GEOGRAPHIC_DATA]"
select select
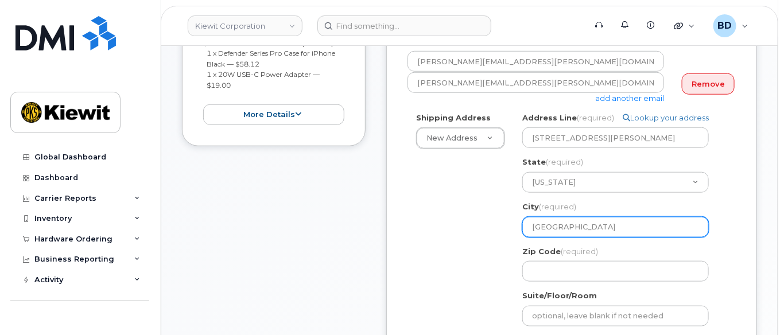
scroll to position [385, 0]
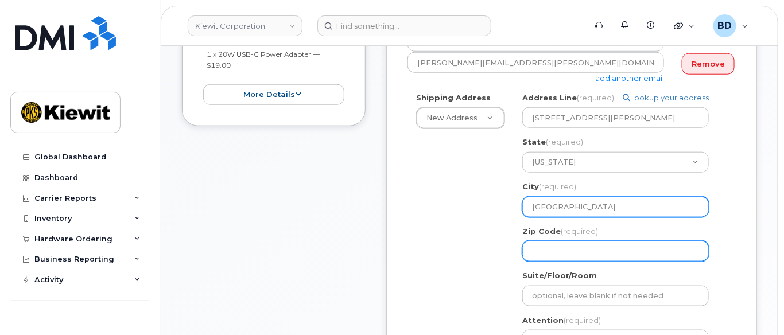
type input "[GEOGRAPHIC_DATA]"
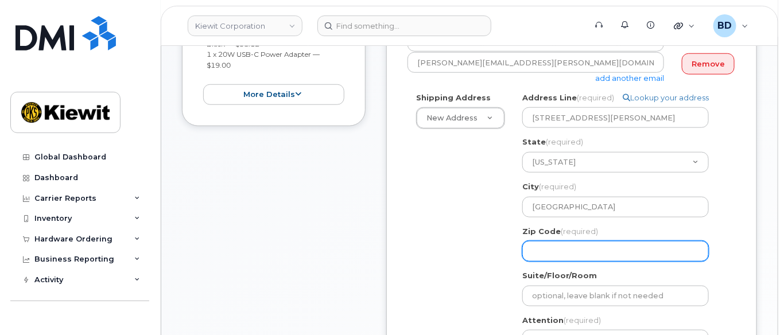
click at [541, 262] on input "Zip Code (required)" at bounding box center [615, 251] width 186 height 21
select select
type input "7"
select select
type input "77"
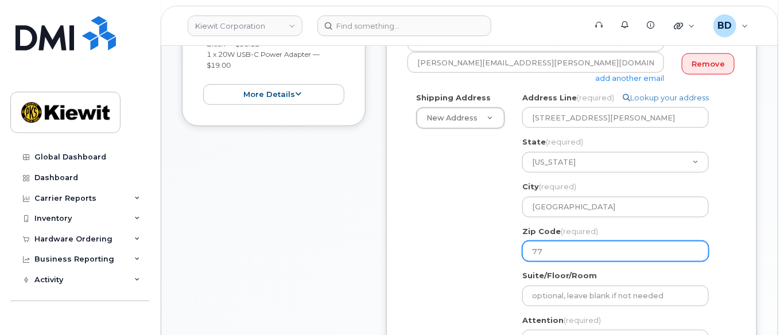
select select
type input "770"
select select
type input "7706"
select select
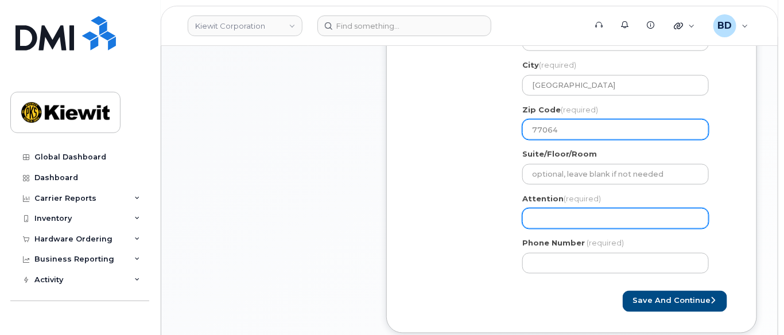
scroll to position [538, 0]
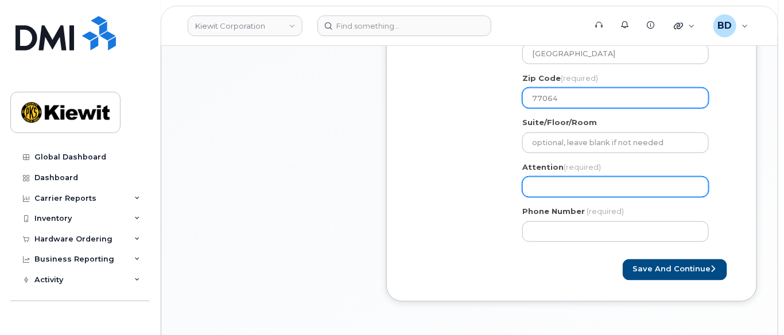
type input "77064"
click at [536, 197] on input "Attention (required)" at bounding box center [615, 187] width 186 height 21
click at [540, 188] on input "Attention (required)" at bounding box center [615, 187] width 186 height 21
paste input "[PERSON_NAME].[PERSON_NAME]"
select select
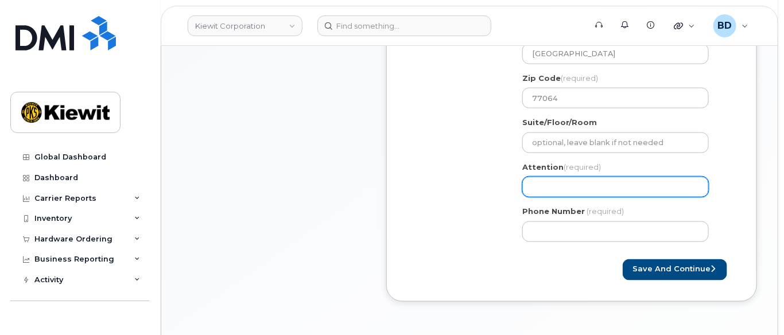
type input "[PERSON_NAME].[PERSON_NAME]"
select select
type input "[PERSON_NAME].[PERSON_NAME]/"
click at [604, 196] on input "[PERSON_NAME].[PERSON_NAME]/" at bounding box center [615, 187] width 186 height 21
paste input "[PERSON_NAME]"
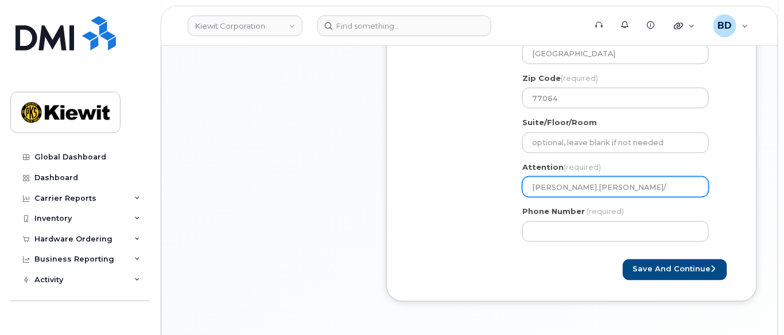
select select
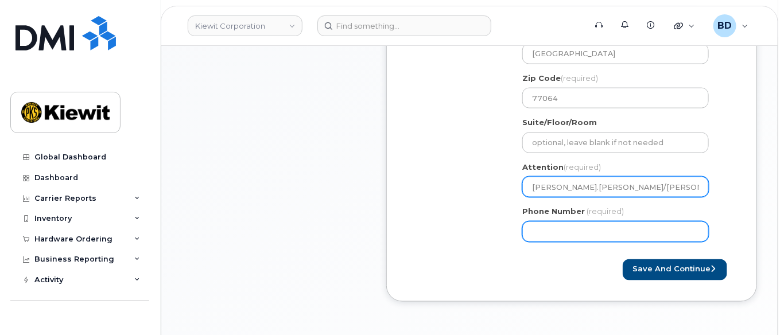
type input "[PERSON_NAME].[PERSON_NAME]/[PERSON_NAME]"
click at [562, 232] on input "Phone Number" at bounding box center [615, 231] width 186 height 21
type input "8777727707"
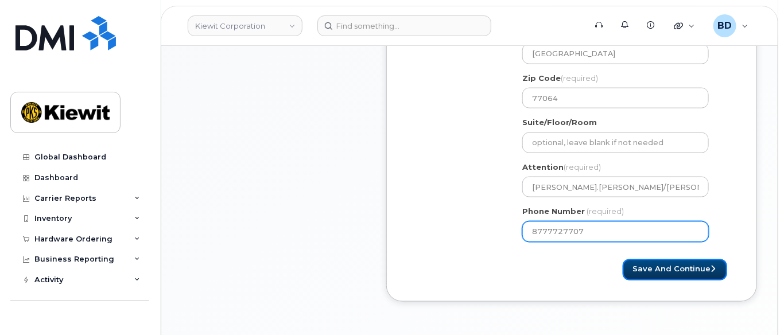
select select
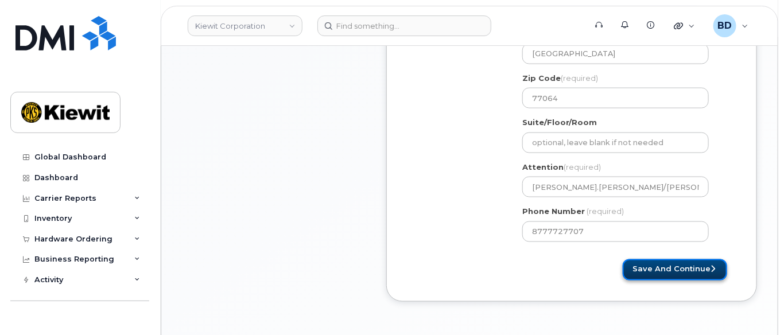
click at [650, 271] on button "Save and Continue" at bounding box center [674, 269] width 104 height 21
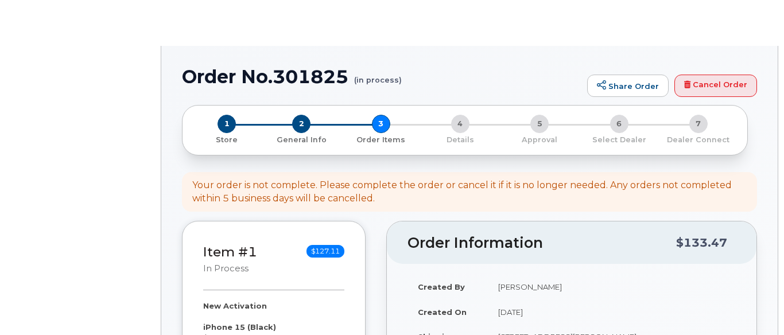
select select
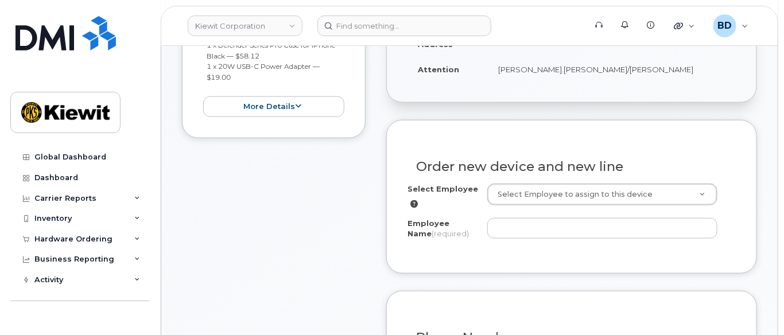
scroll to position [382, 0]
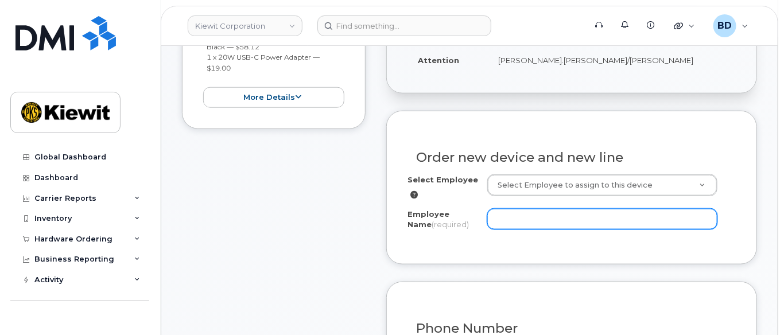
click at [528, 229] on input "Employee Name (required)" at bounding box center [602, 219] width 230 height 21
paste input "Shannon Farr"
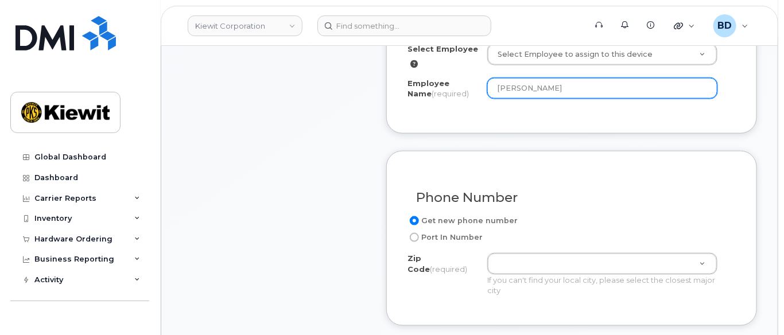
scroll to position [611, 0]
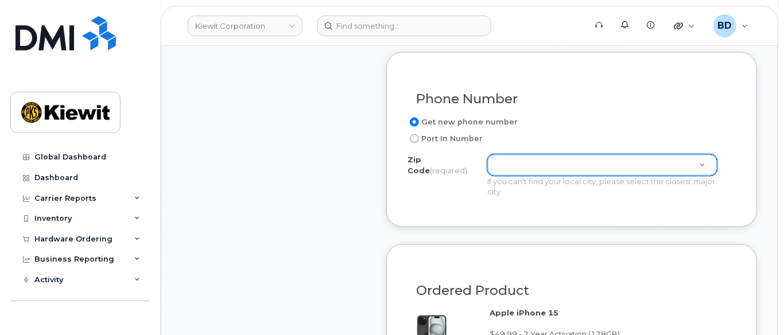
type input "Shannon Farr"
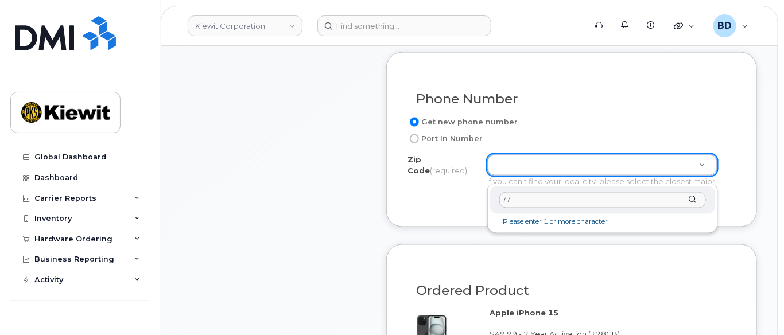
type input "7"
type input "40272"
type input "40272 (Louisville, KY)"
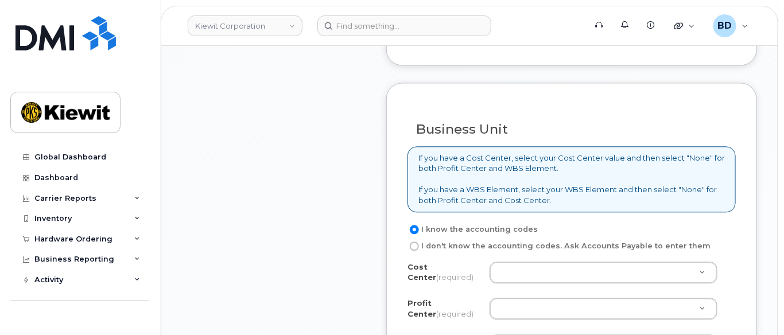
scroll to position [994, 0]
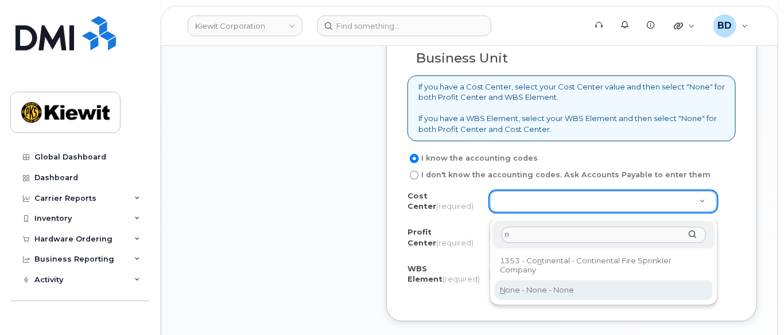
type input "n"
type input "None"
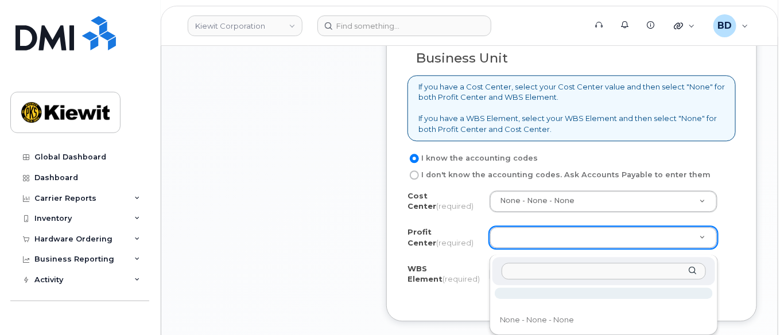
drag, startPoint x: 517, startPoint y: 247, endPoint x: 523, endPoint y: 253, distance: 8.1
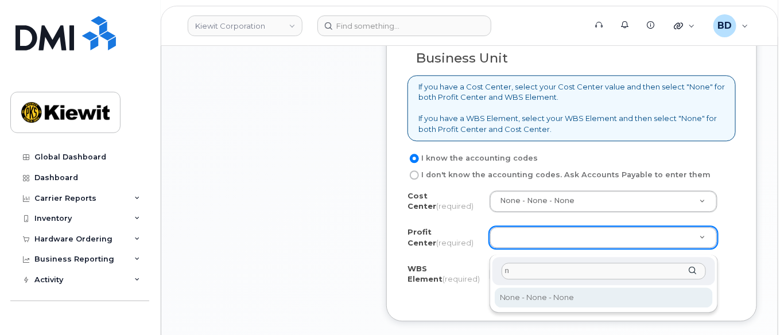
type input "n"
select select "None"
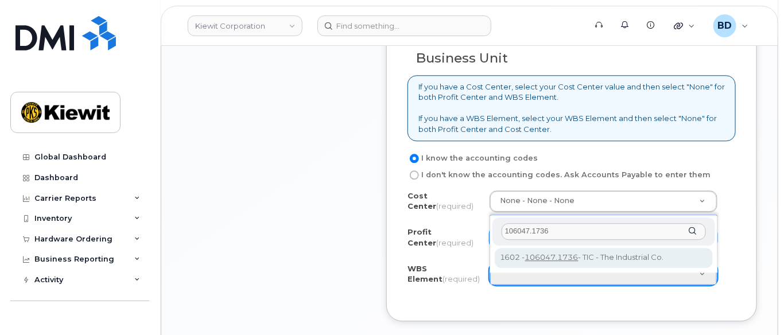
type input "106047.1736"
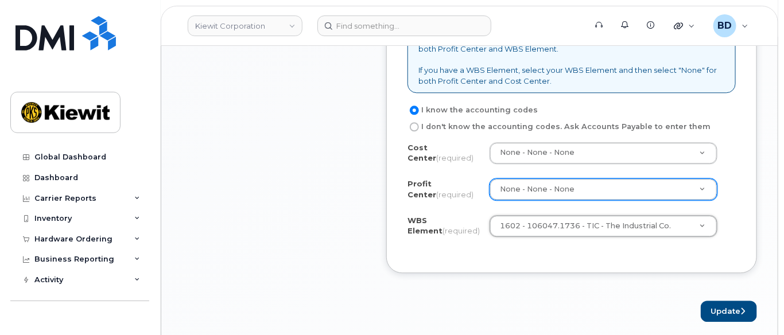
scroll to position [1070, 0]
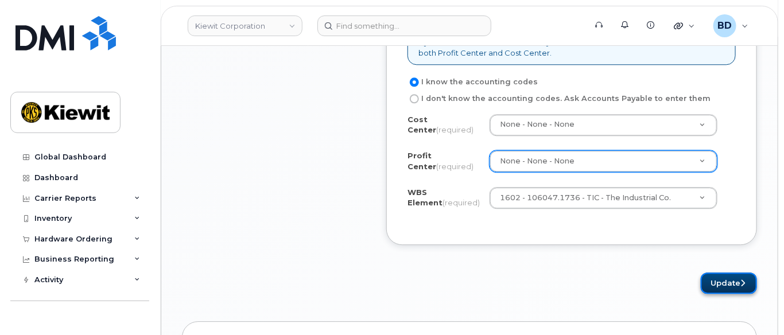
click at [718, 283] on button "Update" at bounding box center [728, 282] width 56 height 21
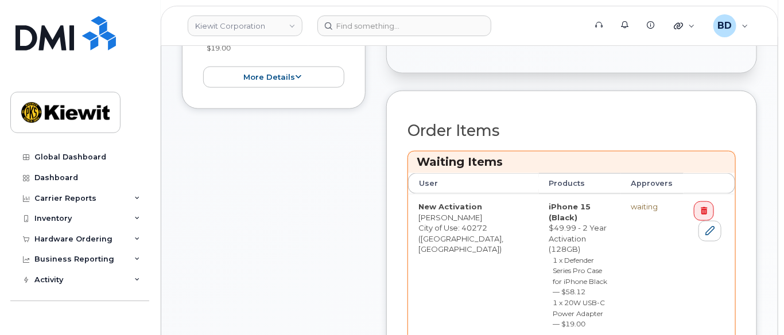
scroll to position [459, 0]
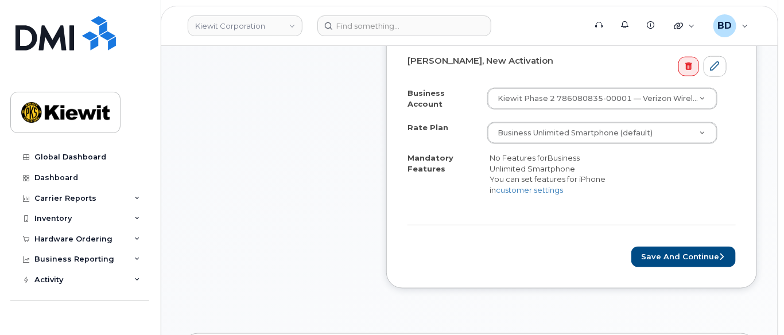
scroll to position [539, 0]
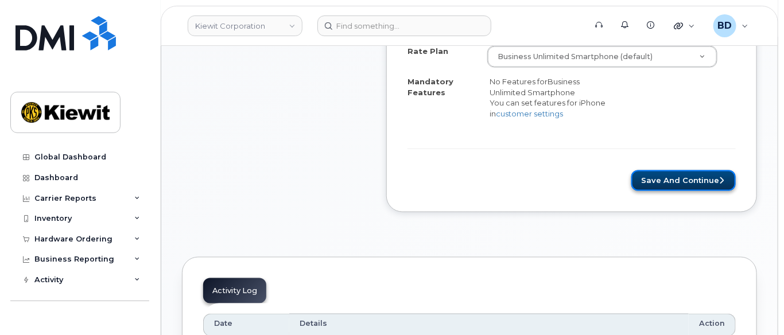
click at [645, 184] on button "Save and Continue" at bounding box center [683, 180] width 104 height 21
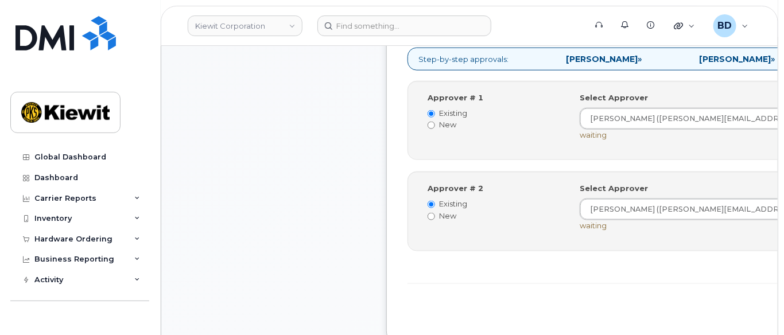
scroll to position [535, 0]
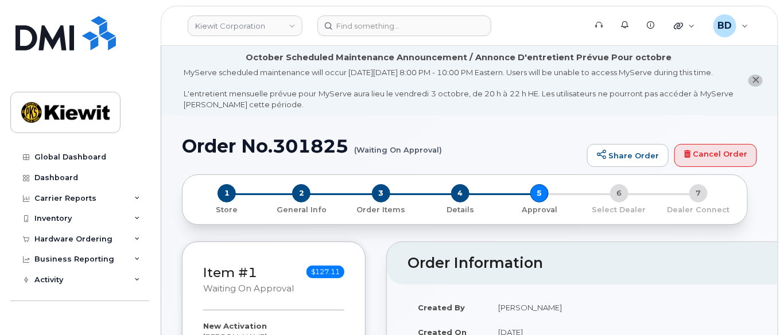
click at [318, 156] on h1 "Order No.301825 (Waiting On Approval)" at bounding box center [381, 146] width 399 height 20
copy h1 "301825"
click at [134, 238] on icon at bounding box center [137, 239] width 6 height 6
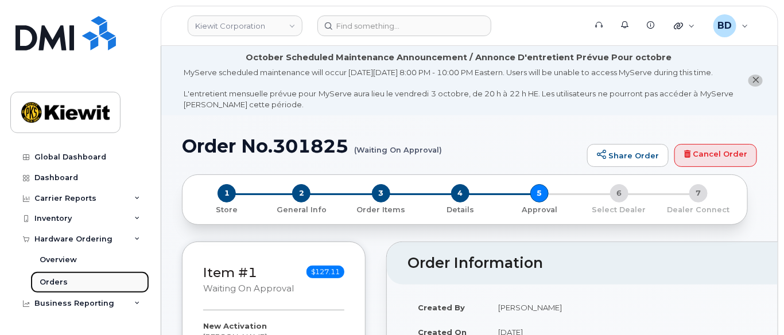
click at [68, 284] on link "Orders" at bounding box center [89, 282] width 119 height 22
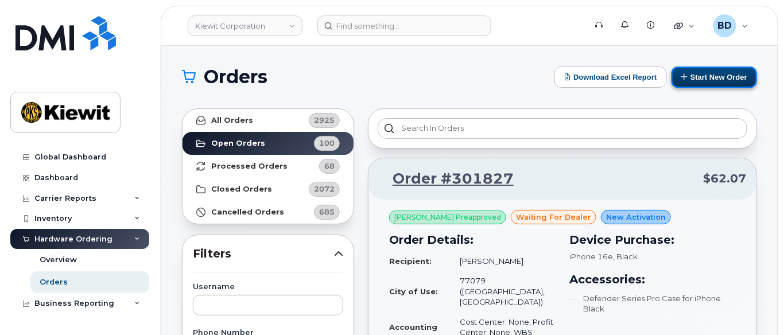
click at [707, 76] on button "Start New Order" at bounding box center [713, 77] width 85 height 21
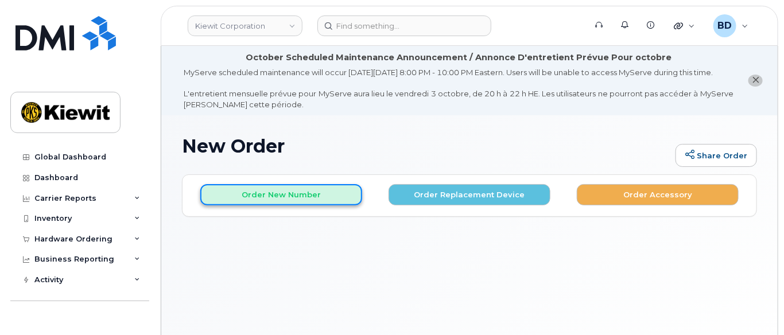
click at [268, 205] on button "Order New Number" at bounding box center [281, 194] width 162 height 21
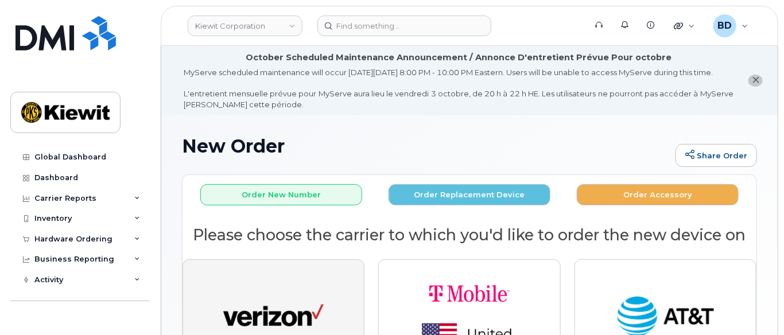
click at [273, 294] on button "button" at bounding box center [273, 317] width 182 height 116
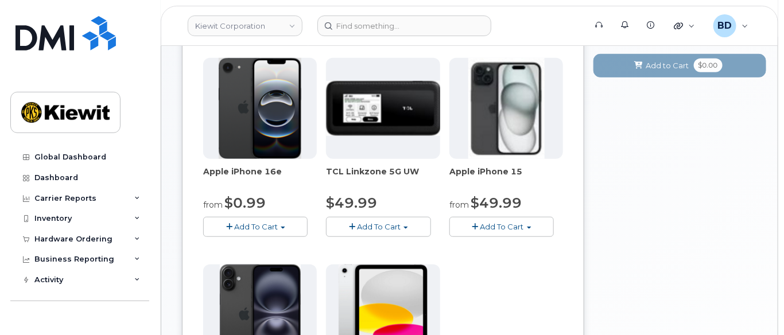
scroll to position [306, 0]
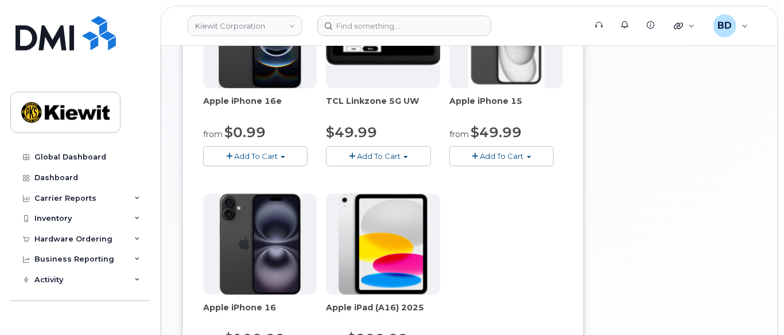
click at [484, 161] on span "Add To Cart" at bounding box center [502, 155] width 44 height 9
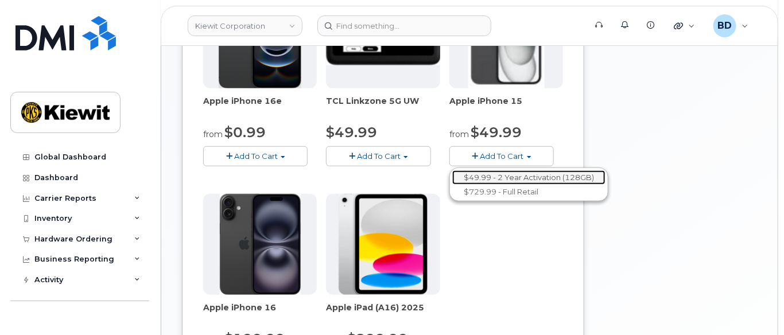
click at [492, 184] on link "$49.99 - 2 Year Activation (128GB)" at bounding box center [528, 177] width 153 height 14
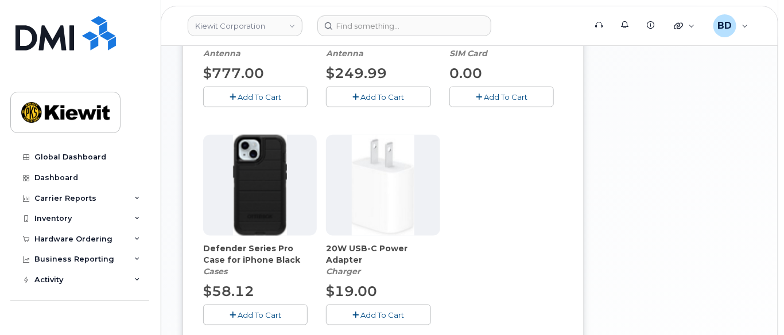
scroll to position [438, 0]
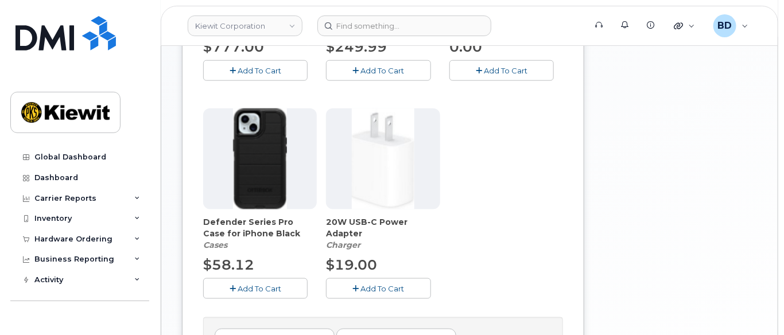
click at [248, 293] on span "Add To Cart" at bounding box center [259, 288] width 44 height 9
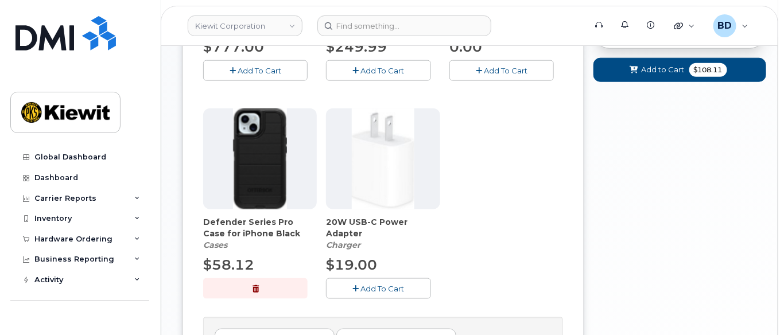
drag, startPoint x: 390, startPoint y: 298, endPoint x: 414, endPoint y: 282, distance: 29.3
click at [391, 293] on span "Add To Cart" at bounding box center [383, 288] width 44 height 9
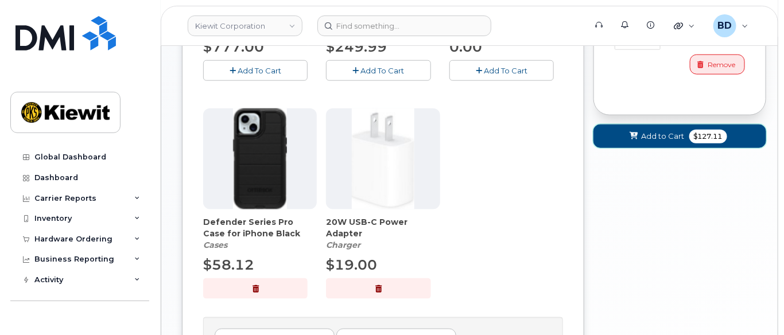
click at [639, 135] on button "Add to Cart $127.11" at bounding box center [679, 136] width 173 height 24
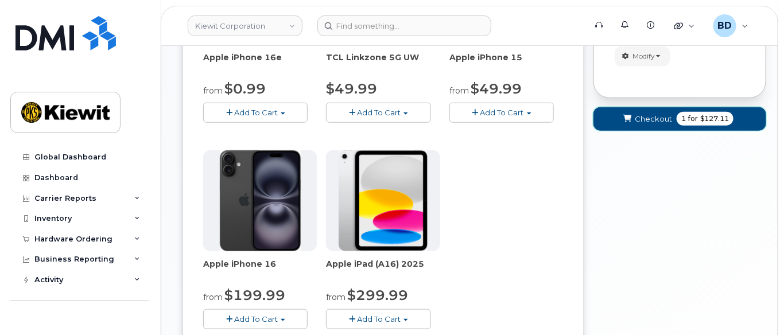
click at [656, 124] on span "Checkout" at bounding box center [652, 119] width 37 height 11
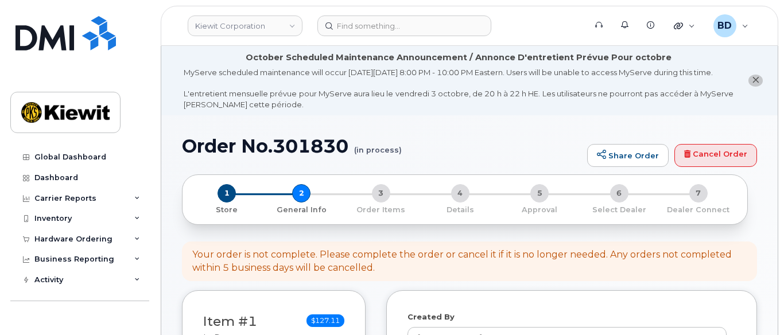
select select
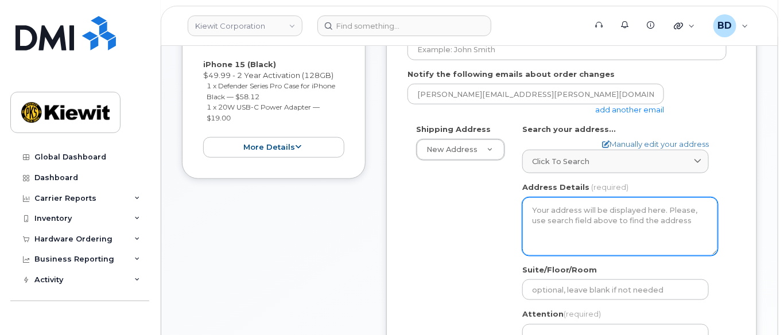
scroll to position [306, 0]
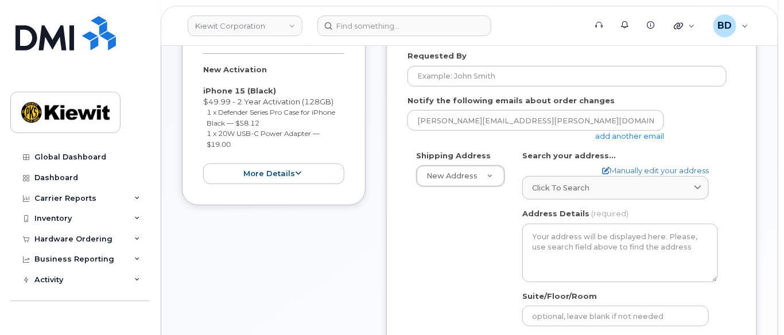
click at [618, 141] on link "add another email" at bounding box center [629, 135] width 69 height 9
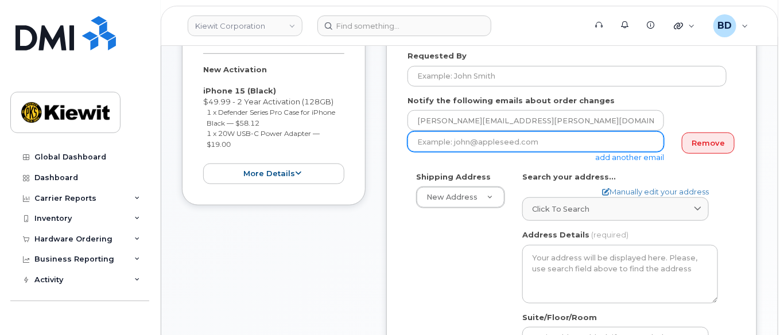
click at [462, 150] on input "email" at bounding box center [535, 141] width 256 height 21
paste input "mary.stein@kiewit.com"
type input "mary.stein@kiewit.com"
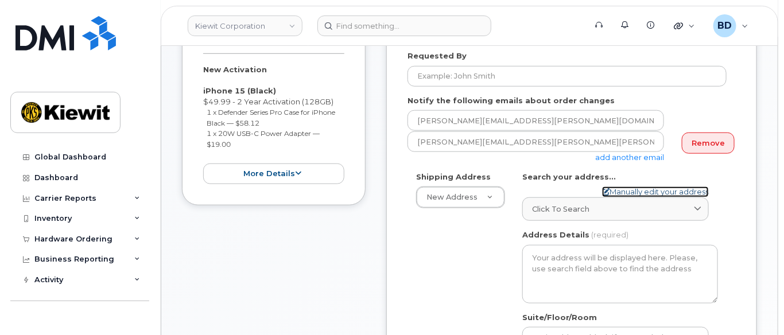
click at [630, 197] on link "Manually edit your address" at bounding box center [655, 191] width 107 height 11
select select
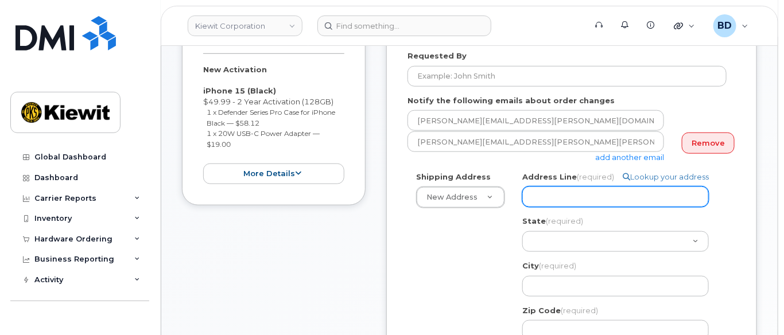
click at [544, 207] on input "Address Line (required)" at bounding box center [615, 196] width 186 height 21
paste input "2141 Scottish Rd"
select select
type input "2141 Scottish Rd"
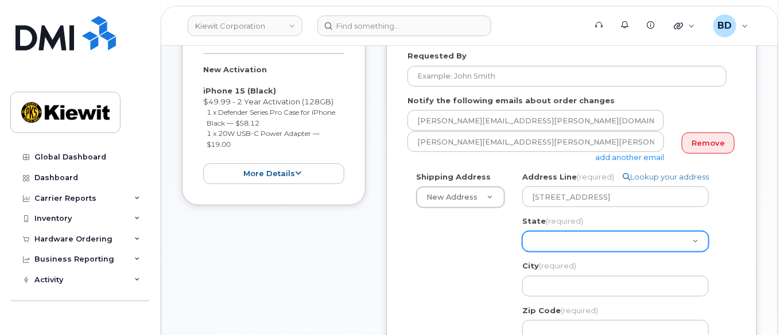
click at [552, 249] on select "Alabama Alaska American Samoa Arizona Arkansas California Colorado Connecticut …" at bounding box center [615, 241] width 186 height 21
select select "TX"
click at [522, 241] on select "Alabama Alaska American Samoa Arizona Arkansas California Colorado Connecticut …" at bounding box center [615, 241] width 186 height 21
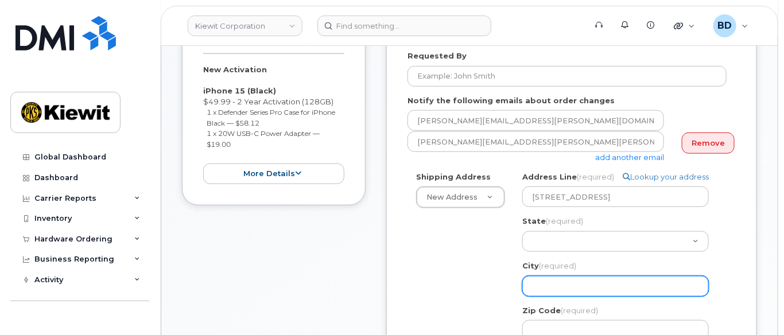
click at [547, 295] on input "City (required)" at bounding box center [615, 286] width 186 height 21
paste input "Abilene"
select select
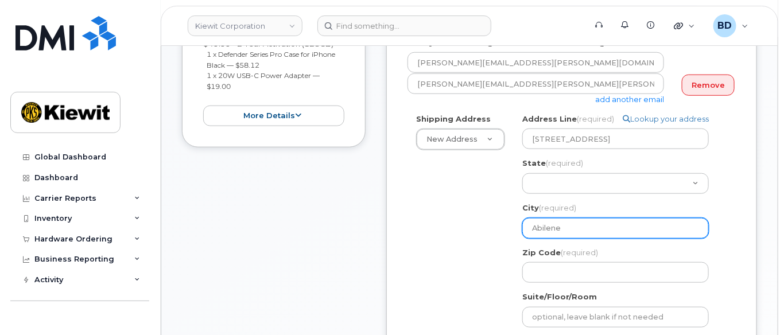
scroll to position [382, 0]
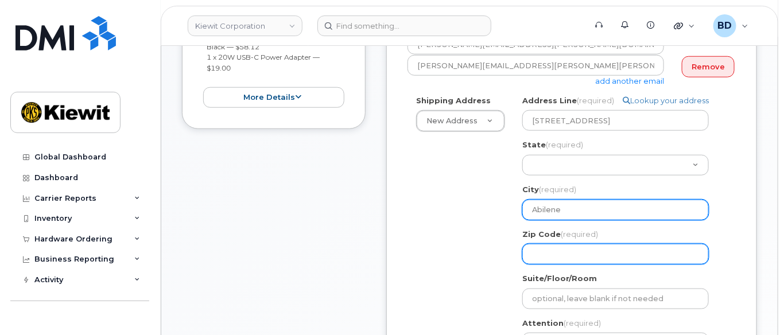
type input "Abilene"
click at [531, 264] on input "Zip Code (required)" at bounding box center [615, 254] width 186 height 21
select select
type input "7"
select select
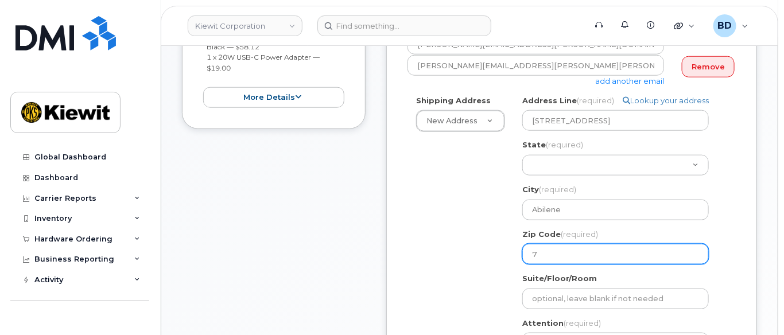
type input "79"
select select
type input "796"
select select
type input "7960"
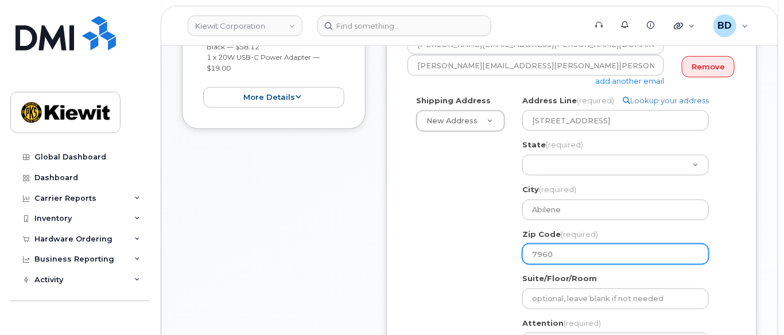
select select
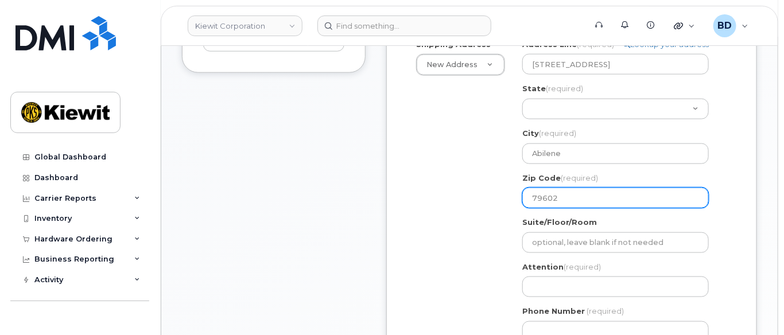
scroll to position [459, 0]
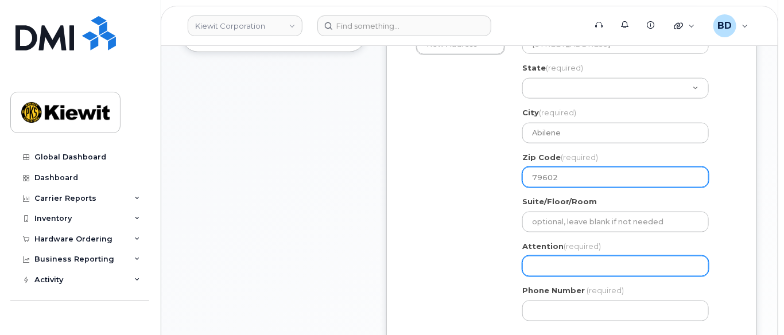
type input "79602"
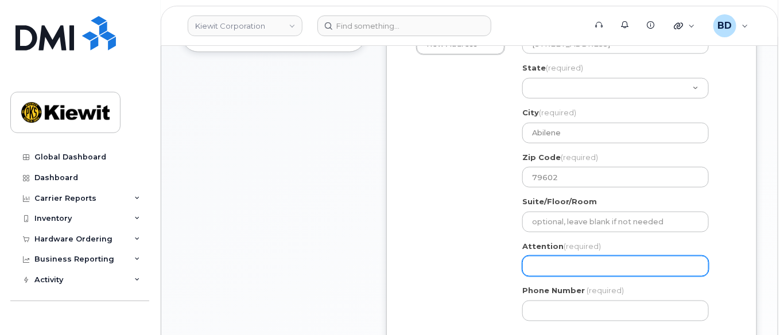
click at [532, 271] on input "Attention (required)" at bounding box center [615, 266] width 186 height 21
click at [539, 272] on input "Attention (required)" at bounding box center [615, 266] width 186 height 21
paste input "Vijita.Nambiar"
select select
type input "Vijita.Nambiar"
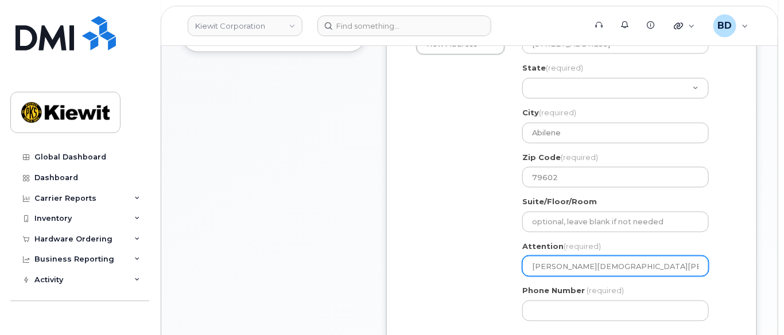
select select
type input "Vijita.Nambiar/"
click at [598, 276] on input "Vijita.Nambiar/" at bounding box center [615, 266] width 186 height 21
paste input "[PERSON_NAME]"
select select
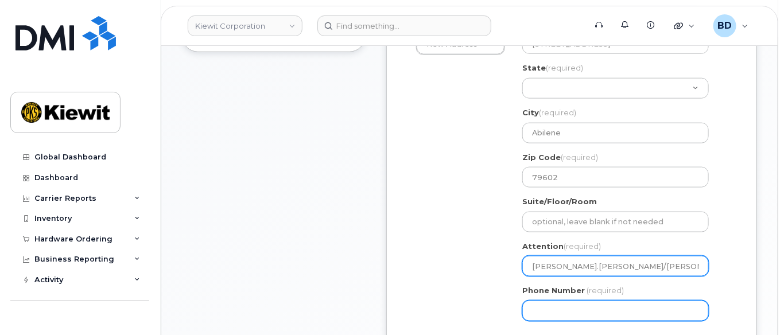
type input "[PERSON_NAME].[PERSON_NAME]/[PERSON_NAME]"
drag, startPoint x: 549, startPoint y: 325, endPoint x: 545, endPoint y: 321, distance: 6.1
click at [549, 321] on input "Phone Number" at bounding box center [615, 311] width 186 height 21
type input "877772770"
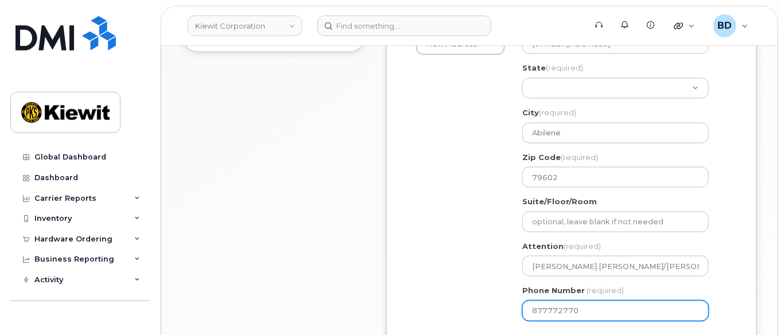
select select
type input "8777727707"
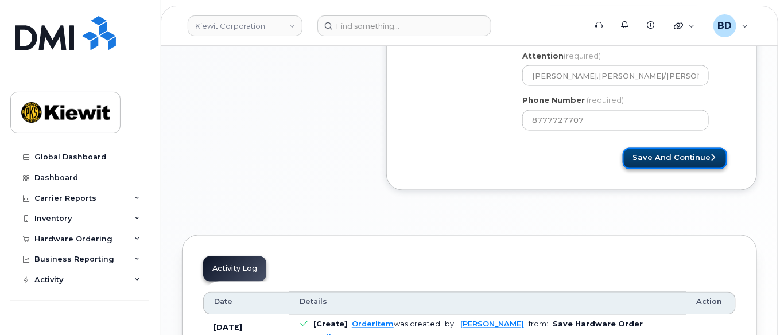
click at [670, 169] on button "Save and Continue" at bounding box center [674, 158] width 104 height 21
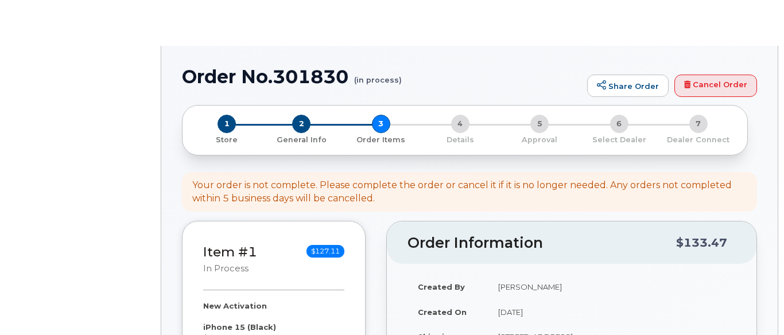
select select
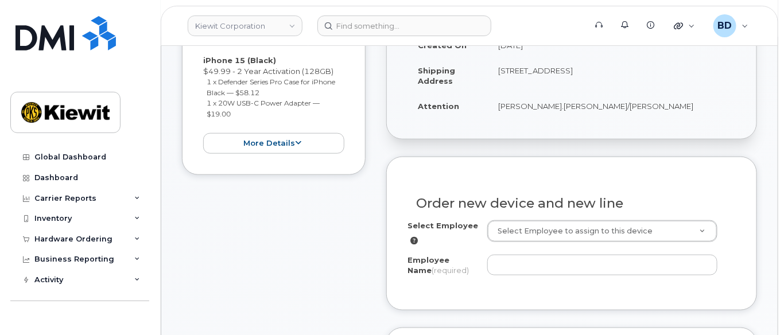
scroll to position [459, 0]
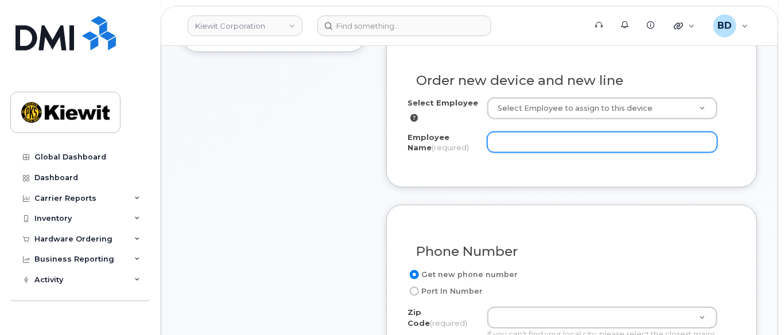
click at [532, 150] on input "Employee Name (required)" at bounding box center [602, 142] width 230 height 21
paste input "[PERSON_NAME]"
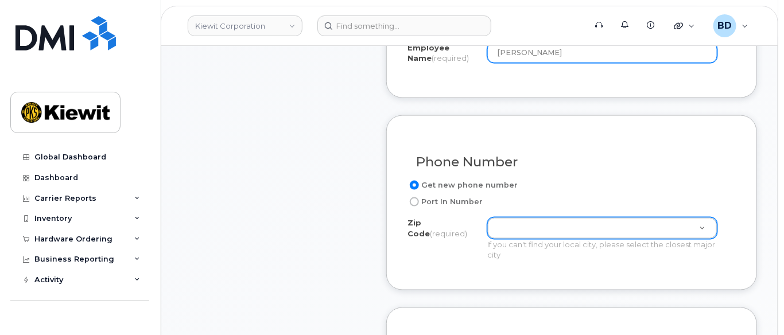
scroll to position [688, 0]
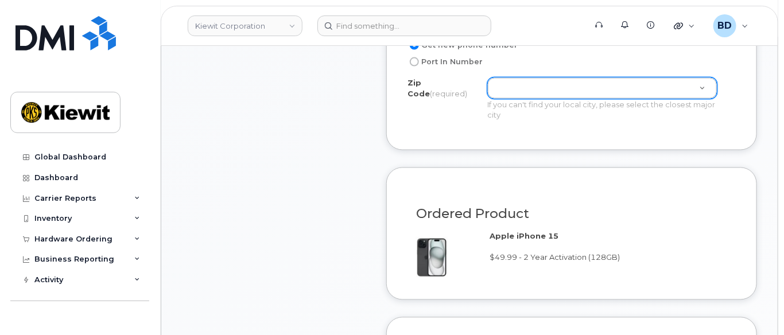
type input "[PERSON_NAME]"
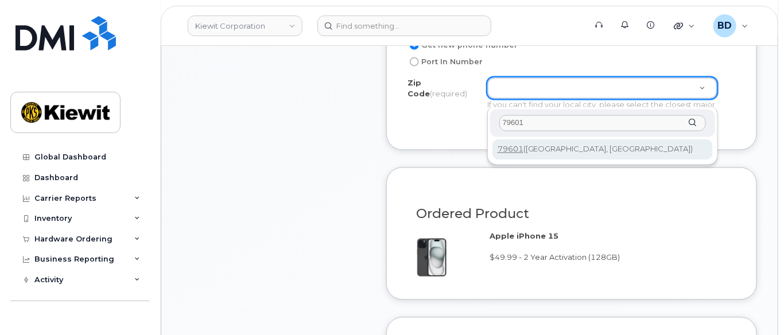
type input "79601"
type input "79601 ([GEOGRAPHIC_DATA], [GEOGRAPHIC_DATA])"
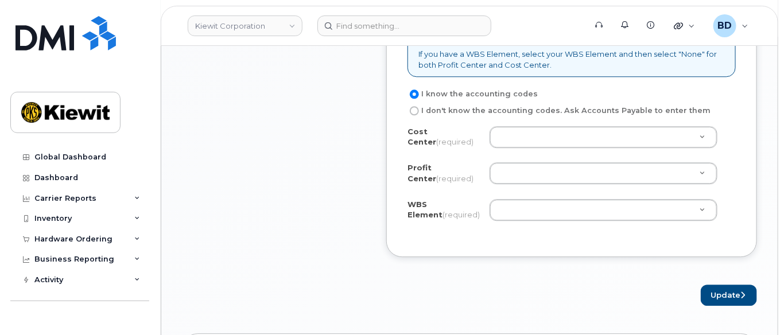
scroll to position [1070, 0]
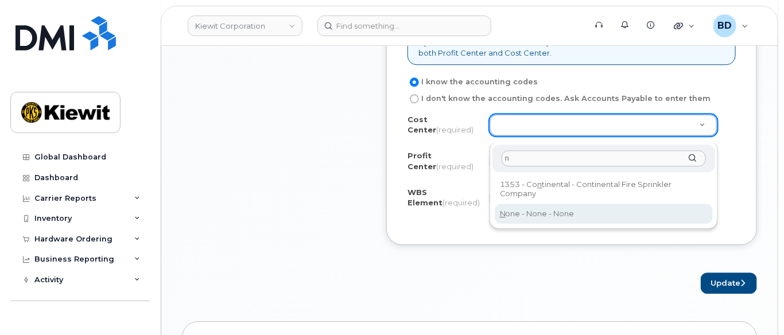
type input "n"
drag, startPoint x: 513, startPoint y: 209, endPoint x: 512, endPoint y: 193, distance: 16.2
type input "None"
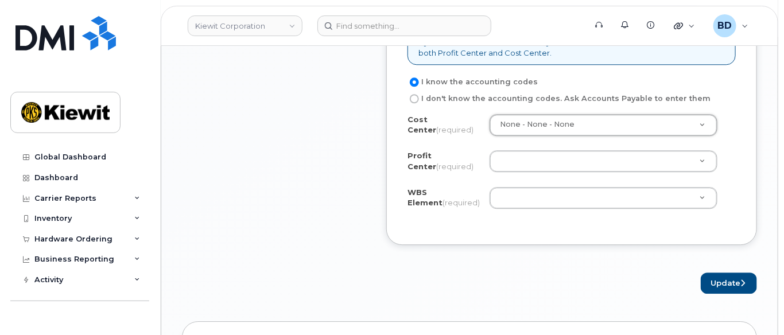
drag, startPoint x: 516, startPoint y: 167, endPoint x: 521, endPoint y: 173, distance: 8.1
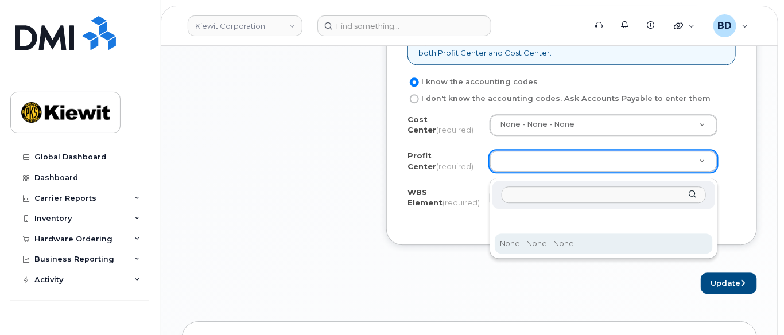
select select "None"
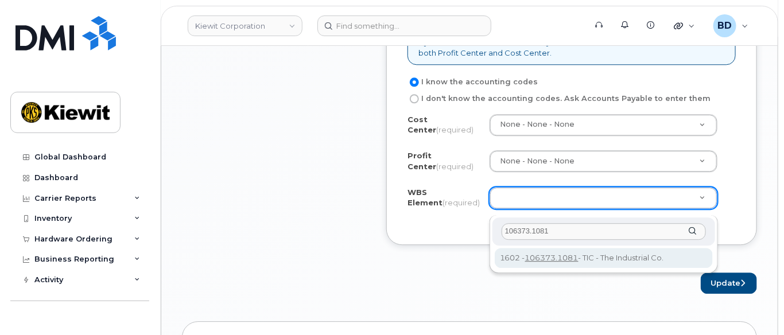
type input "106373.1081"
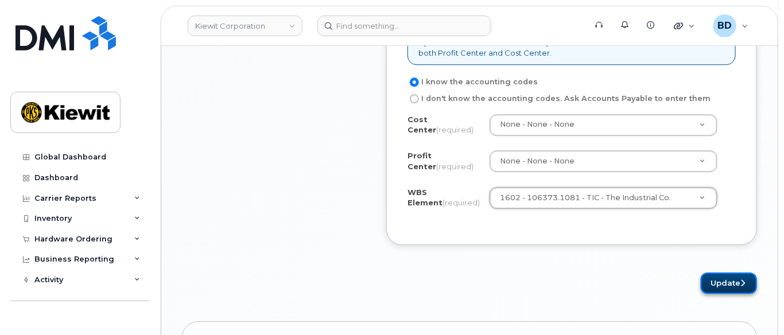
click at [719, 286] on button "Update" at bounding box center [728, 282] width 56 height 21
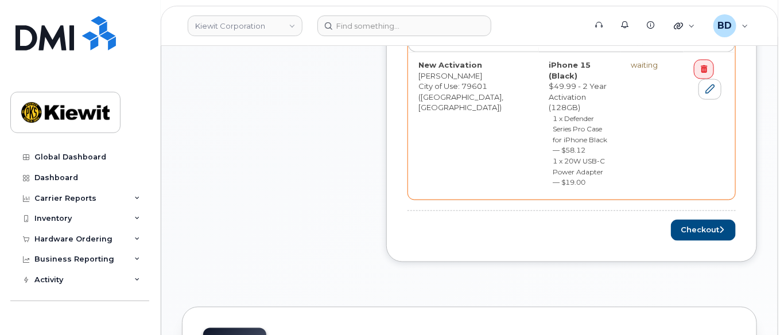
scroll to position [611, 0]
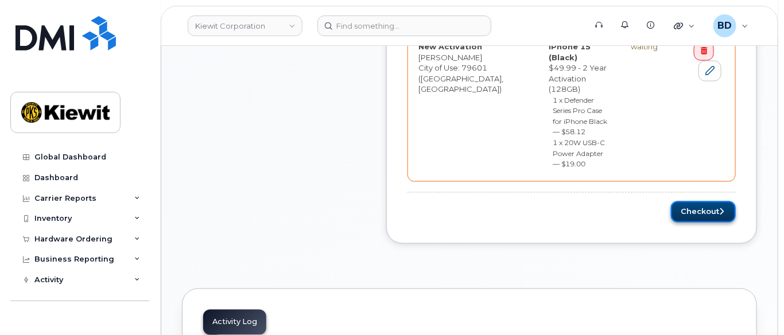
click at [695, 201] on button "Checkout" at bounding box center [703, 211] width 65 height 21
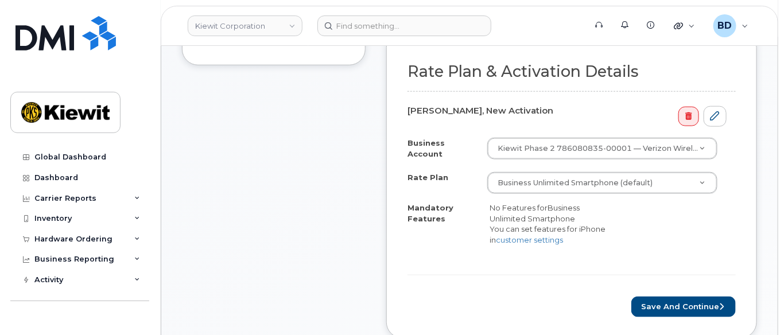
scroll to position [459, 0]
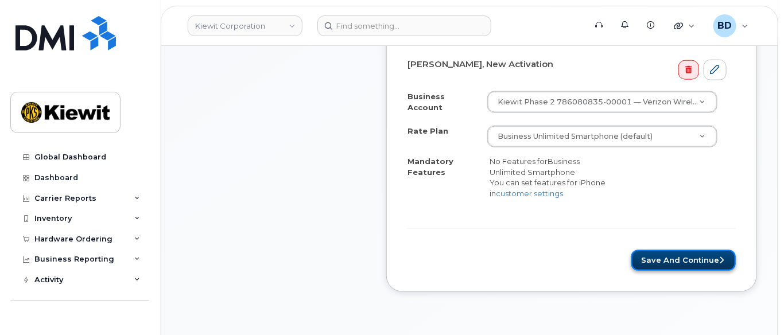
click at [665, 264] on button "Save and Continue" at bounding box center [683, 260] width 104 height 21
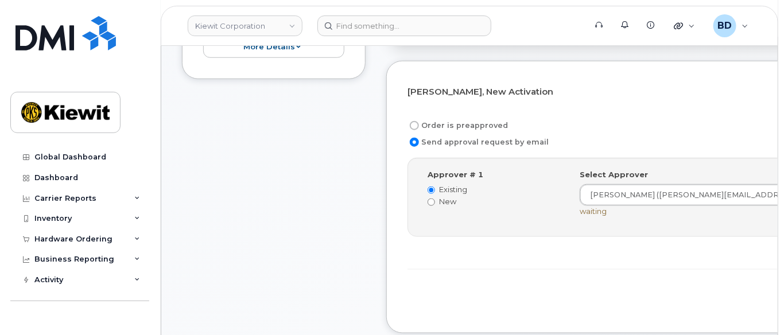
scroll to position [459, 0]
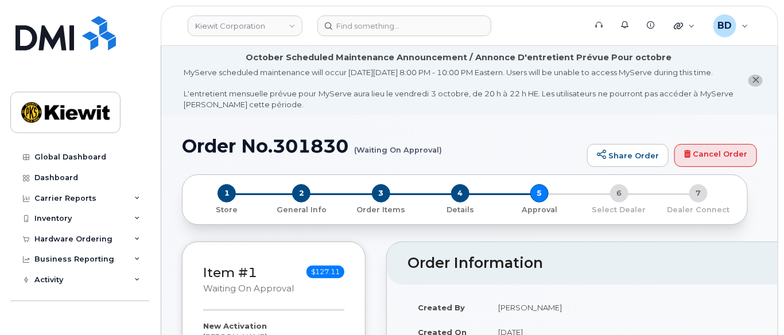
click at [309, 156] on h1 "Order No.301830 (Waiting On Approval)" at bounding box center [381, 146] width 399 height 20
copy h1 "301830"
